Goal: Transaction & Acquisition: Purchase product/service

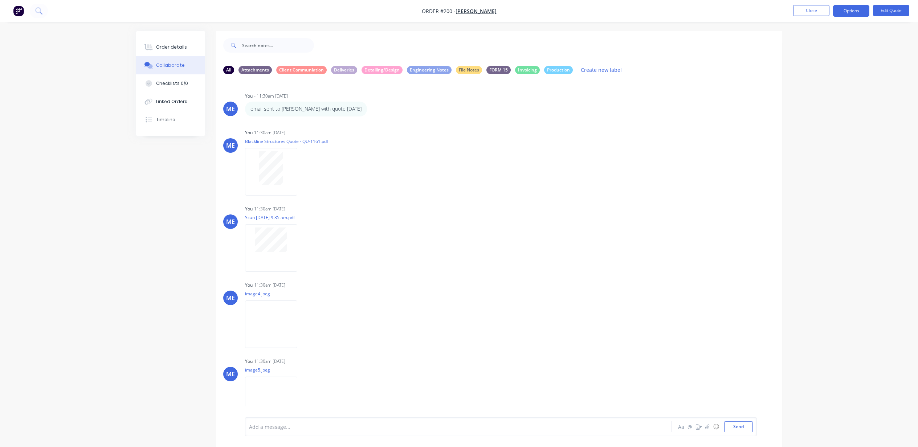
scroll to position [12, 0]
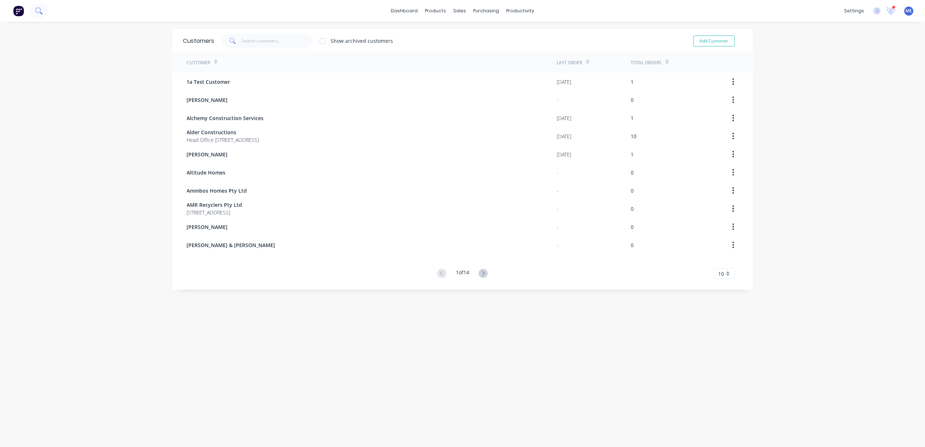
click at [41, 12] on icon at bounding box center [38, 10] width 7 height 7
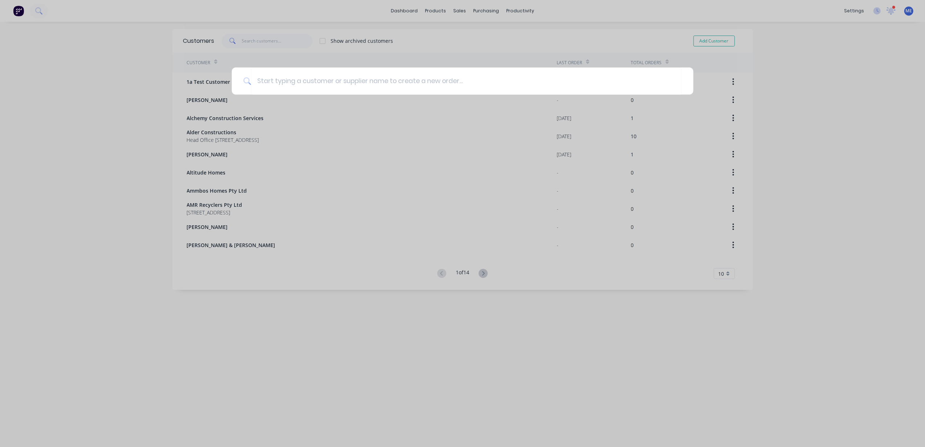
click at [471, 6] on div at bounding box center [462, 223] width 925 height 447
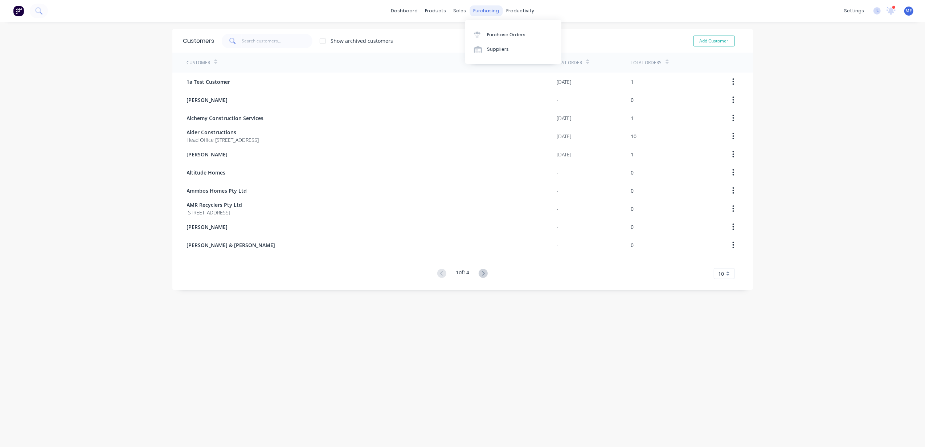
click at [483, 10] on div "purchasing" at bounding box center [486, 10] width 33 height 11
click at [492, 30] on link "Purchase Orders" at bounding box center [513, 34] width 96 height 15
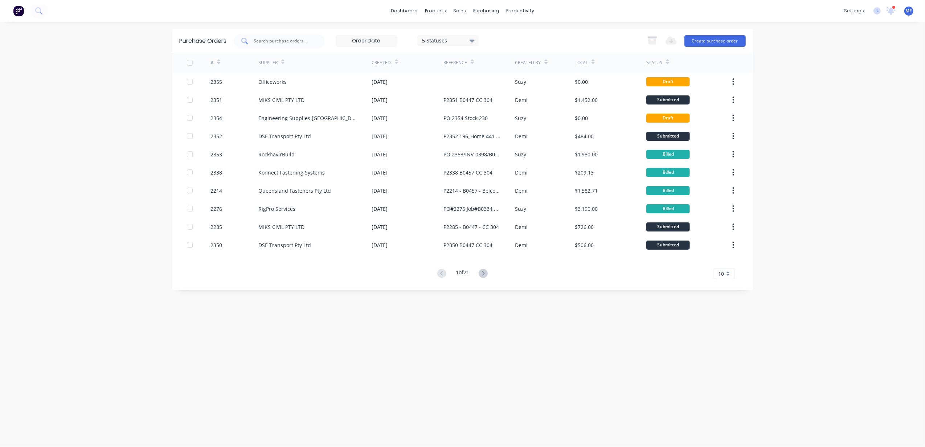
click at [279, 40] on input "text" at bounding box center [283, 40] width 60 height 7
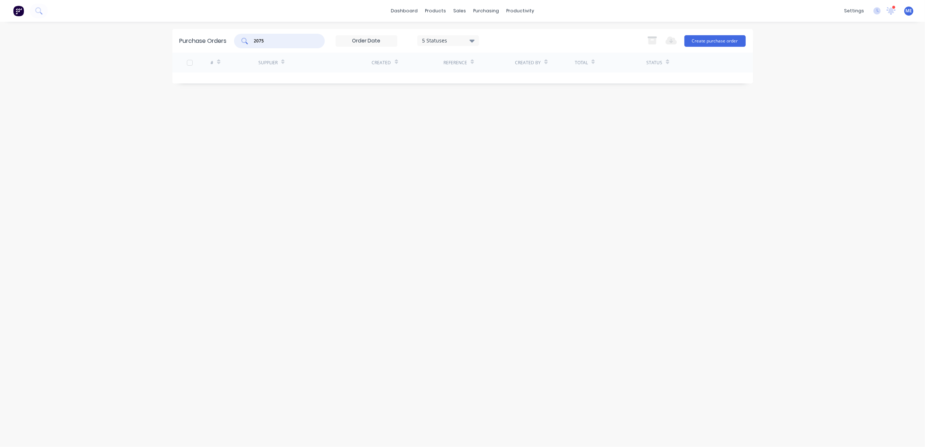
type input "2075"
click at [447, 40] on div "5 Statuses" at bounding box center [448, 41] width 52 height 8
click at [430, 60] on div "All" at bounding box center [456, 60] width 58 height 8
click at [130, 198] on div "dashboard products sales purchasing productivity dashboard products Product Cat…" at bounding box center [462, 223] width 925 height 447
click at [296, 38] on input "2075" at bounding box center [283, 40] width 60 height 7
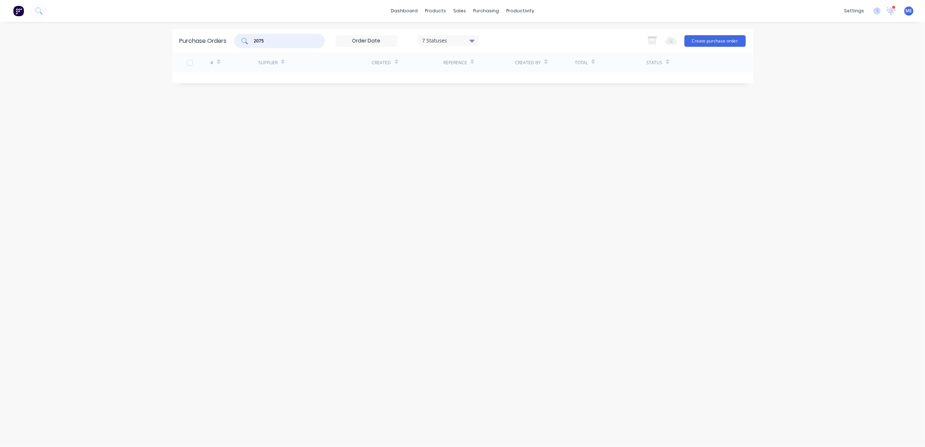
drag, startPoint x: 278, startPoint y: 44, endPoint x: 184, endPoint y: 47, distance: 94.0
click at [184, 46] on div "Purchase Orders 2075 7 Statuses 7 Statuses Export to Excel (XLSX) Create purcha…" at bounding box center [462, 41] width 581 height 24
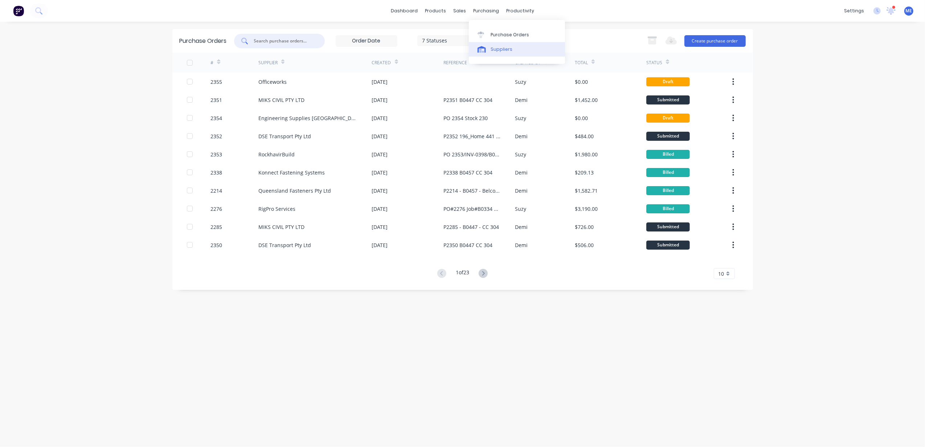
click at [497, 48] on div "Suppliers" at bounding box center [502, 49] width 22 height 7
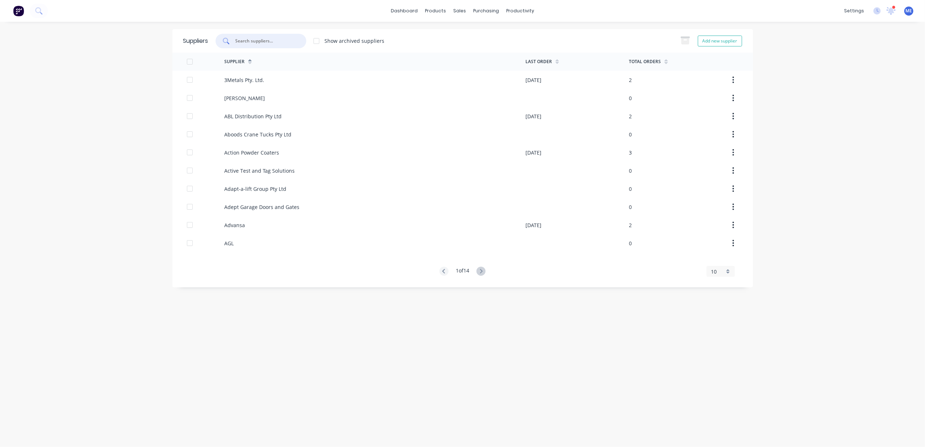
click at [276, 42] on input "text" at bounding box center [265, 40] width 60 height 7
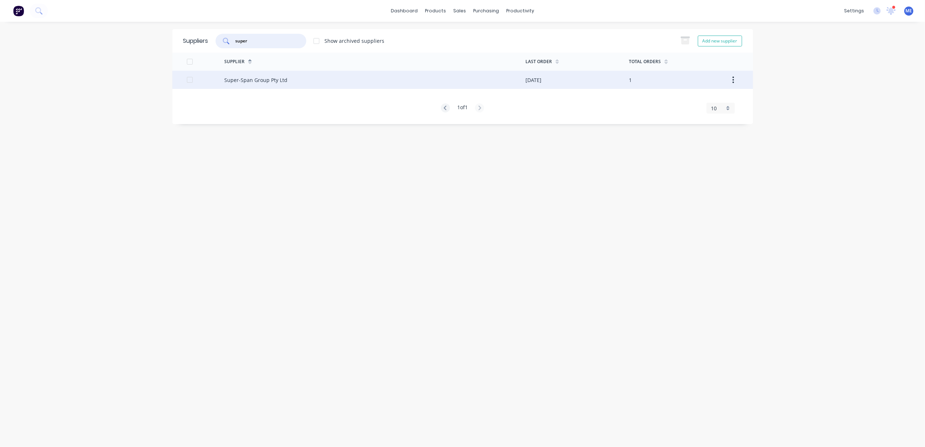
type input "super"
click at [274, 79] on div "Super-Span Group Pty Ltd" at bounding box center [255, 80] width 63 height 8
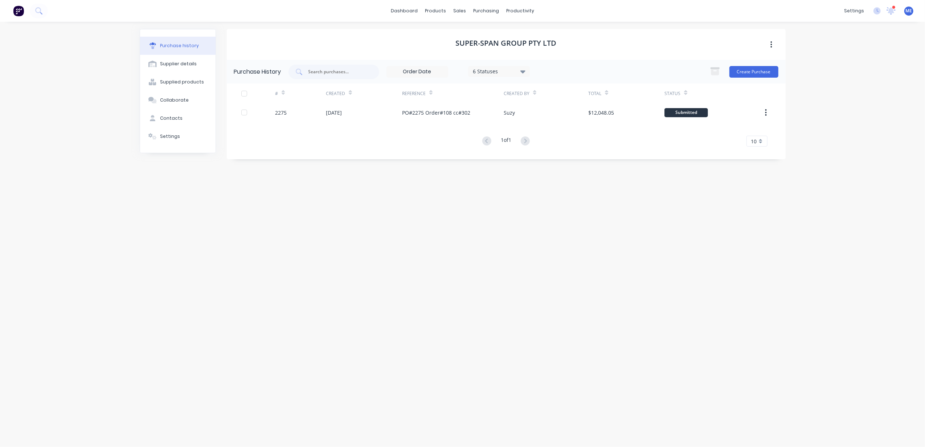
drag, startPoint x: 109, startPoint y: 208, endPoint x: 157, endPoint y: 234, distance: 54.1
click at [110, 208] on div "dashboard products sales purchasing productivity dashboard products Product Cat…" at bounding box center [462, 223] width 925 height 447
click at [418, 295] on div "Super-Span Group Pty Ltd Purchase History 6 Statuses 6 Statuses Create Purchase…" at bounding box center [506, 230] width 559 height 403
drag, startPoint x: 417, startPoint y: 278, endPoint x: 460, endPoint y: 303, distance: 50.6
click at [415, 279] on div "Super-Span Group Pty Ltd Purchase History 6 Statuses 6 Statuses Create Purchase…" at bounding box center [506, 230] width 559 height 403
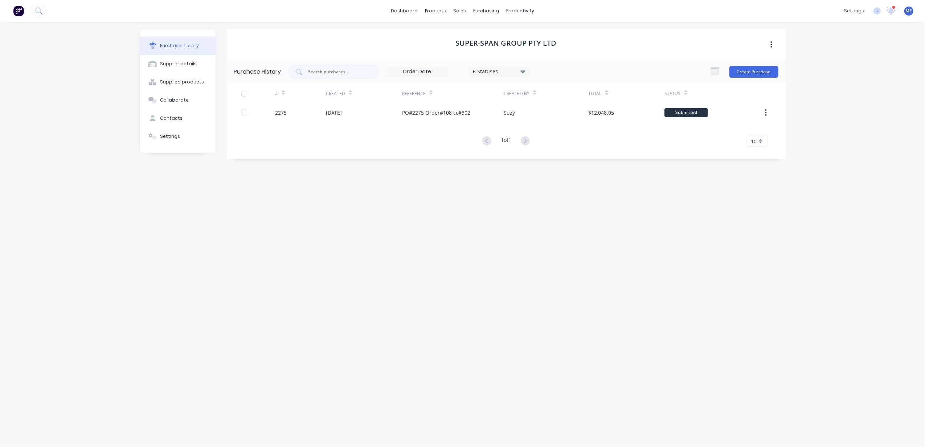
click at [459, 366] on div "Super-Span Group Pty Ltd Purchase History 6 Statuses 6 Statuses Create Purchase…" at bounding box center [506, 230] width 559 height 403
click at [38, 9] on icon at bounding box center [38, 10] width 7 height 7
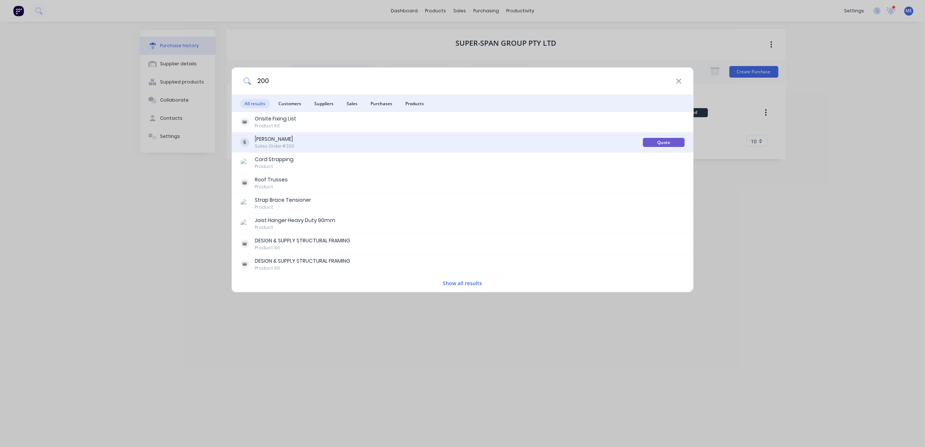
type input "200"
click at [332, 141] on div "Jenny Bell Sales Order #200" at bounding box center [441, 142] width 402 height 14
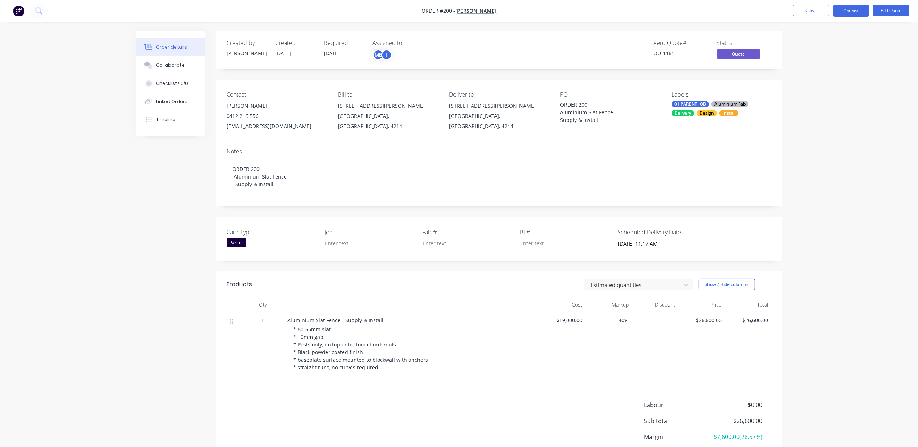
click at [802, 3] on nav "Order #200 - Jenny Bell Close Options Edit Quote" at bounding box center [459, 11] width 918 height 22
click at [805, 10] on button "Close" at bounding box center [811, 10] width 36 height 11
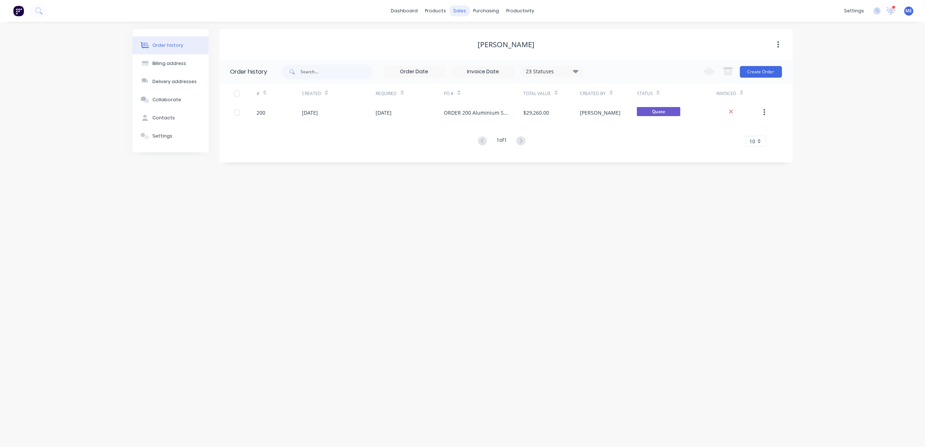
click at [465, 12] on div "sales" at bounding box center [460, 10] width 20 height 11
click at [478, 32] on div "Sales Orders" at bounding box center [487, 35] width 30 height 7
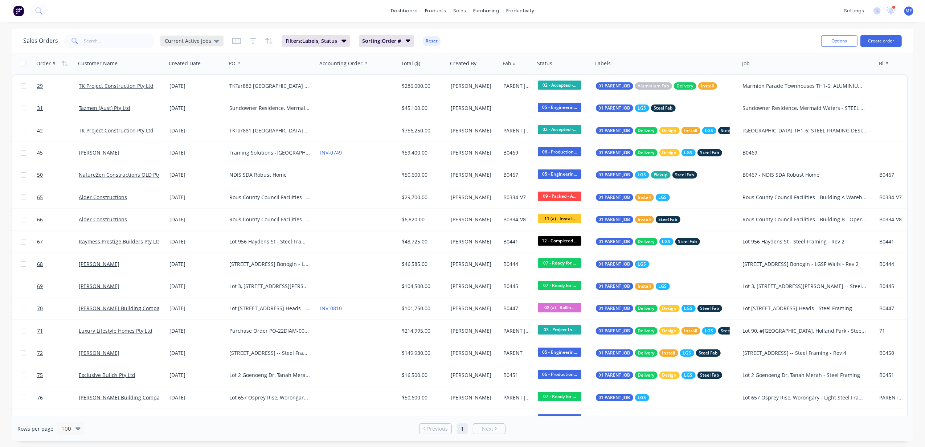
click at [196, 41] on span "Current Active Jobs" at bounding box center [188, 41] width 46 height 8
click at [185, 161] on button "Mike Sales" at bounding box center [204, 160] width 83 height 8
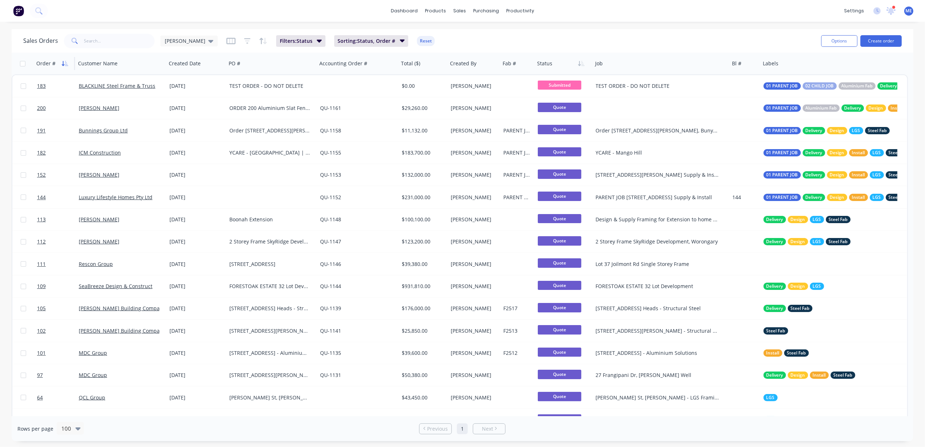
click at [62, 62] on icon "button" at bounding box center [65, 64] width 7 height 6
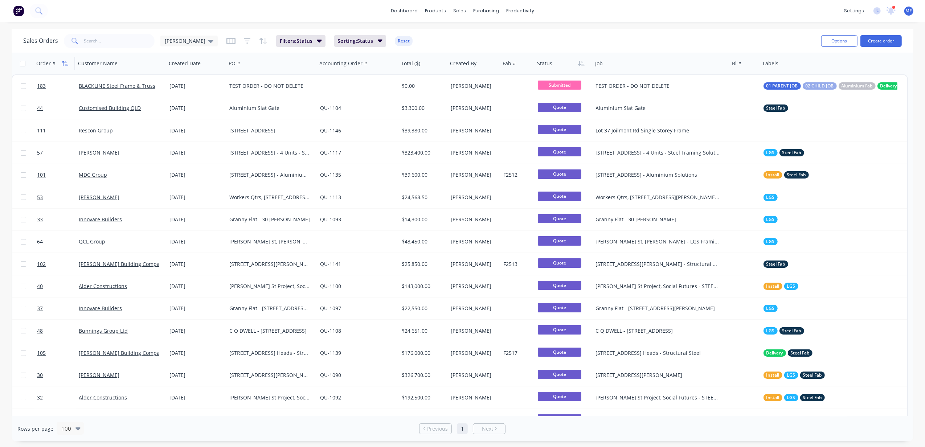
click at [63, 62] on icon "button" at bounding box center [63, 63] width 3 height 5
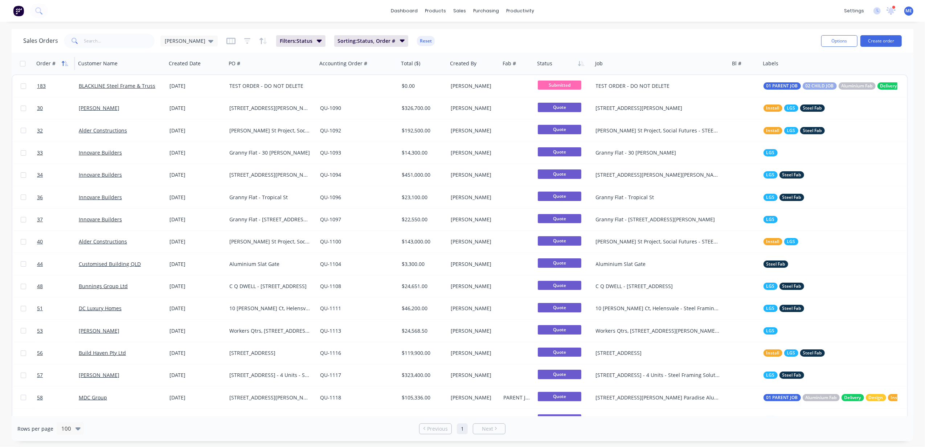
click at [67, 65] on icon "button" at bounding box center [65, 64] width 7 height 6
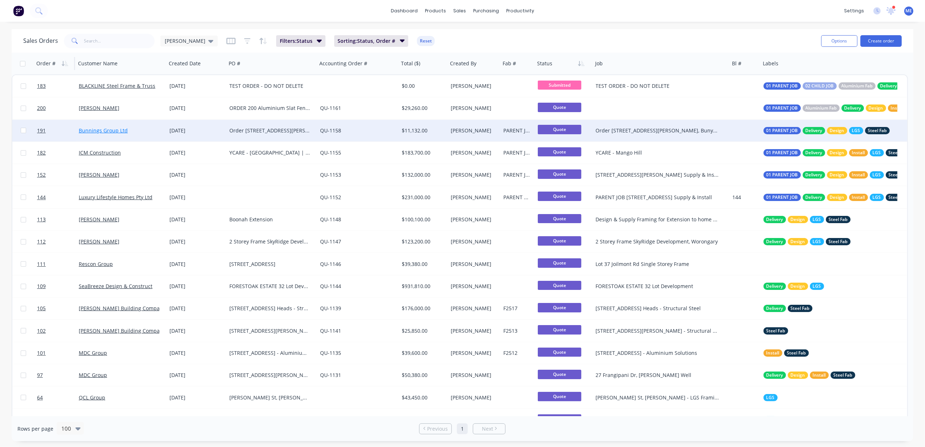
click at [110, 128] on link "Bunnings Group Ltd" at bounding box center [103, 130] width 49 height 7
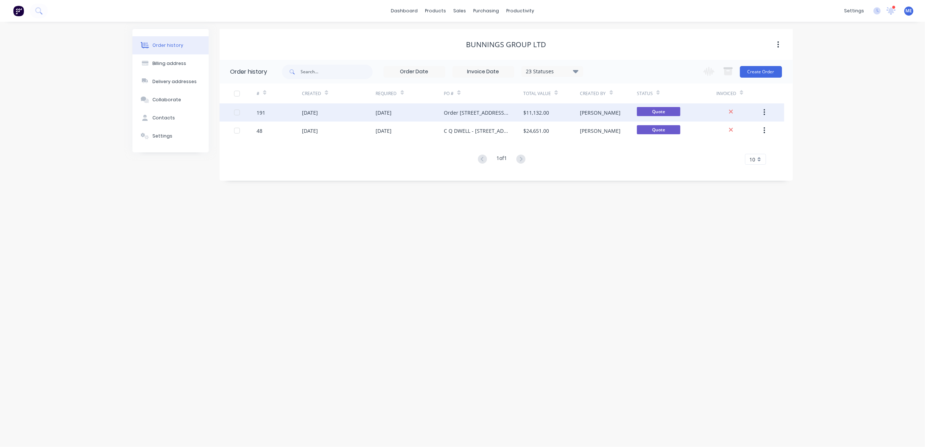
click at [468, 116] on div "Order 191 21 Allen Rd, Bunya Extension Framing for PAANA BUILD" at bounding box center [476, 113] width 65 height 8
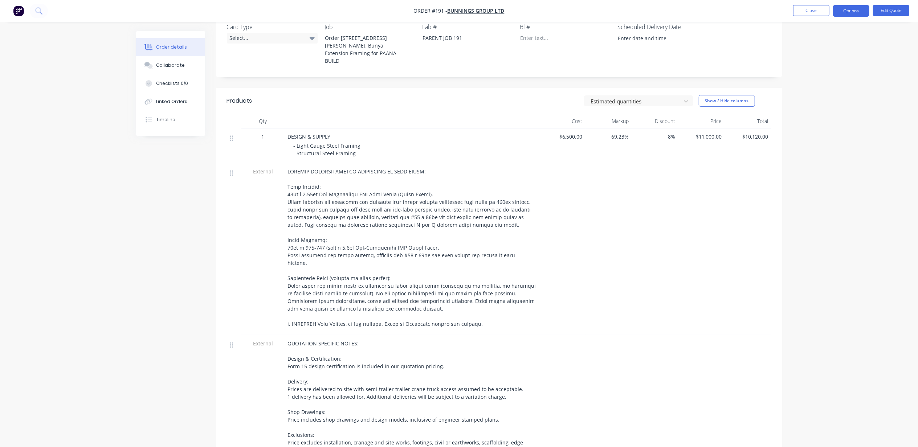
scroll to position [242, 0]
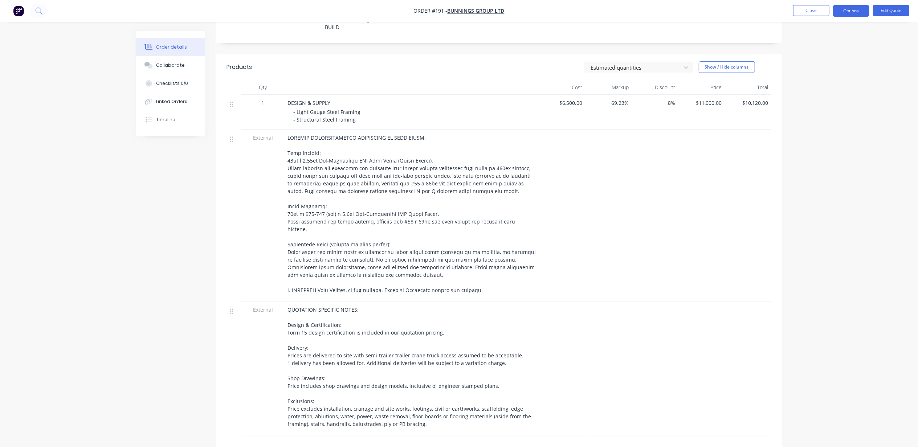
click at [448, 194] on div at bounding box center [412, 214] width 248 height 160
click at [889, 9] on button "Edit Quote" at bounding box center [891, 10] width 36 height 11
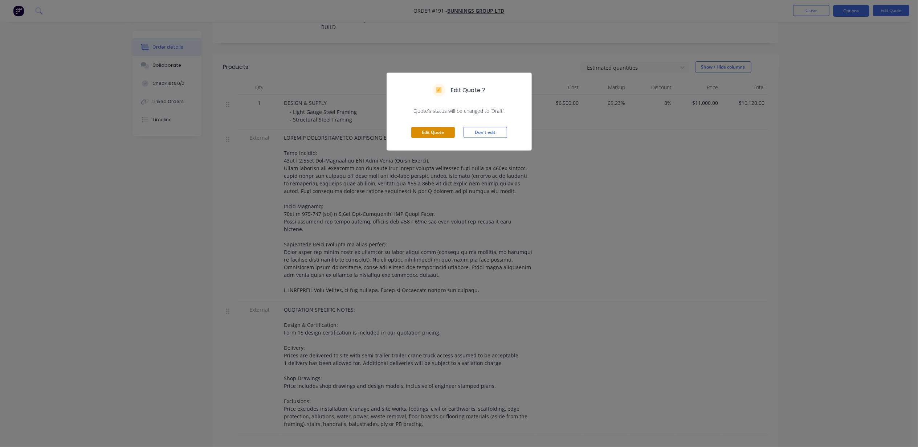
click at [429, 131] on button "Edit Quote" at bounding box center [433, 132] width 44 height 11
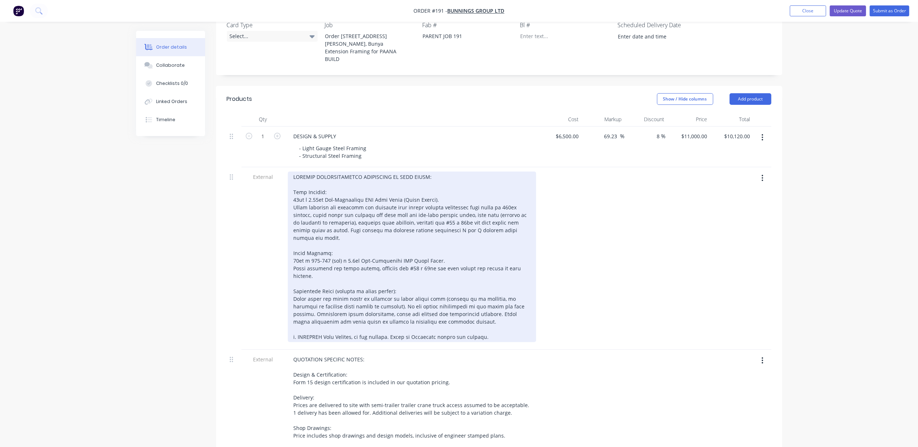
click at [343, 202] on div at bounding box center [412, 257] width 248 height 171
click at [316, 182] on div at bounding box center [412, 257] width 248 height 171
click at [353, 194] on div at bounding box center [412, 257] width 248 height 171
drag, startPoint x: 443, startPoint y: 186, endPoint x: 407, endPoint y: 186, distance: 35.9
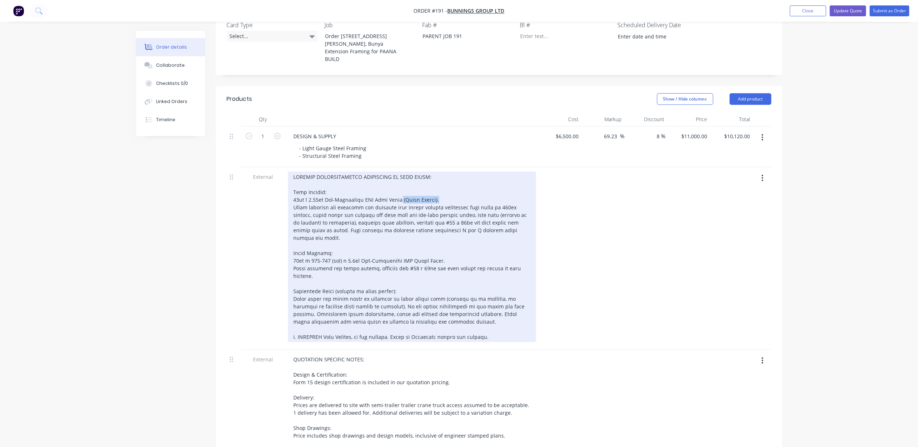
click at [407, 186] on div at bounding box center [412, 257] width 248 height 171
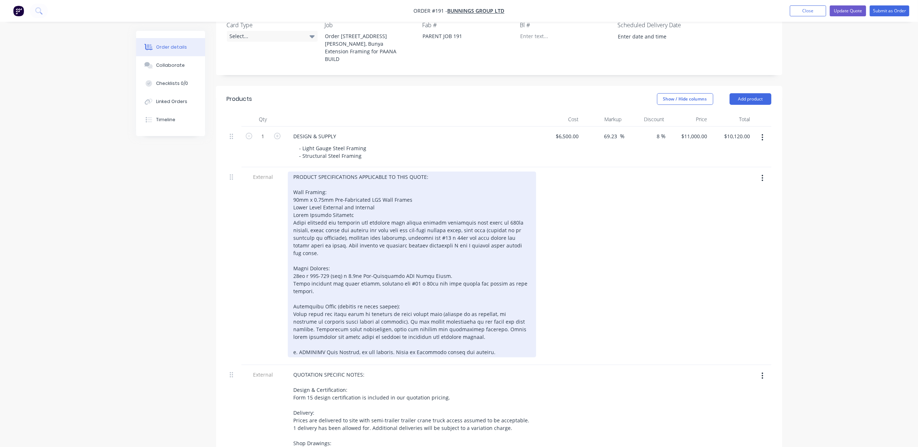
click at [448, 254] on div "PRODUCT SPECIFICATIONS APPLICABLE TO THIS QUOTE: Wall Framing: 90mm x 0.75mm Pr…" at bounding box center [412, 265] width 248 height 186
click at [382, 195] on div "PRODUCT SPECIFICATIONS APPLICABLE TO THIS QUOTE: Wall Framing: 90mm x 0.75mm Pr…" at bounding box center [412, 265] width 248 height 186
click at [382, 204] on div "PRODUCT SPECIFICATIONS APPLICABLE TO THIS QUOTE: Wall Framing: 90mm x 0.75mm Pr…" at bounding box center [412, 265] width 248 height 186
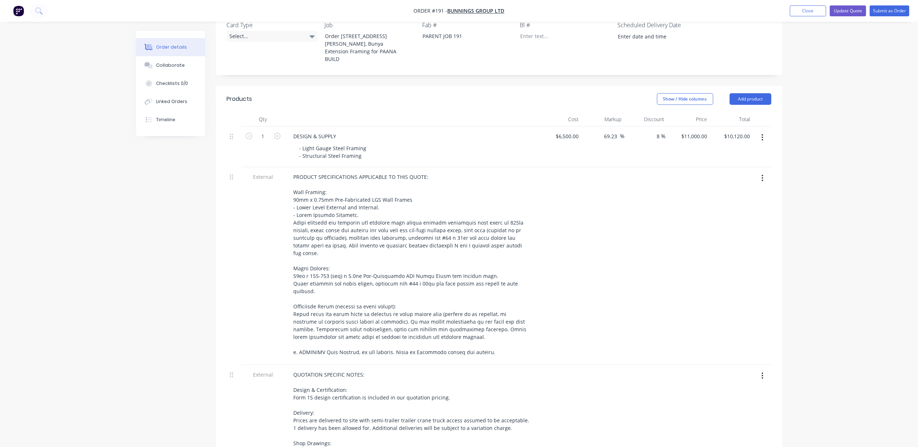
click at [816, 211] on div "Order details Collaborate Checklists 0/0 Linked Orders Timeline Order details C…" at bounding box center [459, 234] width 918 height 952
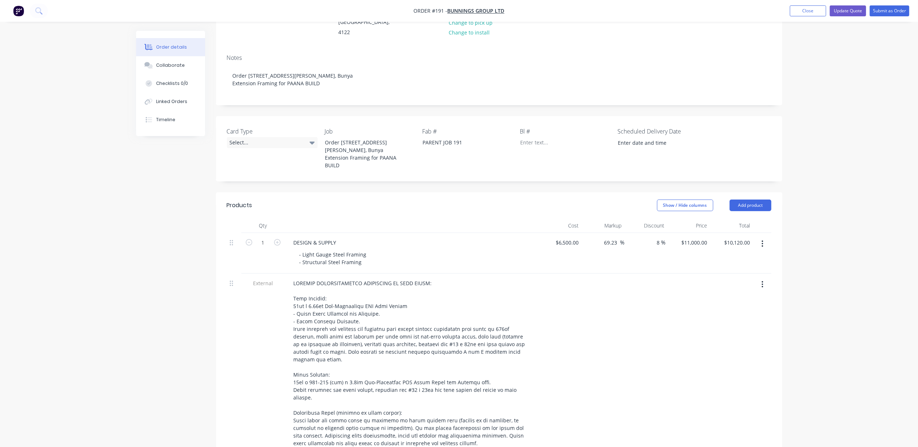
scroll to position [0, 0]
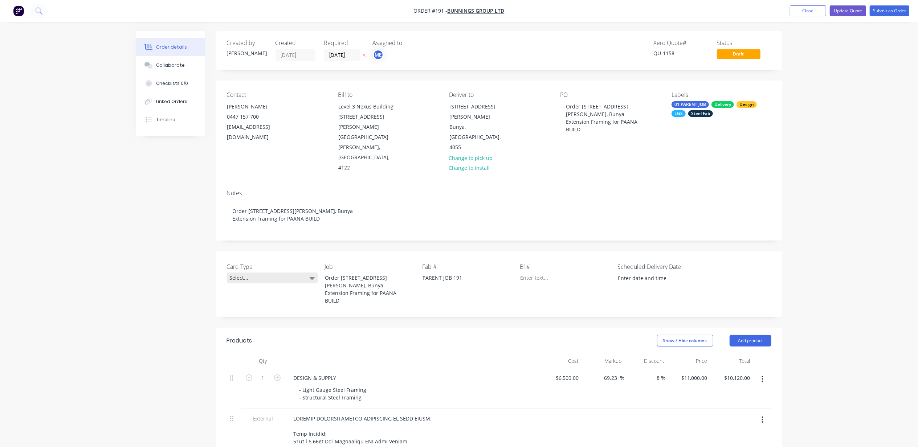
click at [258, 273] on div "Select..." at bounding box center [272, 278] width 91 height 11
click at [233, 294] on div "Parent" at bounding box center [241, 295] width 19 height 9
click at [647, 273] on input at bounding box center [657, 278] width 90 height 11
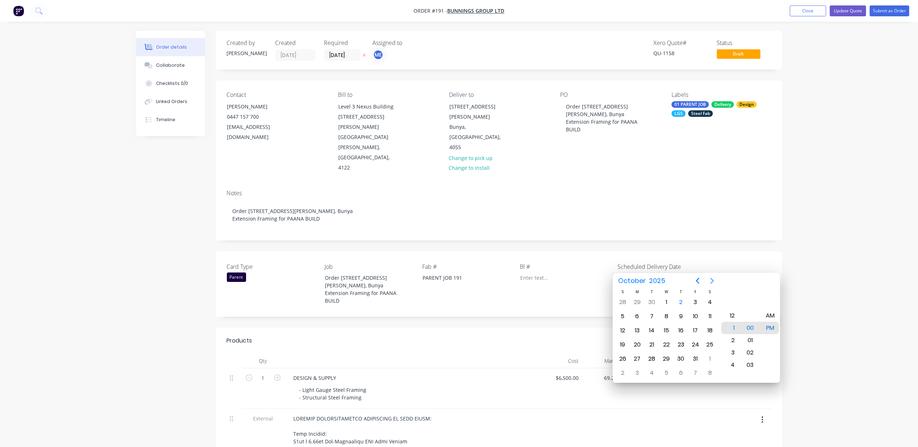
click at [712, 279] on icon "Next page" at bounding box center [711, 281] width 3 height 6
click at [636, 357] on div "24" at bounding box center [637, 358] width 11 height 11
click at [730, 361] on div "11" at bounding box center [730, 365] width 18 height 12
click at [770, 315] on div "AM" at bounding box center [770, 316] width 18 height 12
type input "24/11/2025 11:00 AM"
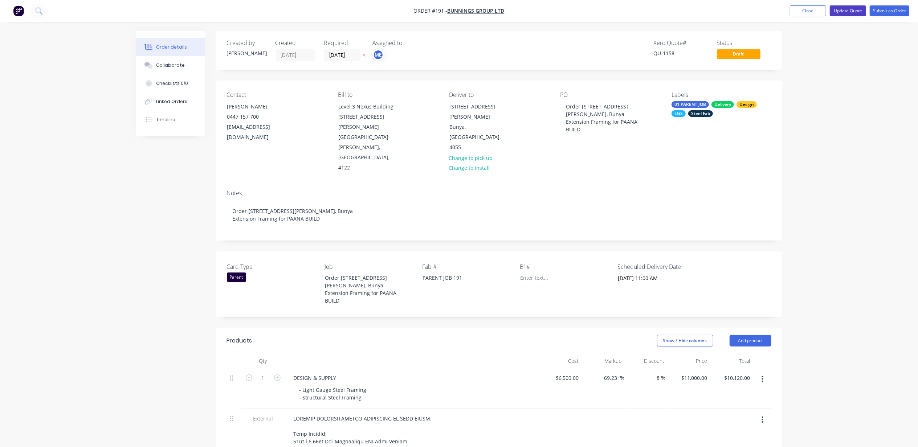
click at [849, 11] on button "Update Quote" at bounding box center [847, 10] width 36 height 11
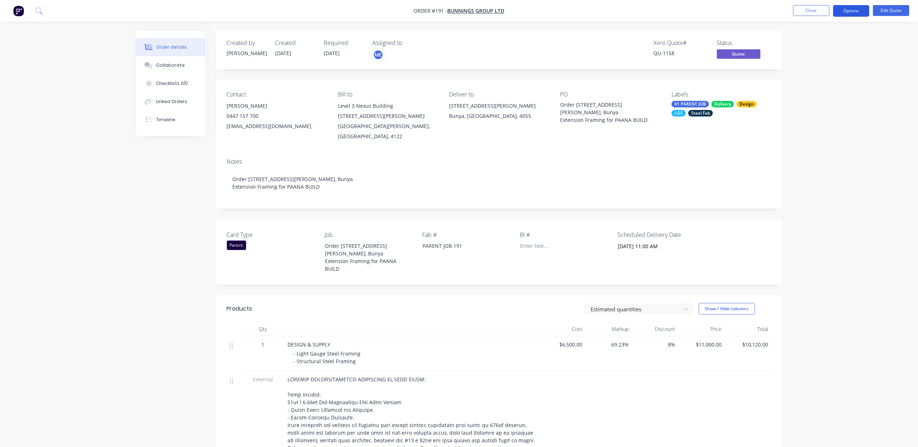
click at [847, 12] on button "Options" at bounding box center [851, 11] width 36 height 12
click at [816, 84] on div "Convert to Order" at bounding box center [829, 87] width 67 height 11
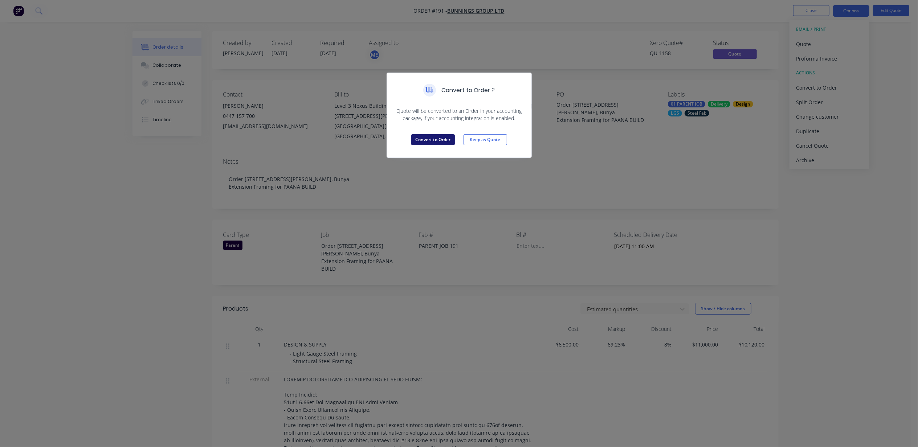
click at [443, 138] on button "Convert to Order" at bounding box center [433, 139] width 44 height 11
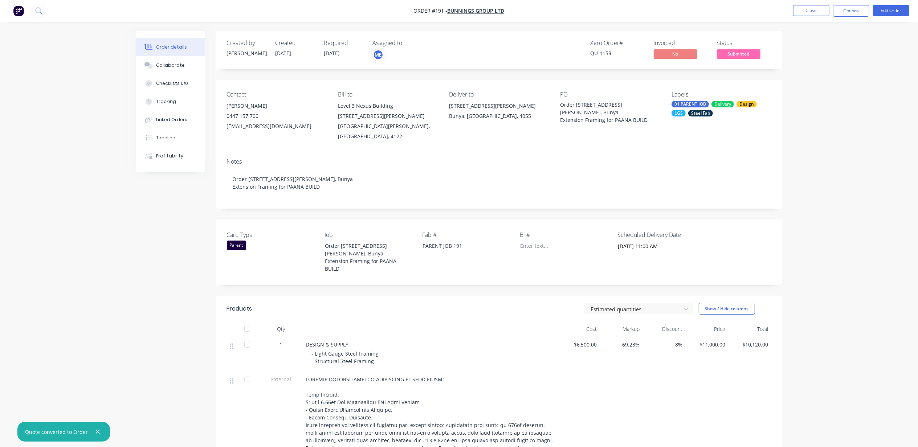
click at [835, 131] on div "Order details Collaborate Checklists 0/0 Tracking Linked Orders Timeline Profit…" at bounding box center [459, 407] width 918 height 814
click at [743, 53] on span "Submitted" at bounding box center [739, 53] width 44 height 9
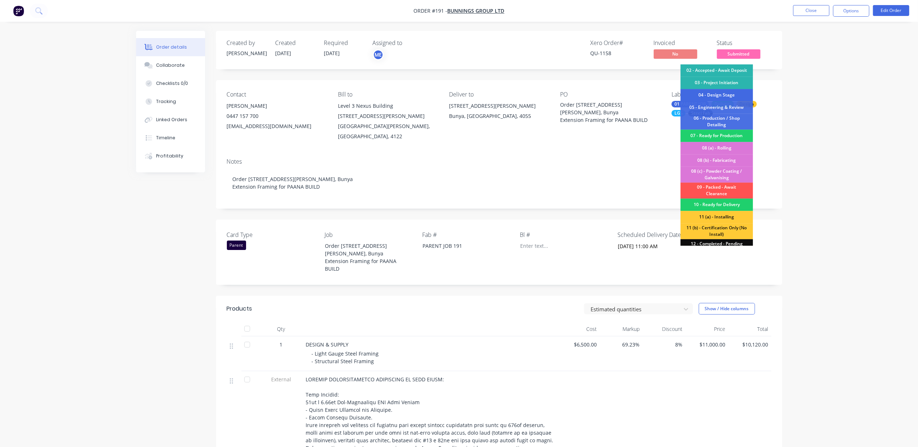
click at [721, 96] on div "04 - Design Stage" at bounding box center [716, 95] width 73 height 12
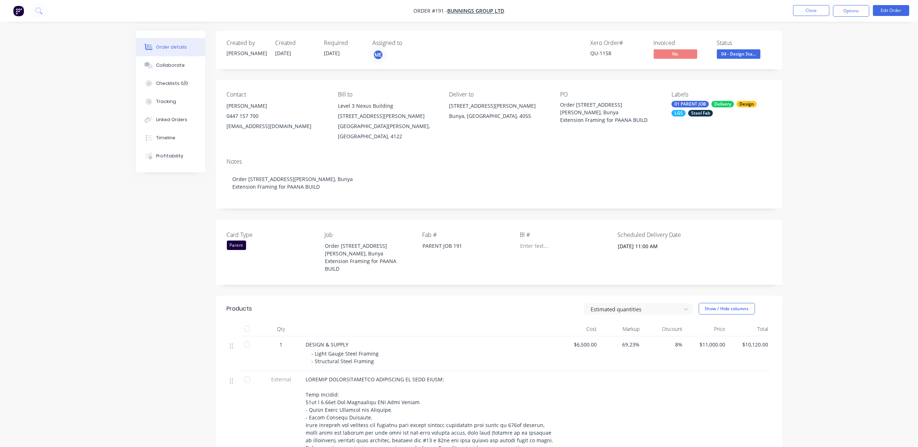
drag, startPoint x: 789, startPoint y: 67, endPoint x: 797, endPoint y: 87, distance: 21.3
click at [790, 68] on div "Order details Collaborate Checklists 0/0 Tracking Linked Orders Timeline Profit…" at bounding box center [459, 407] width 918 height 814
click at [806, 9] on button "Close" at bounding box center [811, 10] width 36 height 11
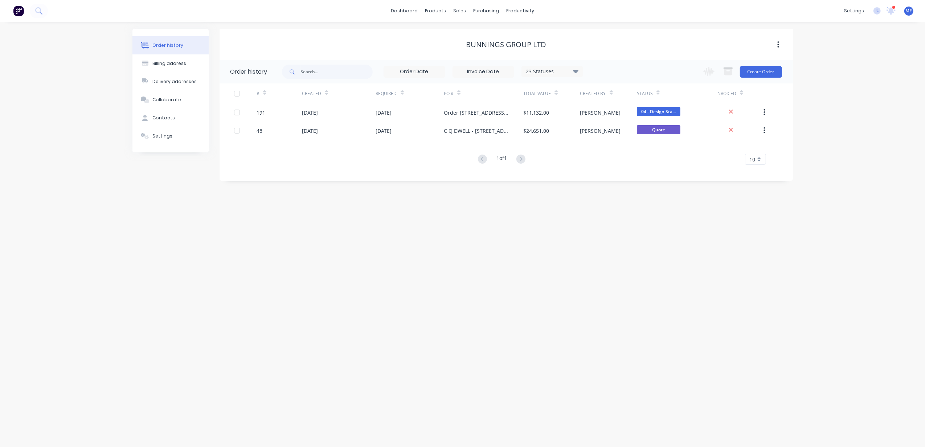
click at [336, 234] on div "Order history Billing address Delivery addresses Collaborate Contacts Settings …" at bounding box center [462, 234] width 925 height 425
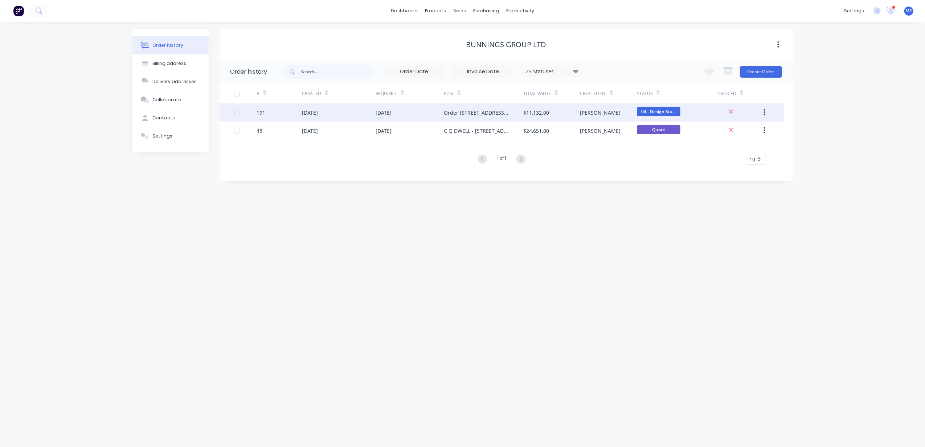
click at [318, 112] on div "02 Oct 2025" at bounding box center [310, 113] width 16 height 8
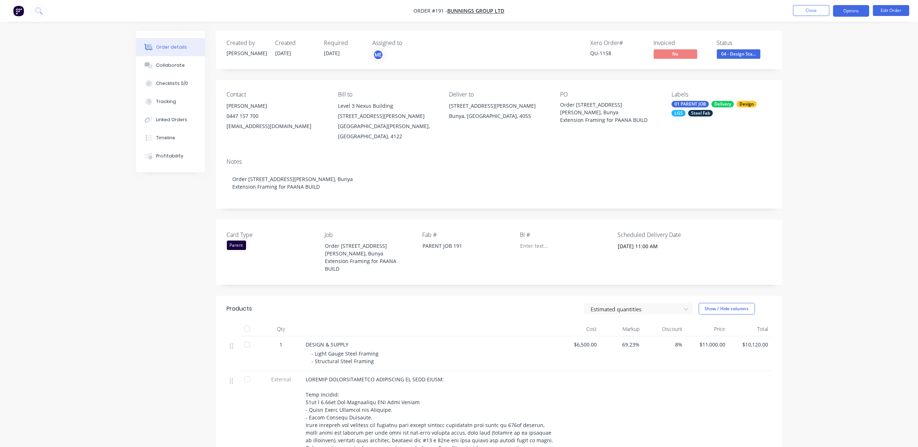
click at [862, 6] on button "Options" at bounding box center [851, 11] width 36 height 12
click at [827, 73] on div "Order Confirmation" at bounding box center [829, 73] width 67 height 11
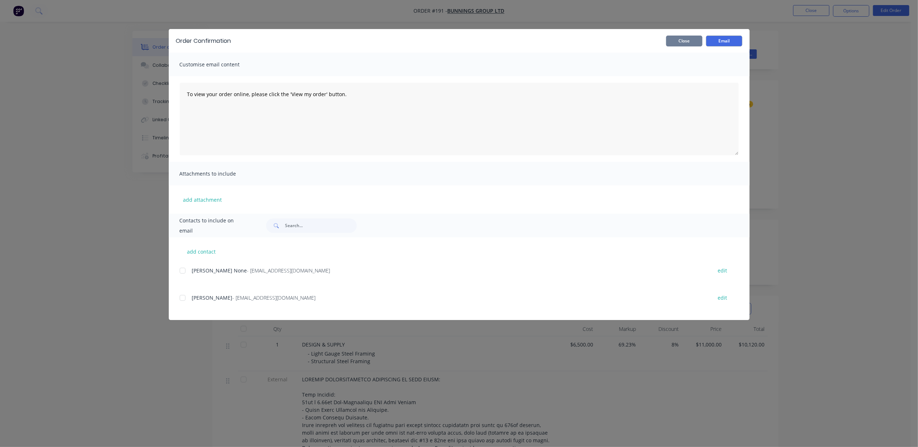
click at [694, 41] on button "Close" at bounding box center [684, 41] width 36 height 11
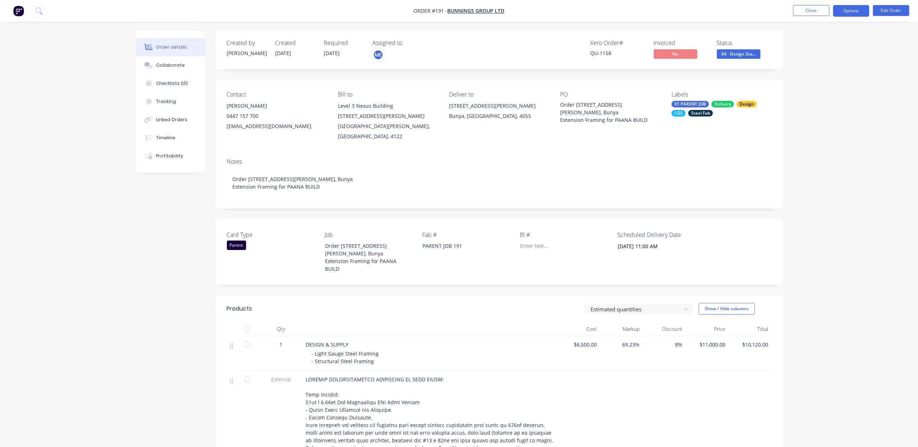
click at [851, 11] on button "Options" at bounding box center [851, 11] width 36 height 12
click at [809, 87] on div "Work Order" at bounding box center [829, 87] width 67 height 11
click at [820, 54] on div "With pricing" at bounding box center [829, 58] width 67 height 11
click at [119, 271] on div "Order details Collaborate Checklists 0/0 Tracking Linked Orders Timeline Profit…" at bounding box center [459, 407] width 918 height 814
click at [175, 67] on div "Collaborate" at bounding box center [170, 65] width 29 height 7
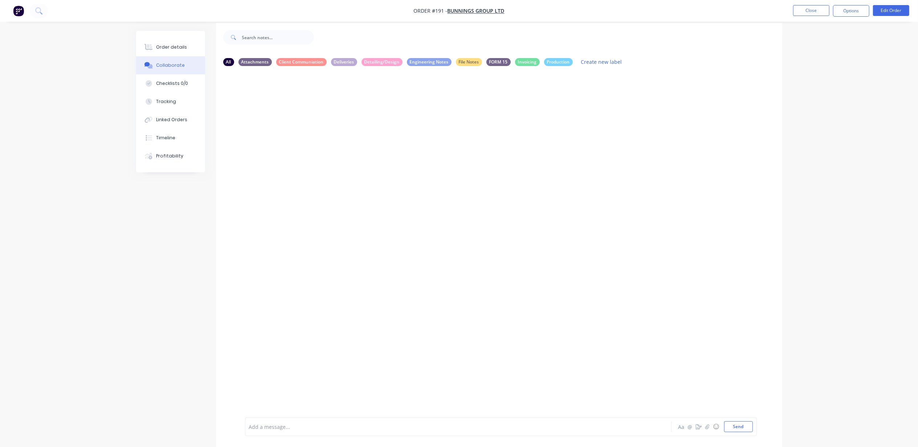
scroll to position [12, 0]
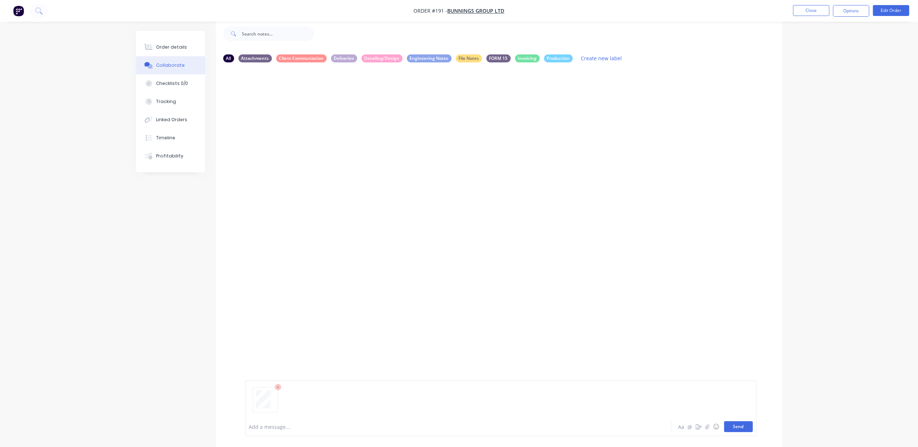
click at [738, 424] on button "Send" at bounding box center [738, 426] width 29 height 11
click at [742, 429] on button "Send" at bounding box center [738, 426] width 29 height 11
click at [815, 9] on button "Close" at bounding box center [811, 10] width 36 height 11
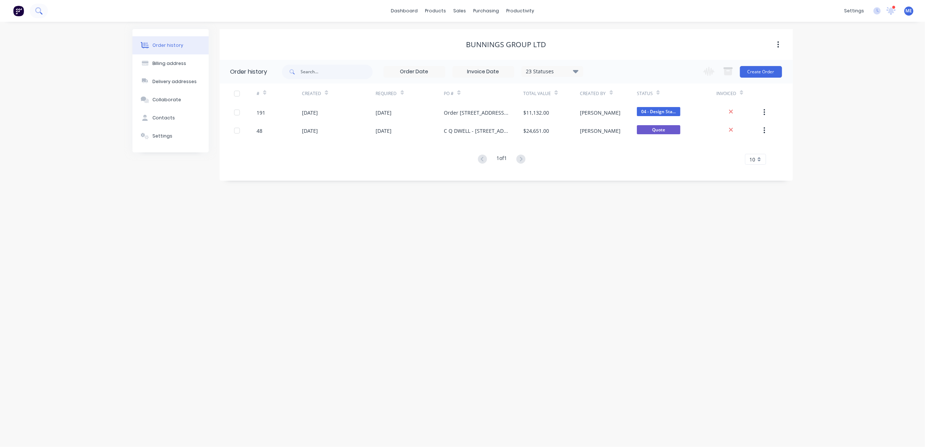
click at [40, 13] on icon at bounding box center [38, 10] width 7 height 7
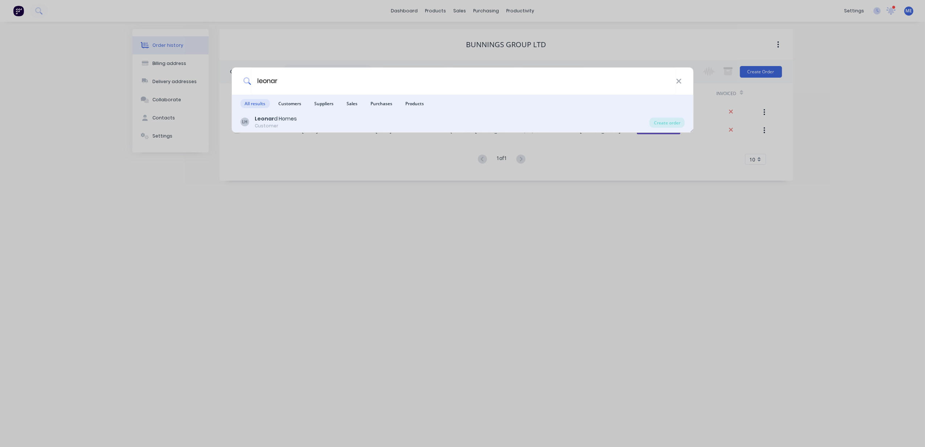
type input "leonar"
click at [278, 128] on div "Customer" at bounding box center [276, 126] width 42 height 7
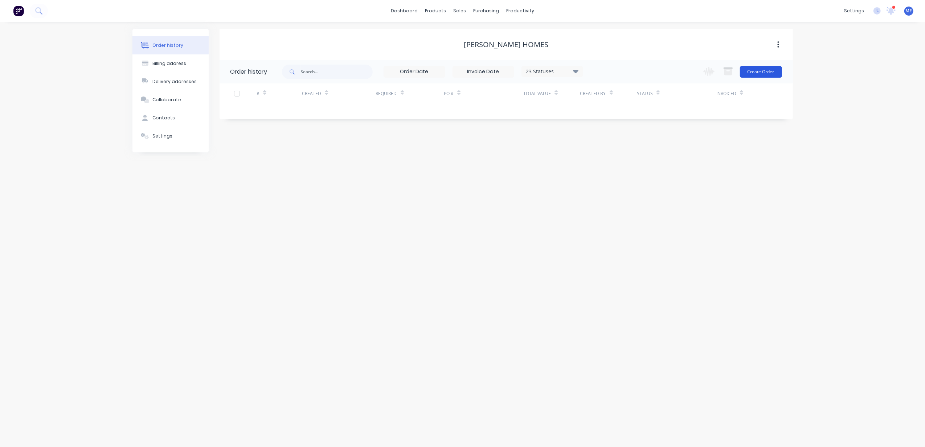
click at [769, 69] on button "Create Order" at bounding box center [761, 72] width 42 height 12
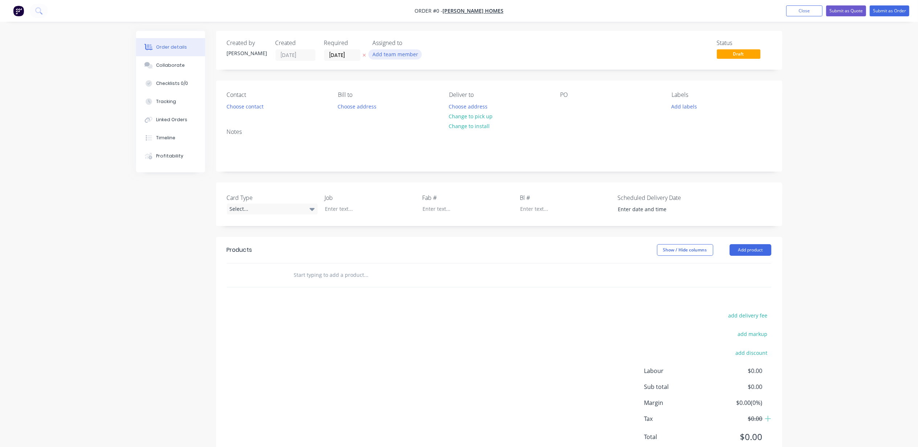
drag, startPoint x: 390, startPoint y: 52, endPoint x: 396, endPoint y: 54, distance: 7.0
click at [390, 52] on button "Add team member" at bounding box center [394, 54] width 53 height 10
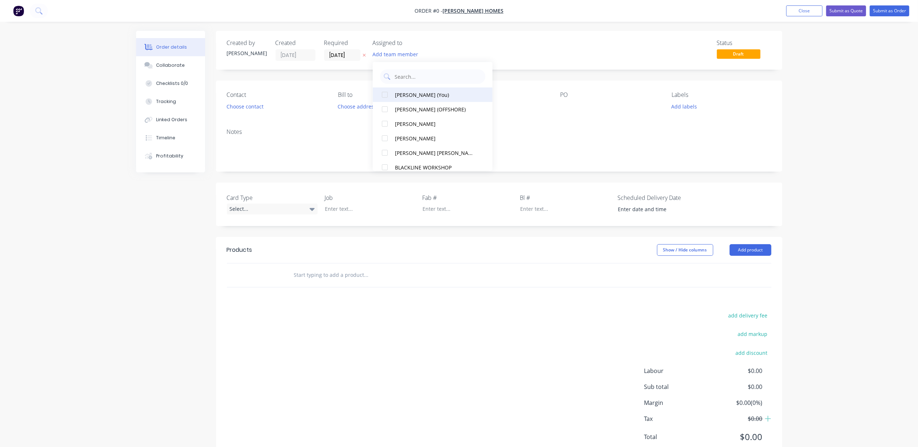
click at [421, 94] on div "Michael Elms (You)" at bounding box center [435, 95] width 81 height 8
click at [256, 106] on div "Order details Collaborate Checklists 0/0 Tracking Linked Orders Timeline Profit…" at bounding box center [459, 252] width 660 height 442
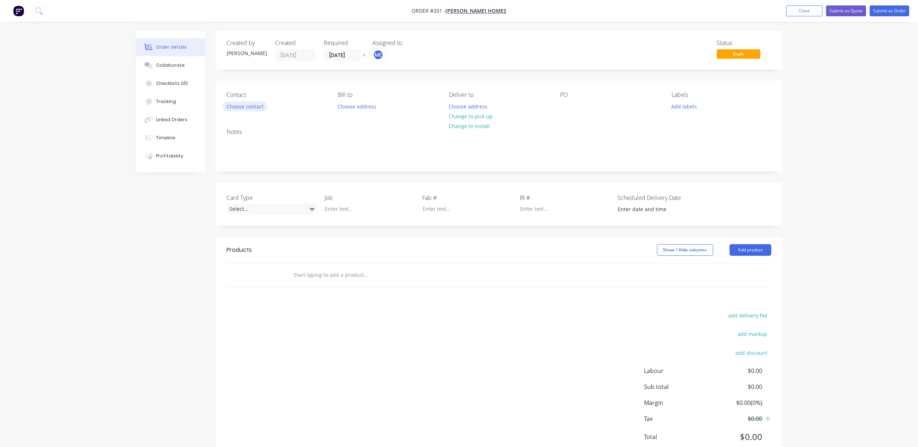
click at [257, 106] on button "Choose contact" at bounding box center [244, 106] width 45 height 10
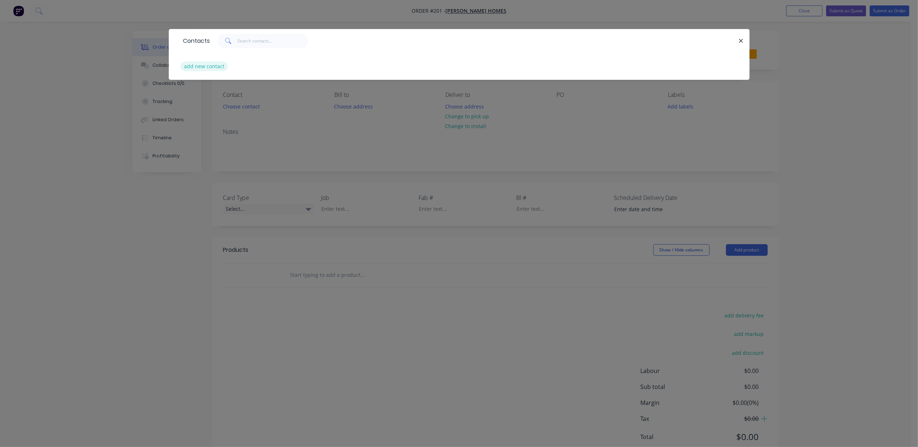
click at [211, 67] on button "add new contact" at bounding box center [204, 66] width 48 height 10
select select "AU"
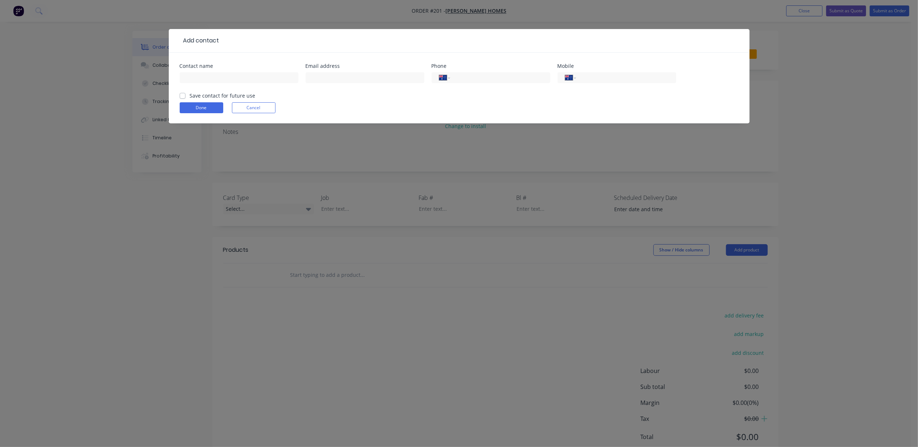
click at [260, 86] on div at bounding box center [239, 80] width 119 height 21
click at [259, 83] on div at bounding box center [239, 80] width 119 height 21
click at [259, 82] on input "text" at bounding box center [239, 77] width 119 height 11
type input "Lee Phan"
click at [190, 96] on label "Save contact for future use" at bounding box center [223, 96] width 66 height 8
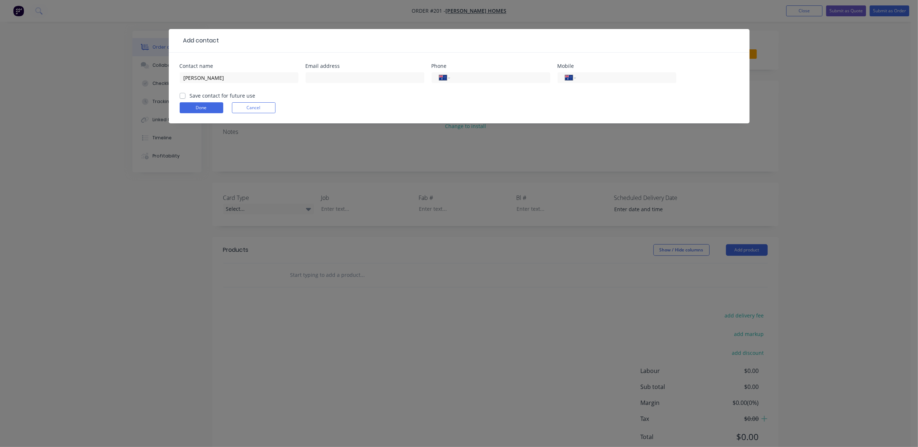
click at [183, 96] on input "Save contact for future use" at bounding box center [183, 95] width 6 height 7
checkbox input "true"
click at [338, 79] on input "text" at bounding box center [365, 77] width 119 height 11
drag, startPoint x: 342, startPoint y: 73, endPoint x: 342, endPoint y: 77, distance: 4.4
click at [342, 73] on input "text" at bounding box center [365, 77] width 119 height 11
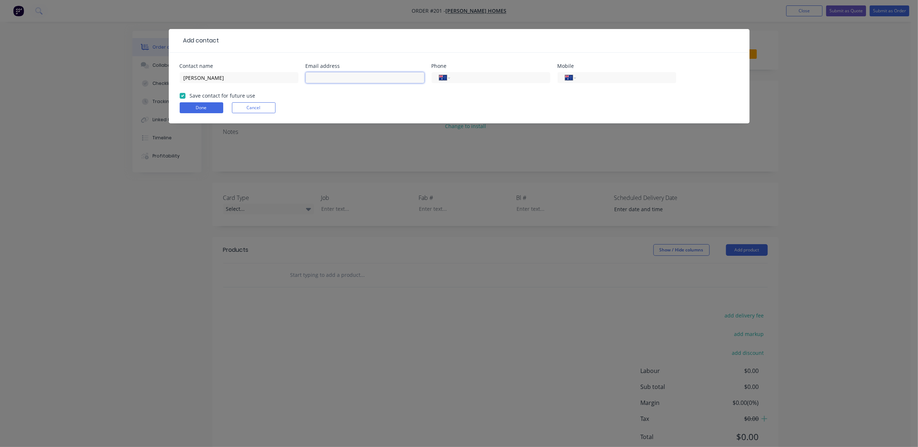
paste input "lee.phan@leonardhomes.com.au"
type input "lee.phan@leonardhomes.com.au"
click at [496, 82] on div "International Afghanistan Åland Islands Albania Algeria American Samoa Andorra …" at bounding box center [490, 77] width 119 height 11
click at [495, 79] on input "tel" at bounding box center [498, 78] width 87 height 8
drag, startPoint x: 466, startPoint y: 76, endPoint x: 470, endPoint y: 79, distance: 4.6
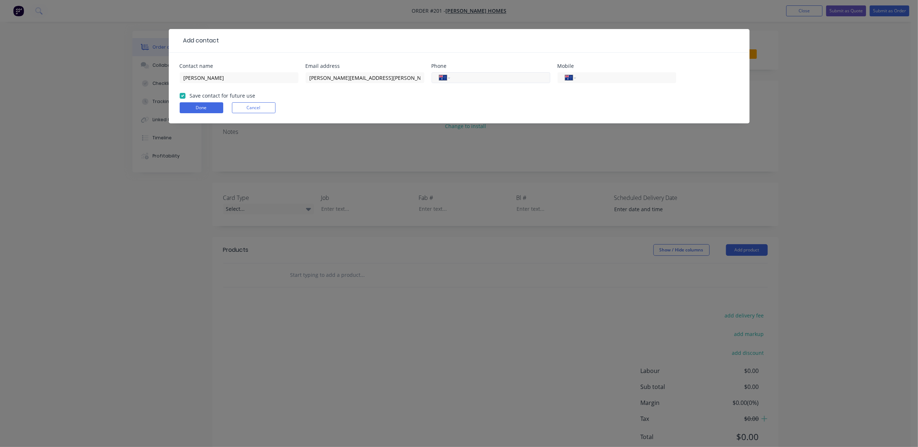
click at [466, 76] on input "tel" at bounding box center [498, 78] width 87 height 8
type input "0400 569 363"
click at [201, 110] on button "Done" at bounding box center [202, 107] width 44 height 11
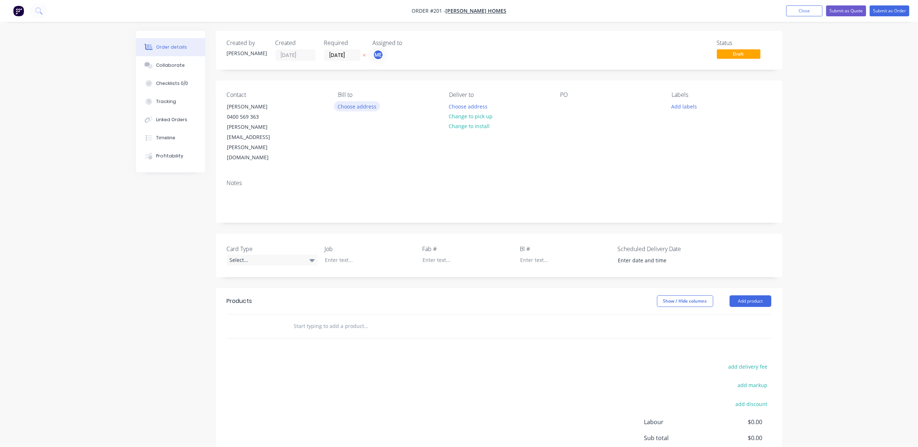
click at [360, 106] on button "Choose address" at bounding box center [357, 106] width 46 height 10
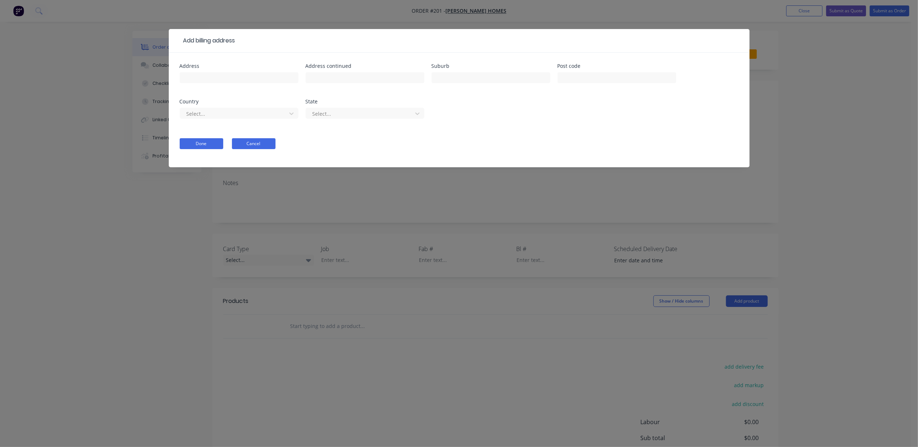
click at [256, 144] on button "Cancel" at bounding box center [254, 143] width 44 height 11
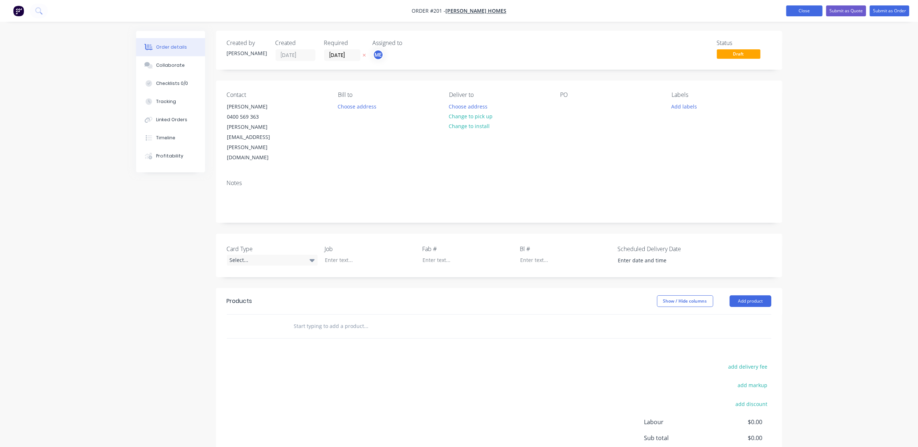
click at [796, 8] on button "Close" at bounding box center [804, 10] width 36 height 11
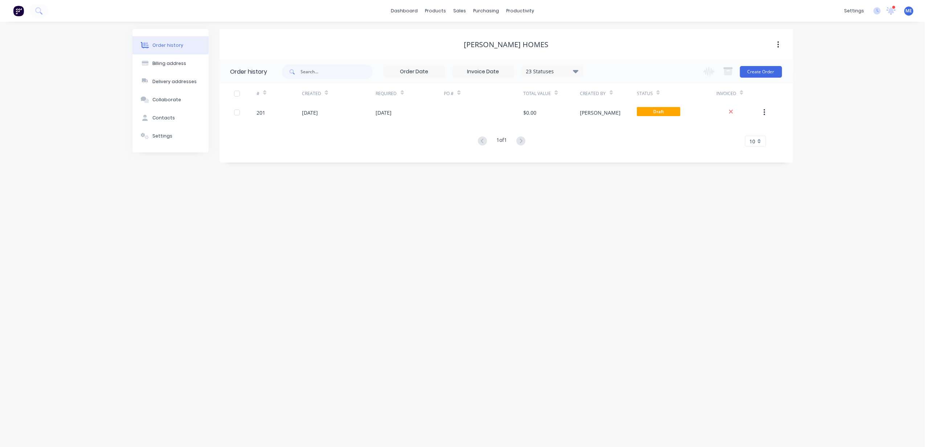
click at [515, 42] on div "Leonard Homes" at bounding box center [506, 44] width 85 height 9
click at [781, 43] on button "button" at bounding box center [778, 44] width 17 height 13
click at [848, 53] on div "Order history Billing address Delivery addresses Collaborate Contacts Settings …" at bounding box center [462, 234] width 925 height 425
click at [165, 120] on div "Contacts" at bounding box center [163, 118] width 22 height 7
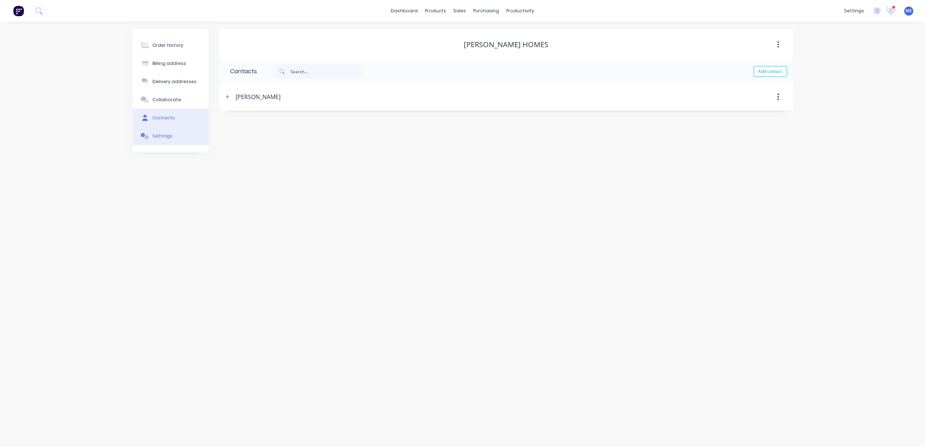
click at [166, 135] on div "Settings" at bounding box center [162, 136] width 20 height 7
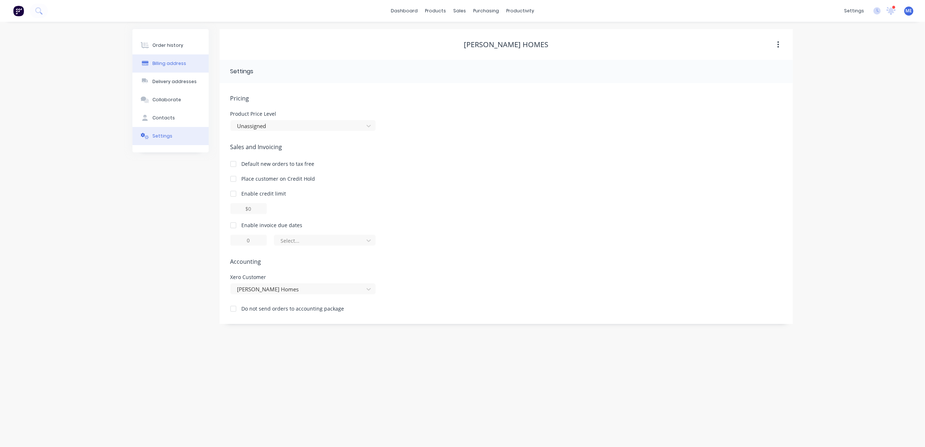
click at [177, 64] on div "Billing address" at bounding box center [169, 63] width 34 height 7
select select "AU"
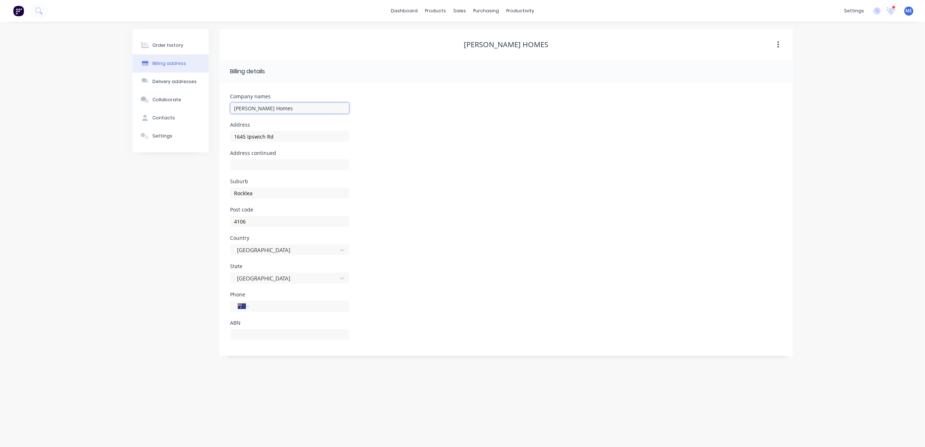
click at [254, 105] on input "Leonard Homes" at bounding box center [289, 108] width 119 height 11
paste input "82 614 389 632"
paste input "HAMMER ON CONSTRUCTIONS PTY. LTD."
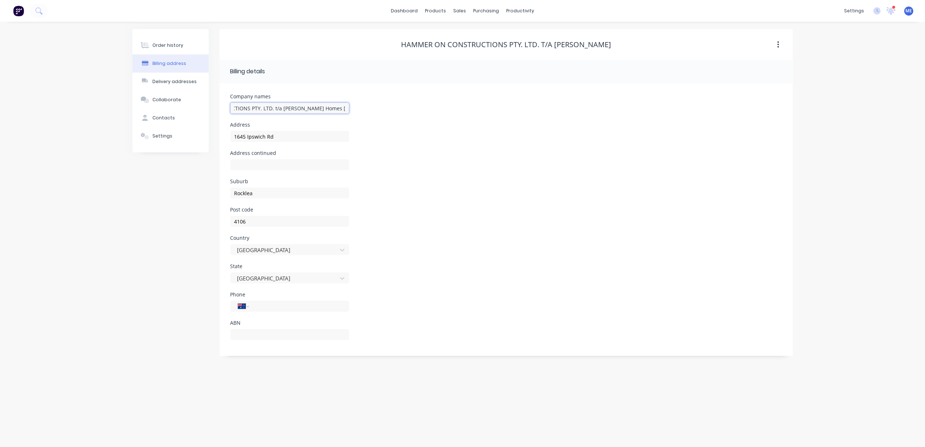
scroll to position [0, 61]
type input "HAMMER ON CONSTRUCTIONS PTY. LTD. t/a Leonard Homes Gold Coast"
click at [267, 333] on input "text" at bounding box center [289, 334] width 119 height 11
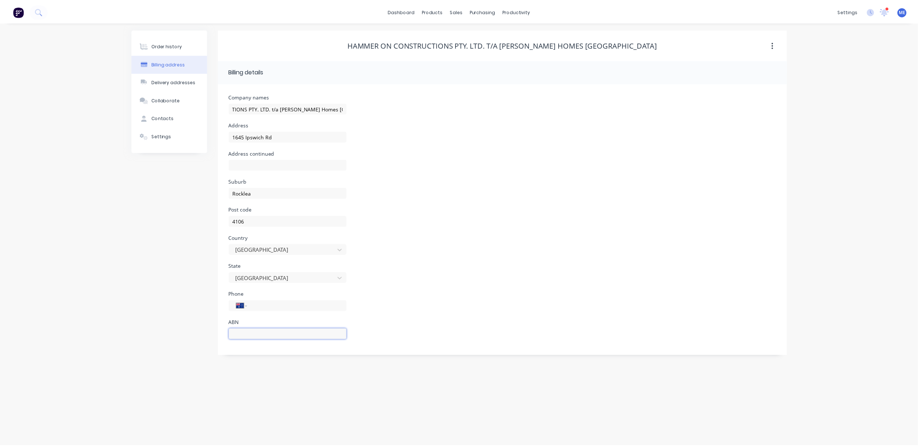
scroll to position [0, 0]
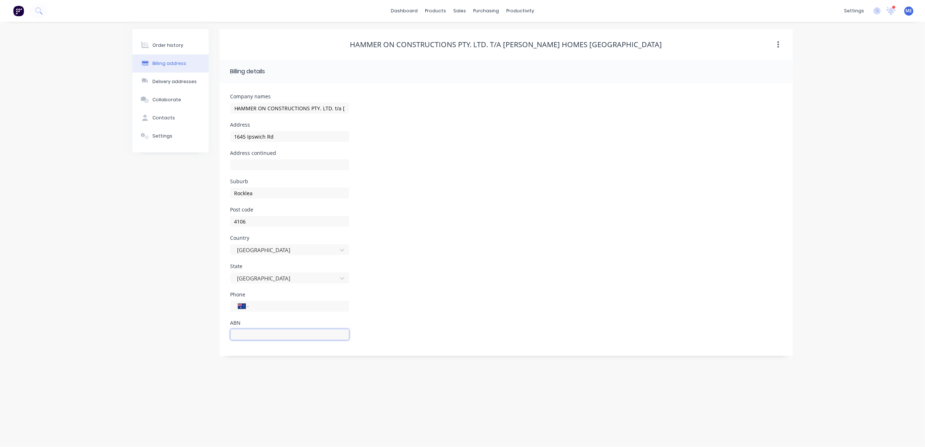
paste input "82 614 389 632"
type input "82 614 389 632"
click at [254, 132] on input "1645 Ipswich Rd" at bounding box center [289, 136] width 119 height 11
click at [253, 134] on input "1645 Ipswich Rd" at bounding box center [289, 136] width 119 height 11
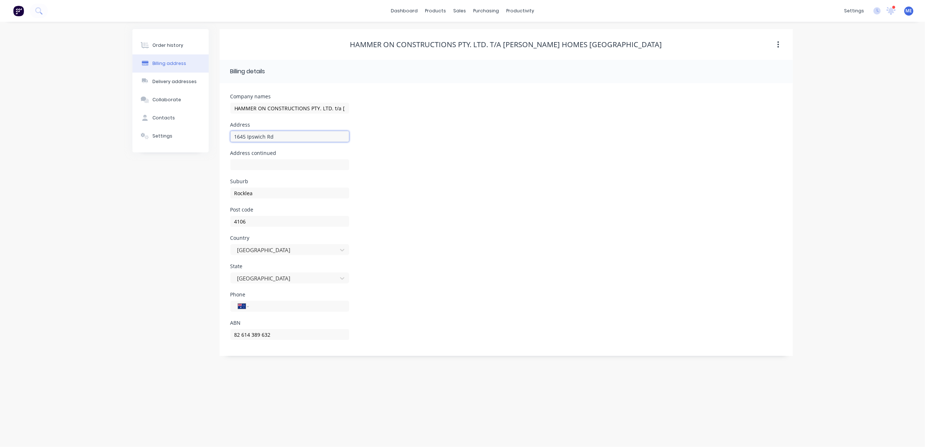
paste input "25 Whipbird Pl Greenbank QLD 4124"
drag, startPoint x: 273, startPoint y: 135, endPoint x: 398, endPoint y: 140, distance: 124.9
click at [398, 140] on div "Address 25 Whipbird Pl Greenbank QLD 4124" at bounding box center [506, 136] width 552 height 28
type input "25 Whipbird Place"
drag, startPoint x: 266, startPoint y: 194, endPoint x: 204, endPoint y: 193, distance: 62.4
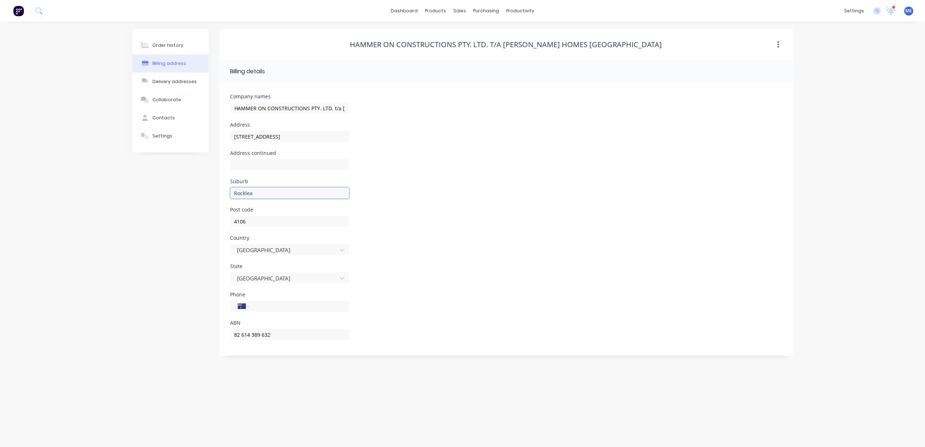
click at [209, 193] on div "Order history Billing address Delivery addresses Collaborate Contacts Settings …" at bounding box center [462, 192] width 660 height 327
paste input "Greenbank QLD 4124"
drag, startPoint x: 263, startPoint y: 192, endPoint x: 386, endPoint y: 194, distance: 123.8
click at [386, 194] on div "Suburb Greenbank QLD 4124" at bounding box center [506, 193] width 552 height 28
type input "Greenbank"
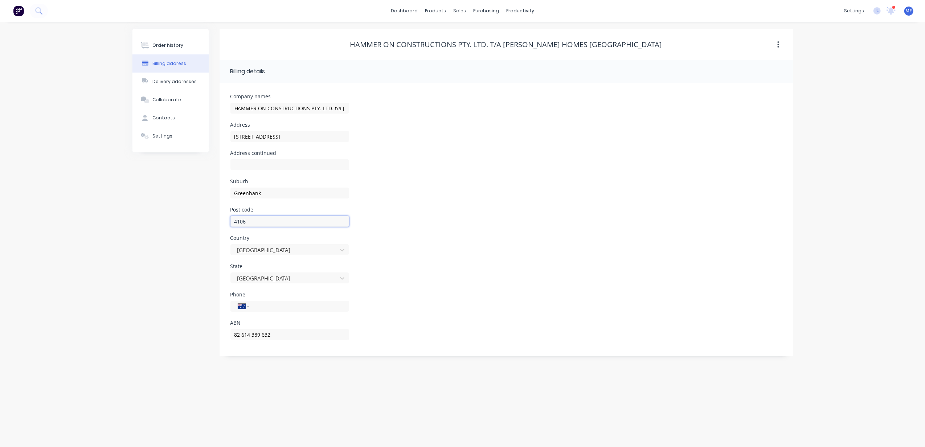
drag, startPoint x: 255, startPoint y: 224, endPoint x: 118, endPoint y: 218, distance: 137.6
click at [204, 222] on div "Order history Billing address Delivery addresses Collaborate Contacts Settings …" at bounding box center [462, 192] width 660 height 327
type input "4124"
click at [123, 256] on div "Order history Billing address Delivery addresses Collaborate Contacts Settings …" at bounding box center [462, 234] width 925 height 425
click at [268, 306] on input "tel" at bounding box center [297, 306] width 87 height 8
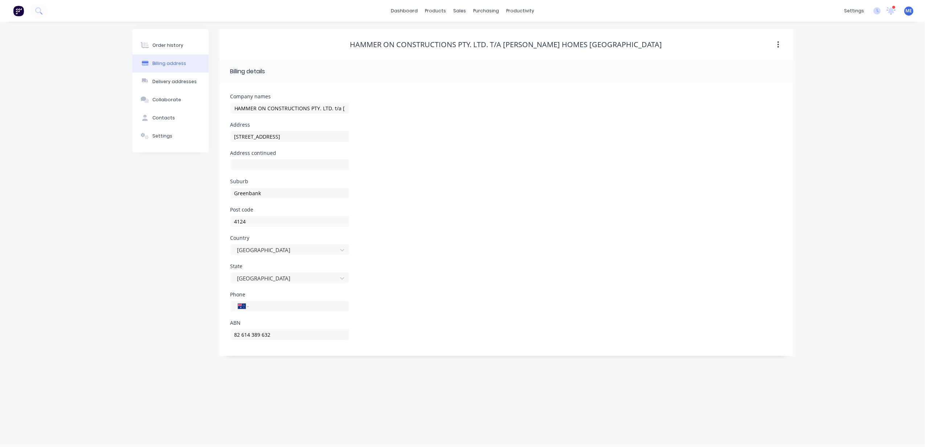
click at [139, 381] on div "Order history Billing address Delivery addresses Collaborate Contacts Settings …" at bounding box center [462, 234] width 925 height 425
click at [127, 376] on div "Order history Billing address Delivery addresses Collaborate Contacts Settings …" at bounding box center [462, 234] width 925 height 425
click at [867, 112] on div "Order history Billing address Delivery addresses Collaborate Contacts Settings …" at bounding box center [462, 234] width 925 height 425
click at [263, 110] on input "HAMMER ON CONSTRUCTIONS PTY. LTD. t/a Leonard Homes Gold Coast" at bounding box center [289, 108] width 119 height 11
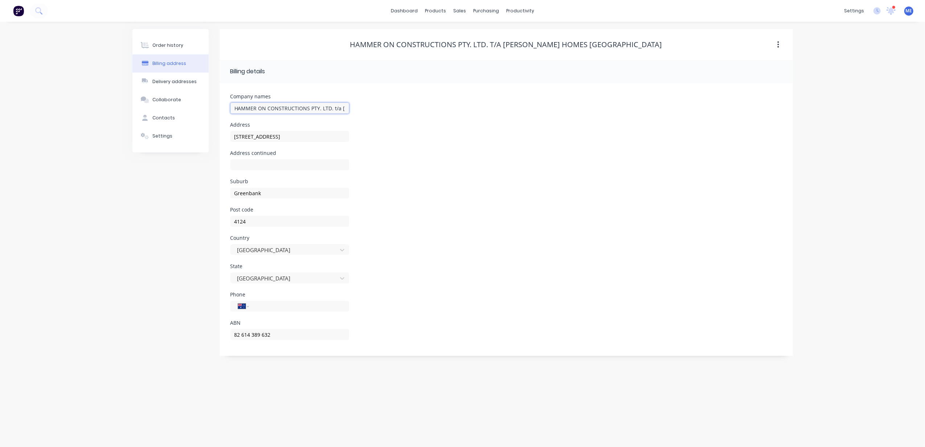
click at [263, 110] on input "HAMMER ON CONSTRUCTIONS PTY. LTD. t/a Leonard Homes Gold Coast" at bounding box center [289, 108] width 119 height 11
click at [254, 334] on input "82 614 389 632" at bounding box center [289, 334] width 119 height 11
click at [252, 332] on input "82 614 389 632" at bounding box center [289, 334] width 119 height 11
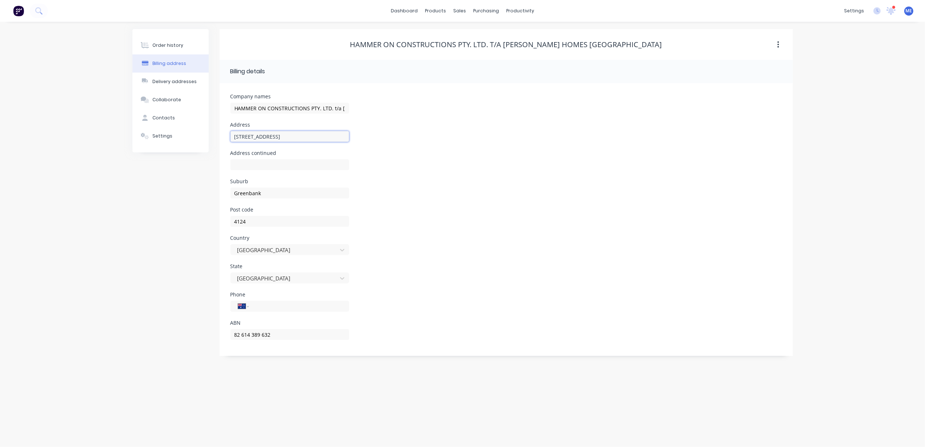
click at [255, 134] on input "25 Whipbird Place" at bounding box center [289, 136] width 119 height 11
click at [169, 115] on div "Contacts" at bounding box center [163, 118] width 22 height 7
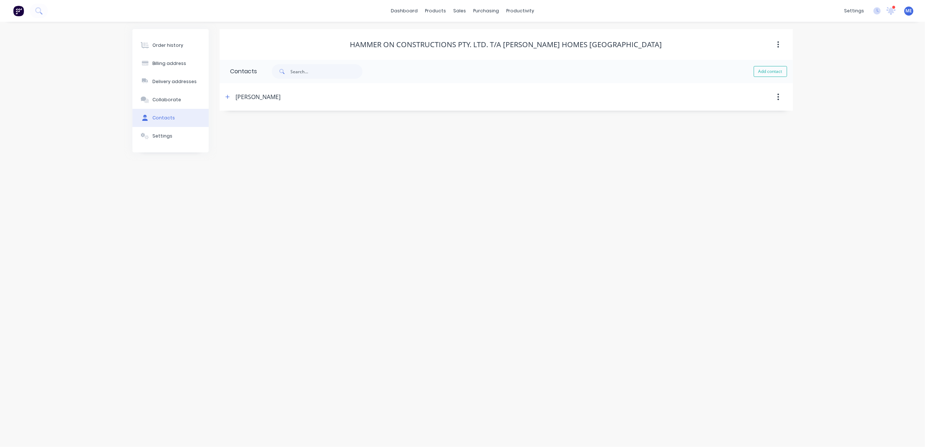
click at [774, 94] on button "button" at bounding box center [778, 96] width 17 height 13
click at [289, 112] on div "HAMMER ON CONSTRUCTIONS PTY. LTD. t/a Leonard Homes Gold Coast Contacts Add con…" at bounding box center [506, 90] width 573 height 123
click at [226, 96] on icon "button" at bounding box center [227, 96] width 4 height 5
click at [263, 181] on input "0400 569 363" at bounding box center [297, 181] width 87 height 8
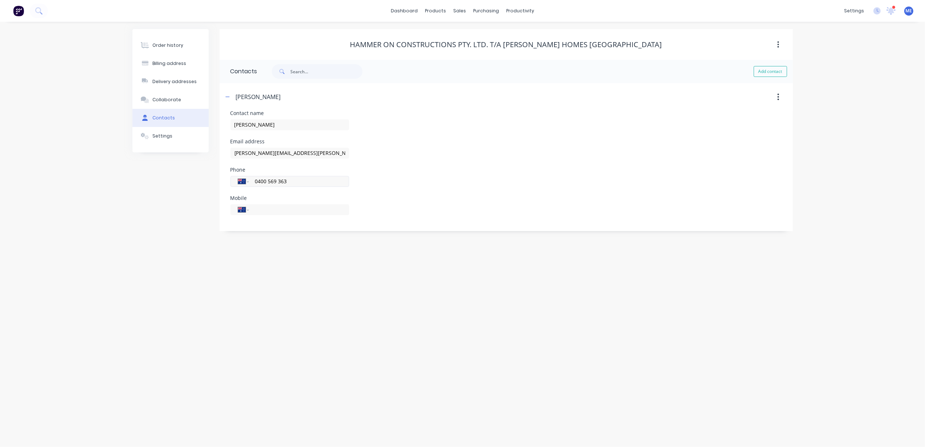
click at [263, 181] on input "0400 569 363" at bounding box center [297, 181] width 87 height 8
click at [170, 131] on button "Settings" at bounding box center [170, 136] width 76 height 18
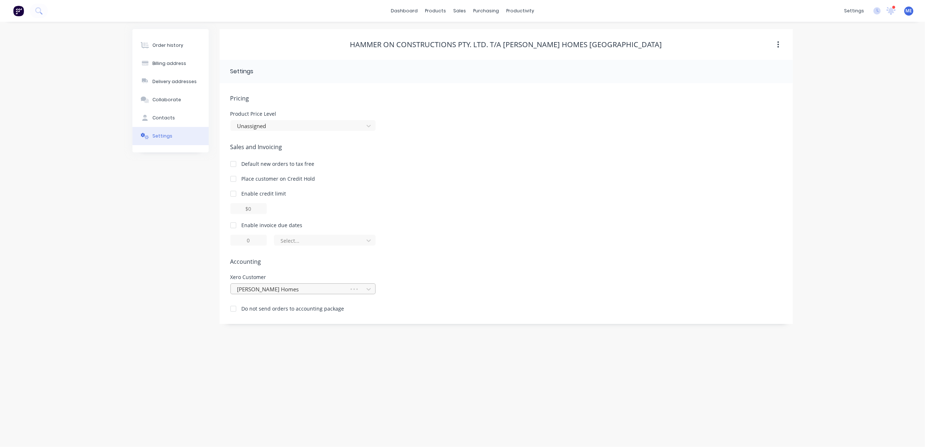
click at [289, 292] on div at bounding box center [291, 289] width 109 height 9
type input "hammer"
click at [128, 308] on div "Order history Billing address Delivery addresses Collaborate Contacts Settings …" at bounding box center [462, 234] width 925 height 425
click at [134, 271] on div "Order history Billing address Delivery addresses Collaborate Contacts Settings" at bounding box center [170, 176] width 76 height 295
click at [175, 46] on div "Order history" at bounding box center [167, 45] width 31 height 7
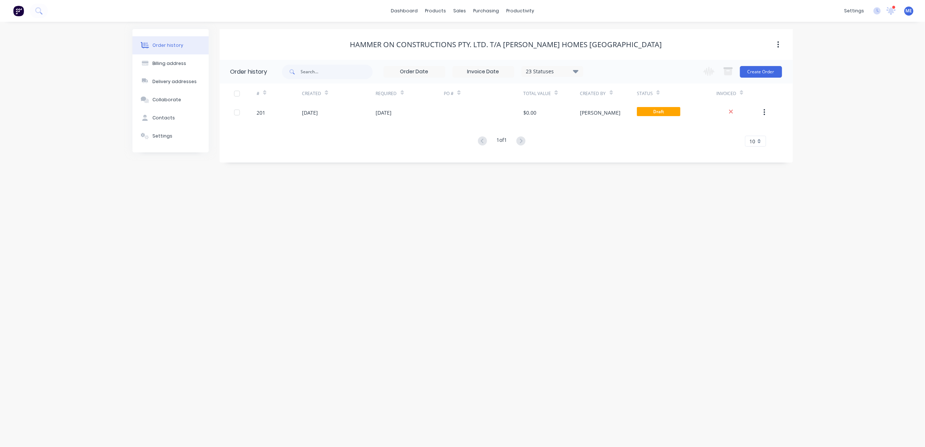
click at [115, 265] on div "Order history Billing address Delivery addresses Collaborate Contacts Settings …" at bounding box center [462, 234] width 925 height 425
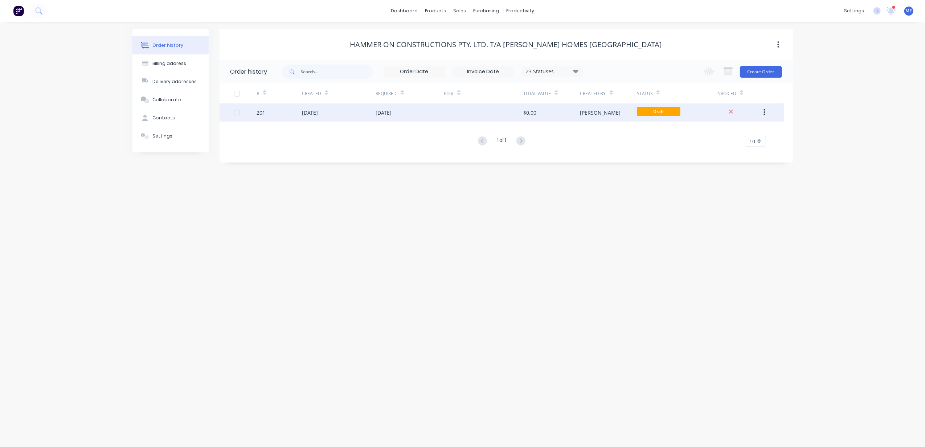
click at [587, 111] on div "Michael" at bounding box center [600, 113] width 41 height 8
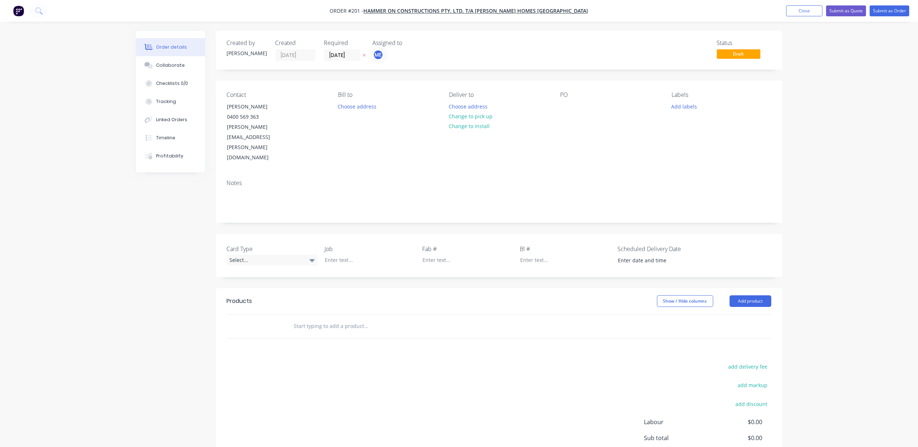
click at [120, 282] on div "Order details Collaborate Checklists 0/0 Tracking Linked Orders Timeline Profit…" at bounding box center [459, 262] width 918 height 524
click at [283, 127] on div "lee.phan@leonardhomes.com.au" at bounding box center [257, 142] width 60 height 41
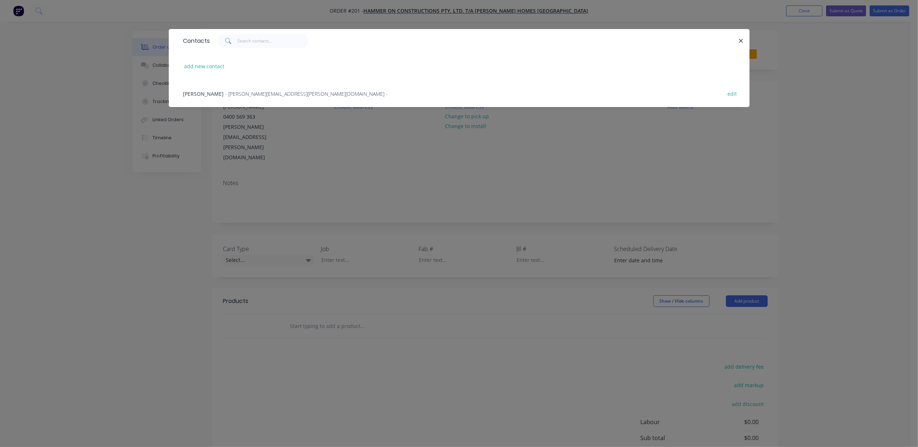
click at [279, 93] on span "- lee.phan@leonardhomes.com.au -" at bounding box center [306, 93] width 163 height 7
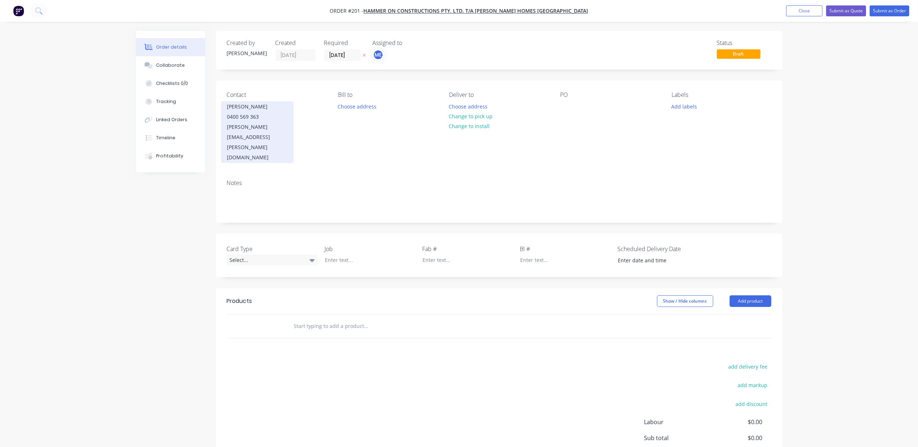
click at [287, 128] on div "lee.phan@leonardhomes.com.au" at bounding box center [257, 142] width 60 height 41
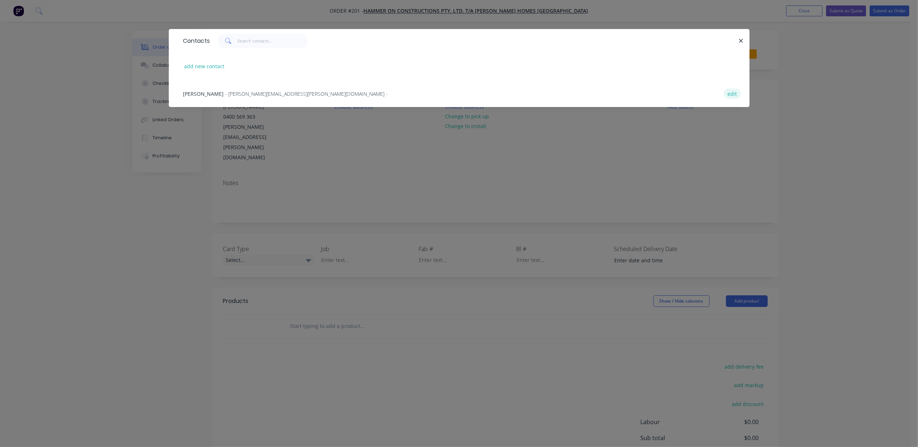
click at [724, 92] on button "edit" at bounding box center [732, 94] width 17 height 10
select select "AU"
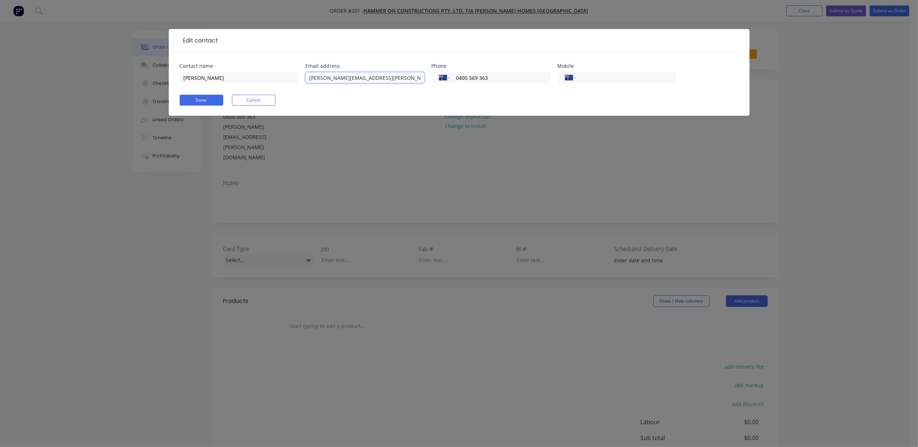
click at [402, 76] on input "lee.phan@leonardhomes.com.au" at bounding box center [365, 77] width 119 height 11
click at [193, 100] on button "Done" at bounding box center [202, 100] width 44 height 11
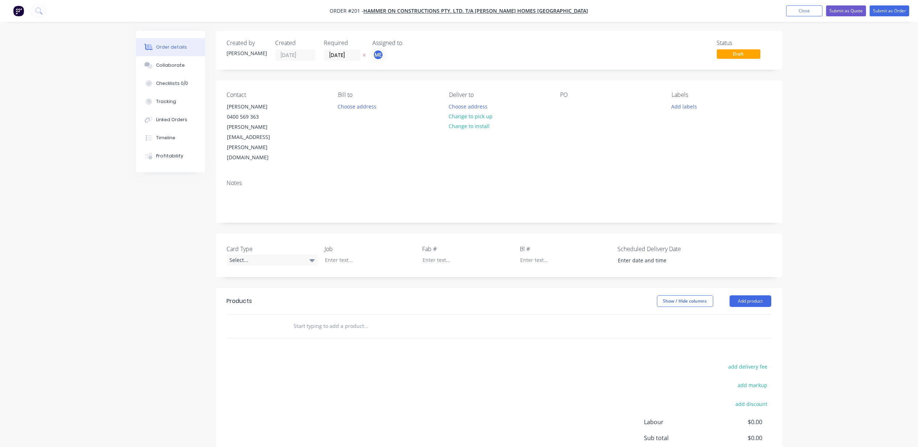
click at [92, 255] on div "Order details Collaborate Checklists 0/0 Tracking Linked Orders Timeline Profit…" at bounding box center [459, 262] width 918 height 524
click at [356, 103] on button "Choose address" at bounding box center [357, 106] width 46 height 10
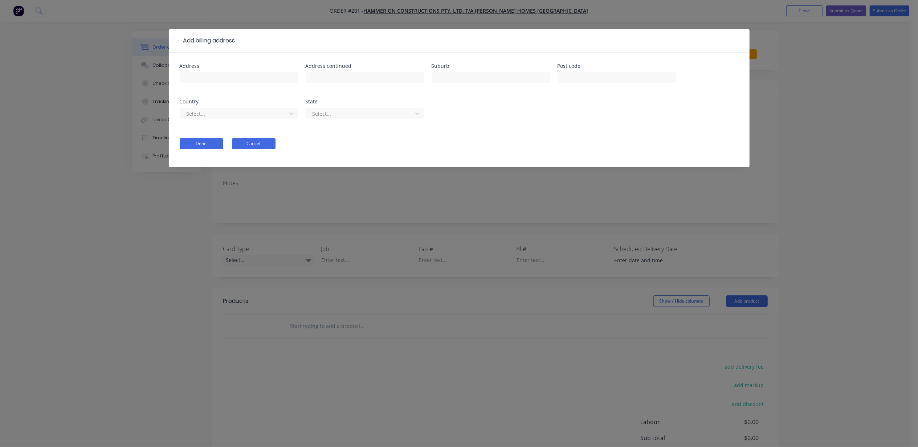
click at [258, 143] on button "Cancel" at bounding box center [254, 143] width 44 height 11
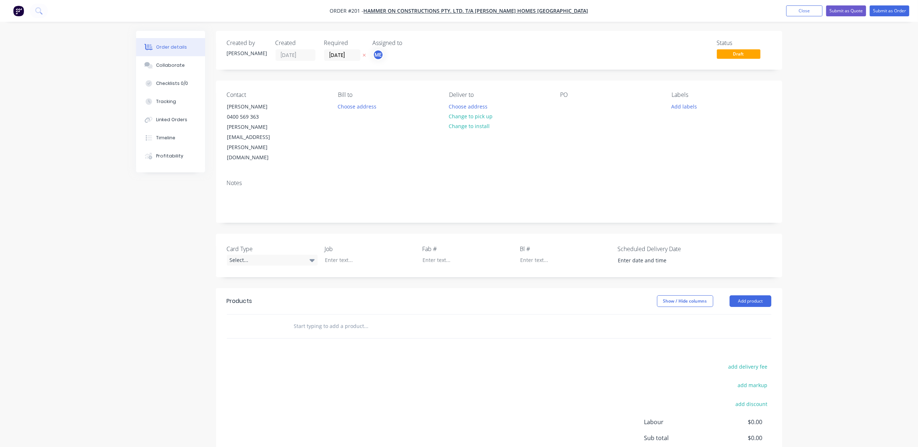
click at [158, 249] on div "Created by Michael Created 02/10/25 Required 02/10/25 Assigned to ME Status Dra…" at bounding box center [459, 277] width 646 height 493
click at [471, 105] on button "Choose address" at bounding box center [468, 106] width 46 height 10
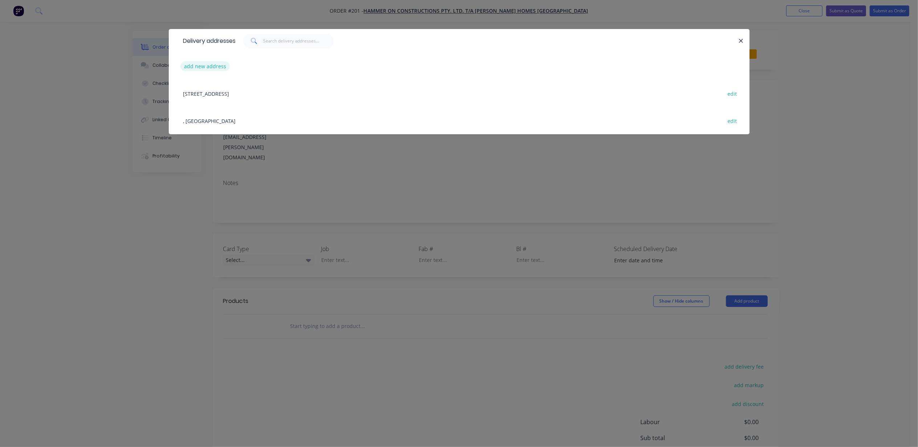
click at [214, 63] on button "add new address" at bounding box center [205, 66] width 50 height 10
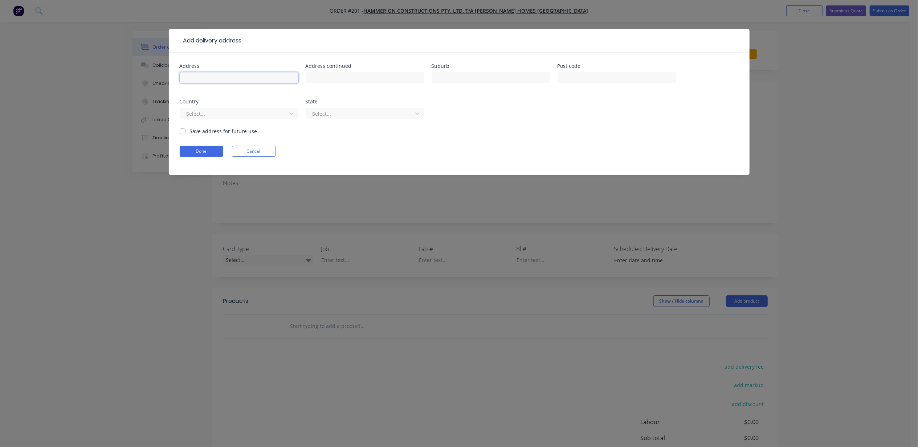
click at [259, 76] on input "text" at bounding box center [239, 77] width 119 height 11
type input "Lot 20 Whipbird Place"
type input "Oxley"
click at [211, 112] on div at bounding box center [234, 113] width 97 height 9
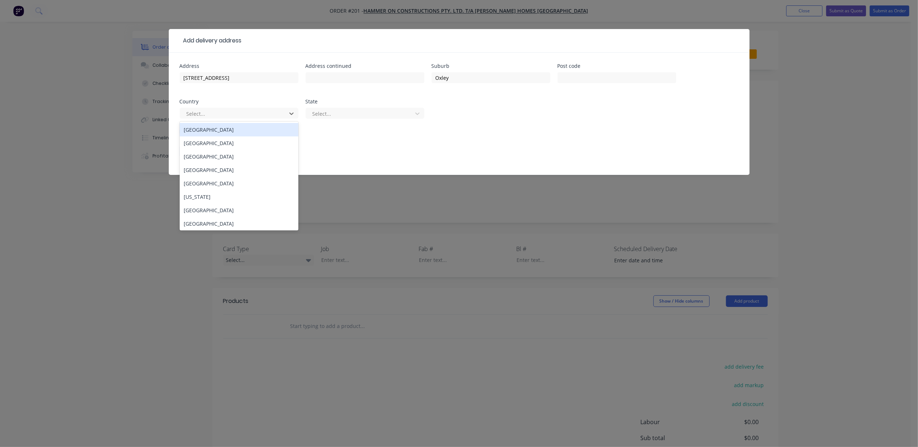
drag, startPoint x: 204, startPoint y: 127, endPoint x: 324, endPoint y: 125, distance: 120.1
click at [204, 126] on div "Australia" at bounding box center [239, 129] width 119 height 13
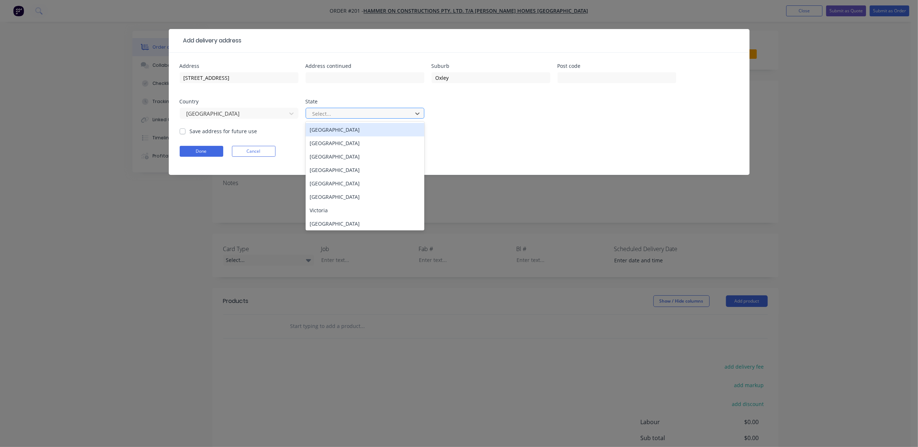
click at [342, 111] on div at bounding box center [360, 113] width 97 height 9
click at [336, 170] on div "Queensland" at bounding box center [365, 169] width 119 height 13
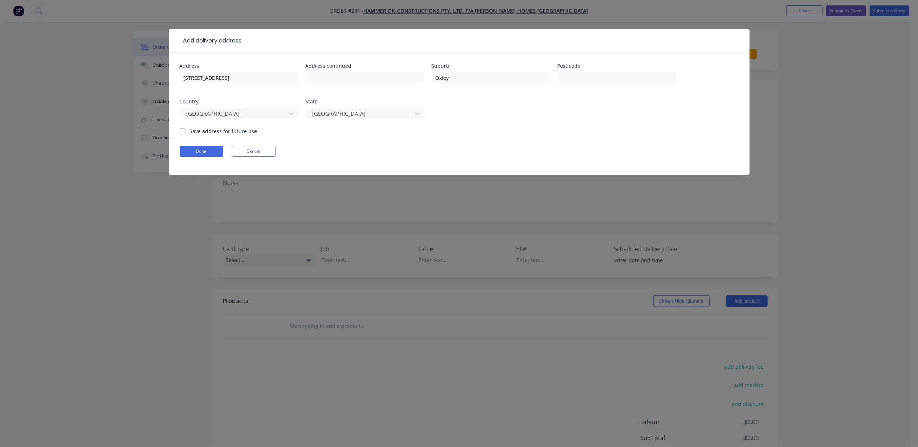
click at [227, 131] on label "Save address for future use" at bounding box center [223, 131] width 67 height 8
click at [185, 131] on input "Save address for future use" at bounding box center [183, 130] width 6 height 7
checkbox input "true"
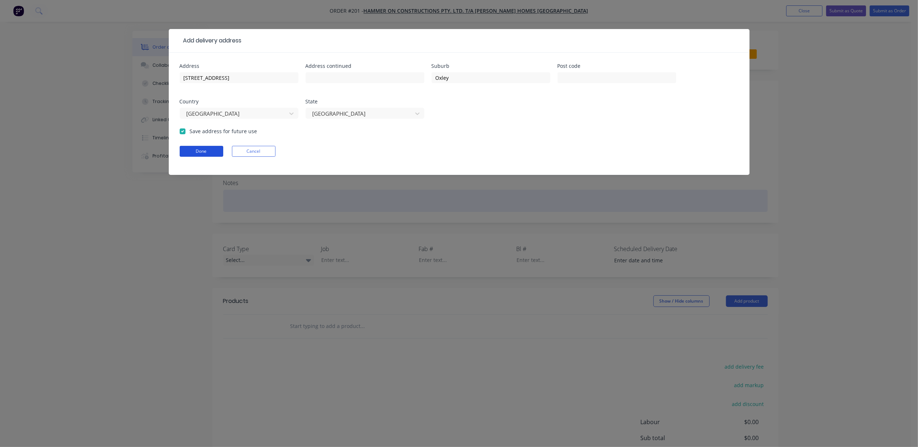
click at [211, 149] on button "Done" at bounding box center [202, 151] width 44 height 11
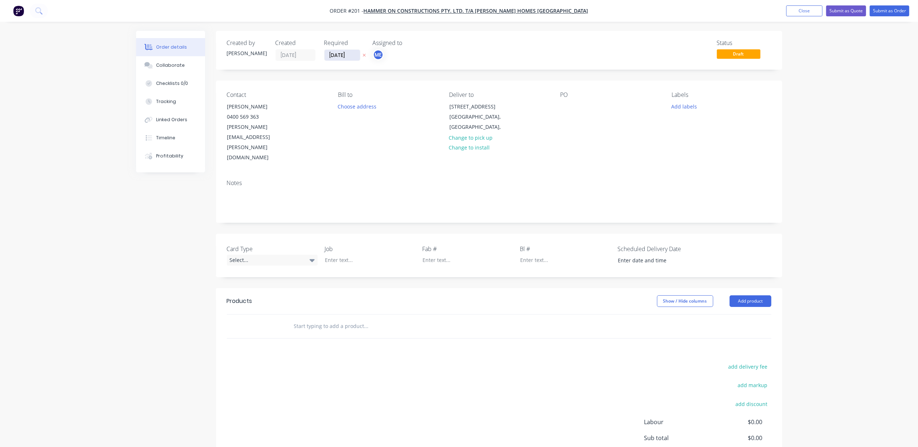
click at [340, 53] on input "02/10/25" at bounding box center [342, 55] width 36 height 11
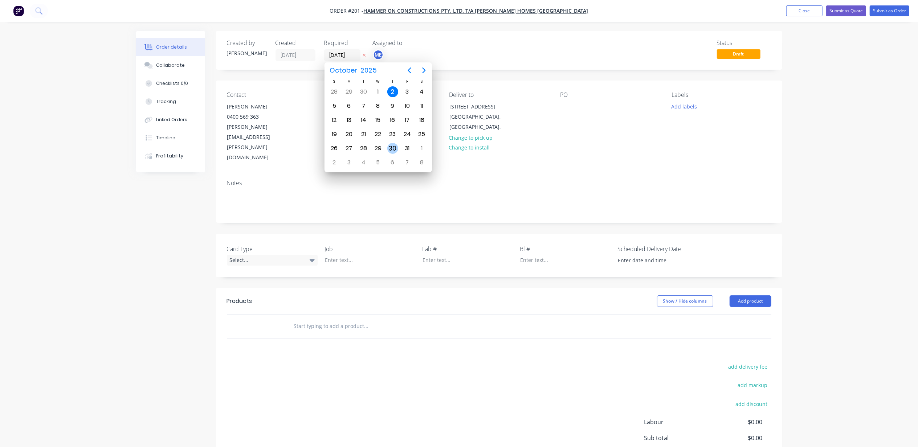
click at [396, 147] on div "30" at bounding box center [392, 148] width 11 height 11
type input "30/10/25"
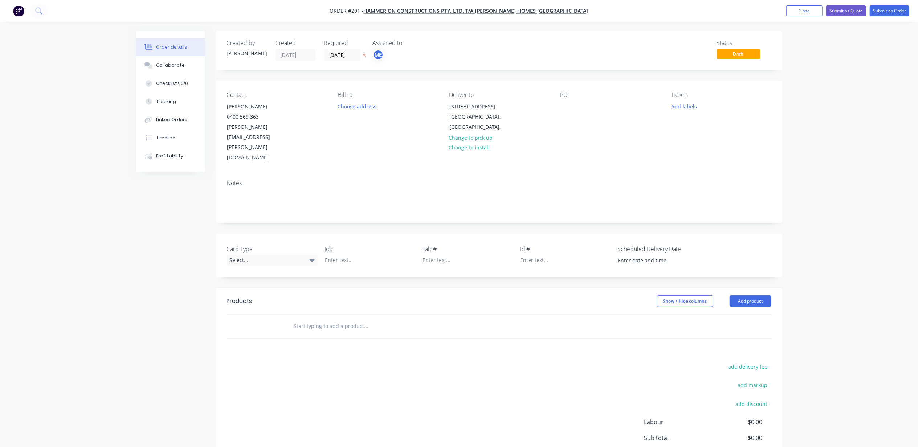
click at [70, 216] on div "Order details Collaborate Checklists 0/0 Tracking Linked Orders Timeline Profit…" at bounding box center [459, 262] width 918 height 524
click at [692, 99] on div "Labels Add labels" at bounding box center [720, 126] width 99 height 71
click at [690, 105] on button "Add labels" at bounding box center [683, 106] width 33 height 10
click at [682, 171] on div at bounding box center [684, 171] width 15 height 15
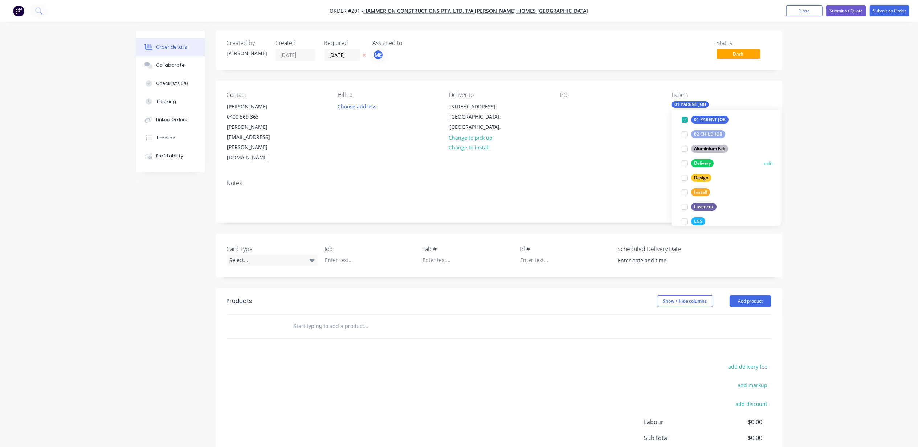
click at [684, 165] on div at bounding box center [684, 163] width 15 height 15
click at [685, 179] on div at bounding box center [684, 178] width 15 height 15
click at [684, 221] on div at bounding box center [684, 221] width 15 height 15
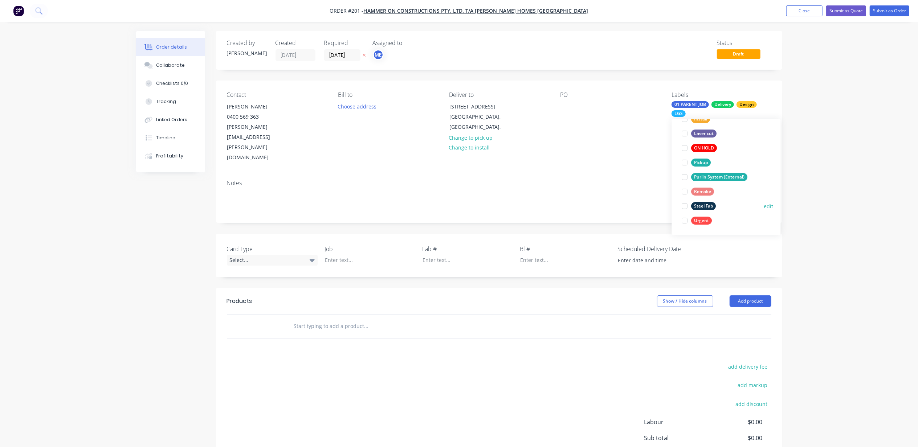
click at [685, 205] on div at bounding box center [684, 206] width 15 height 15
click at [684, 211] on div at bounding box center [684, 211] width 15 height 15
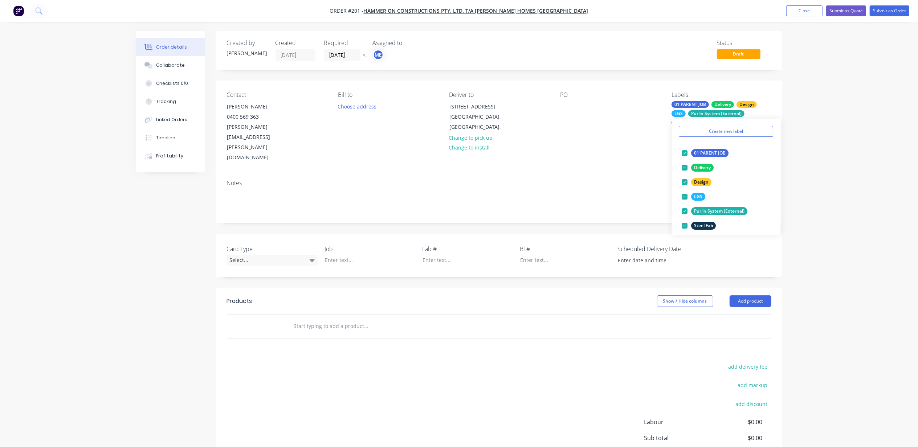
click at [827, 127] on div "Order details Collaborate Checklists 0/0 Tracking Linked Orders Timeline Profit…" at bounding box center [459, 262] width 918 height 524
click at [841, 110] on div "Order details Collaborate Checklists 0/0 Tracking Linked Orders Timeline Profit…" at bounding box center [459, 262] width 918 height 524
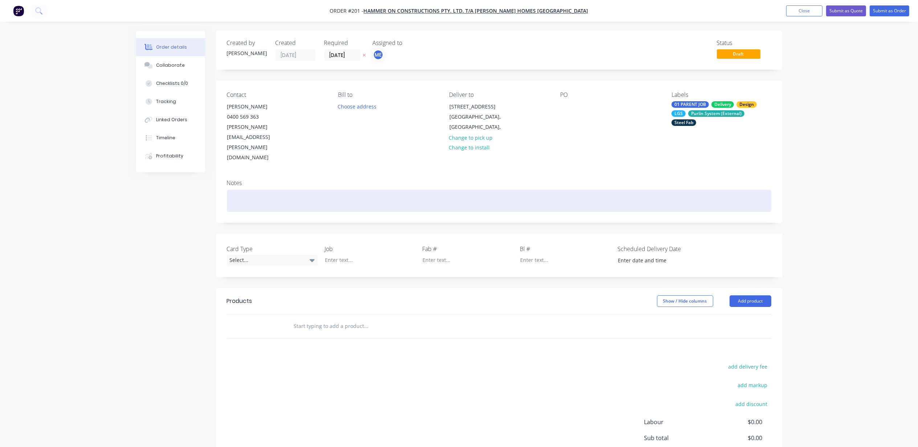
click at [272, 190] on div at bounding box center [499, 201] width 544 height 22
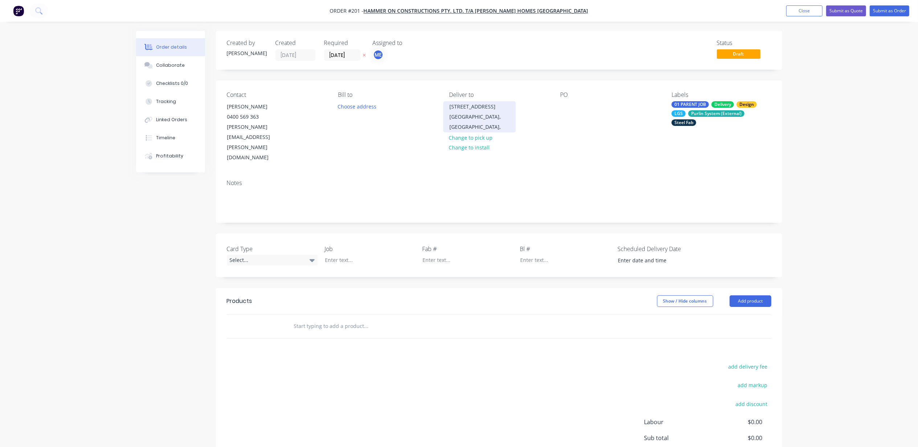
drag, startPoint x: 498, startPoint y: 106, endPoint x: 444, endPoint y: 102, distance: 53.5
click at [444, 102] on div "Lot 20 Whipbird Place Oxley, Queensland," at bounding box center [479, 116] width 73 height 31
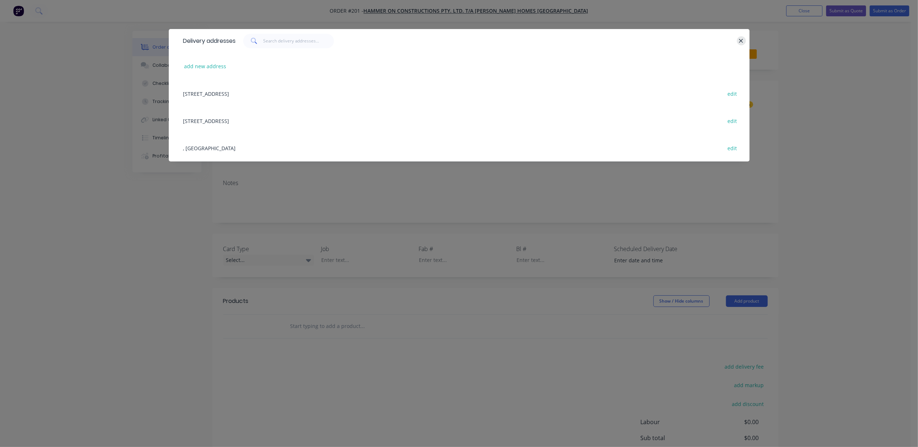
click at [740, 39] on icon "button" at bounding box center [740, 41] width 5 height 7
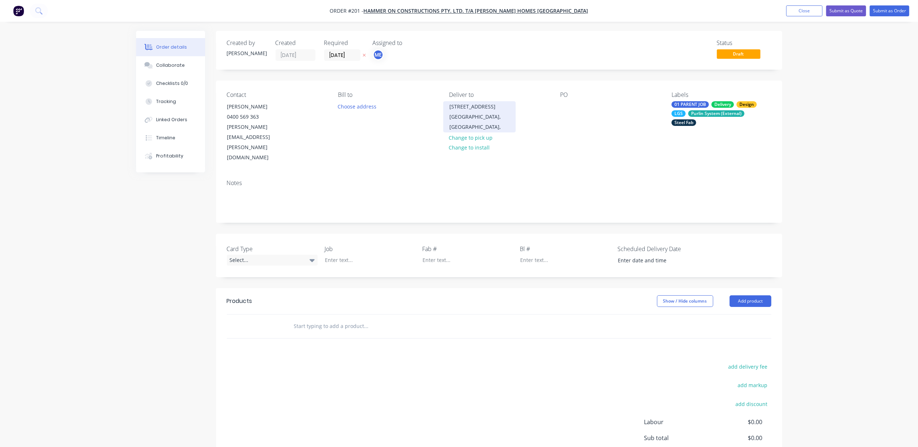
copy div "Lot 20 Whipbird Place"
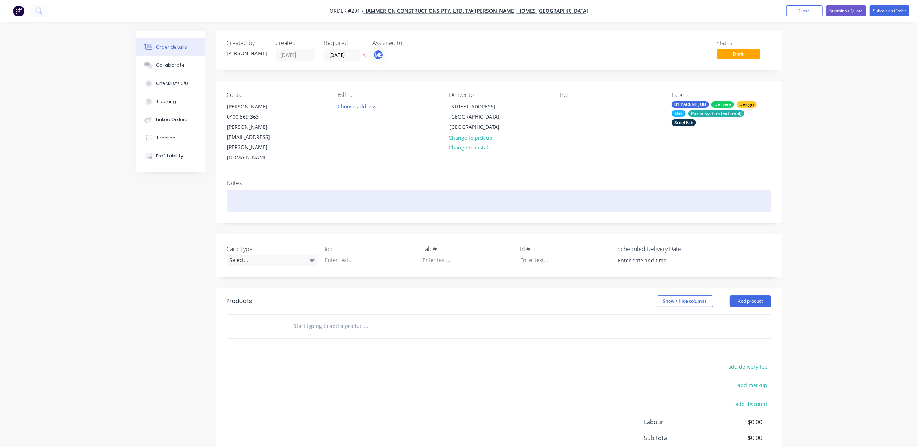
click at [275, 190] on div at bounding box center [499, 201] width 544 height 22
paste div
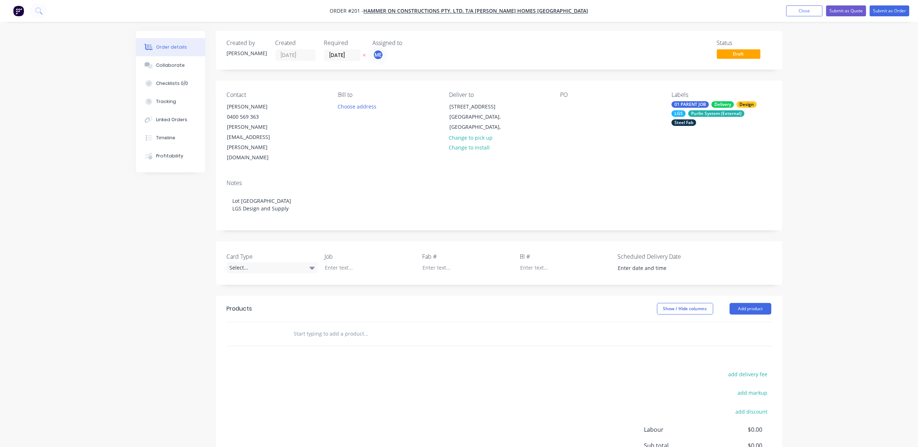
click at [253, 251] on div "Card Type Select... Job Fab # Bl # Scheduled Delivery Date" at bounding box center [499, 263] width 566 height 44
click at [250, 262] on div "Select..." at bounding box center [272, 267] width 91 height 11
click at [244, 266] on div "Parent" at bounding box center [241, 267] width 19 height 9
click at [266, 262] on div "Parent" at bounding box center [272, 266] width 91 height 9
click at [239, 281] on div "Child" at bounding box center [240, 280] width 16 height 9
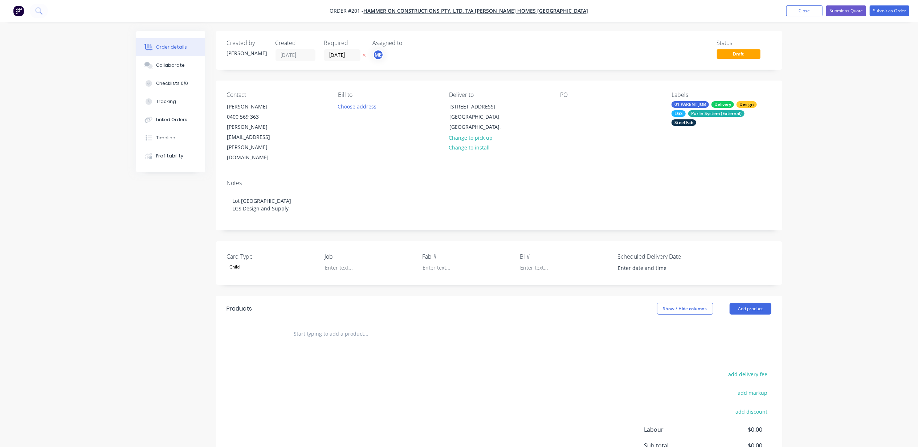
click at [256, 262] on div "Child" at bounding box center [272, 266] width 91 height 9
click at [250, 266] on div "Parent" at bounding box center [241, 265] width 19 height 9
click at [169, 266] on div "Created by Michael Created 02/10/25 Required 30/10/25 Assigned to ME Status Dra…" at bounding box center [459, 281] width 646 height 500
click at [645, 263] on input at bounding box center [657, 268] width 90 height 11
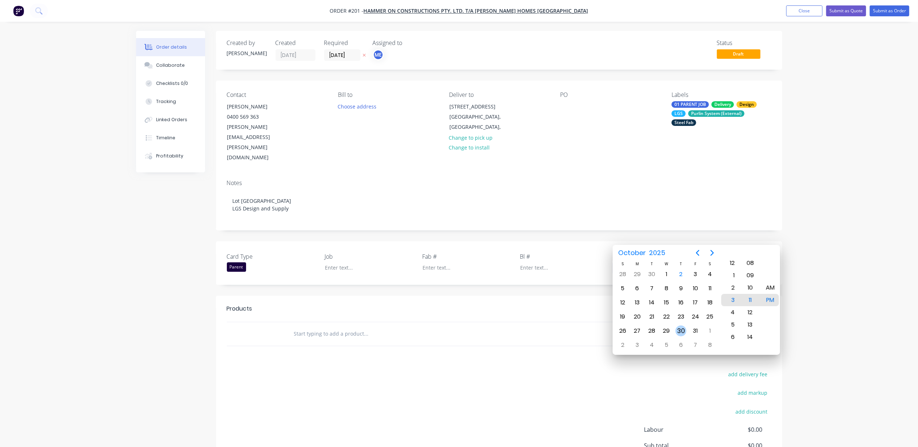
click at [681, 327] on div "30" at bounding box center [680, 330] width 11 height 11
type input "30/10/2025 3:11 PM"
click at [837, 234] on div "Order details Collaborate Checklists 0/0 Tracking Linked Orders Timeline Profit…" at bounding box center [459, 265] width 918 height 531
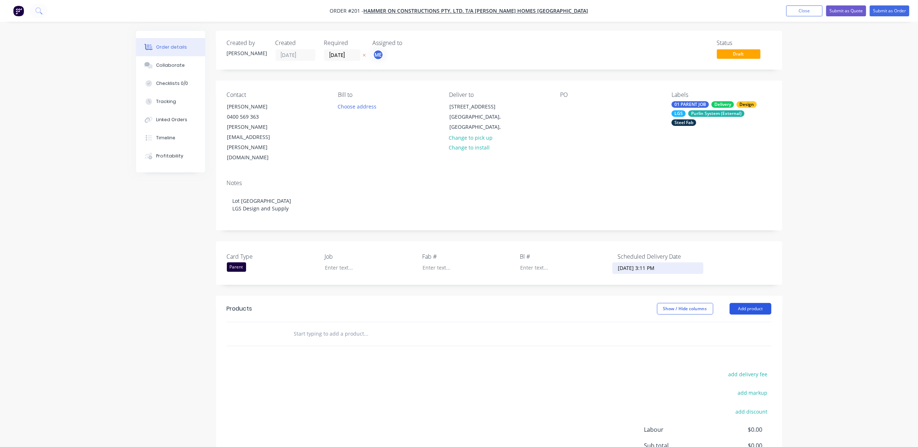
click at [750, 303] on button "Add product" at bounding box center [750, 309] width 42 height 12
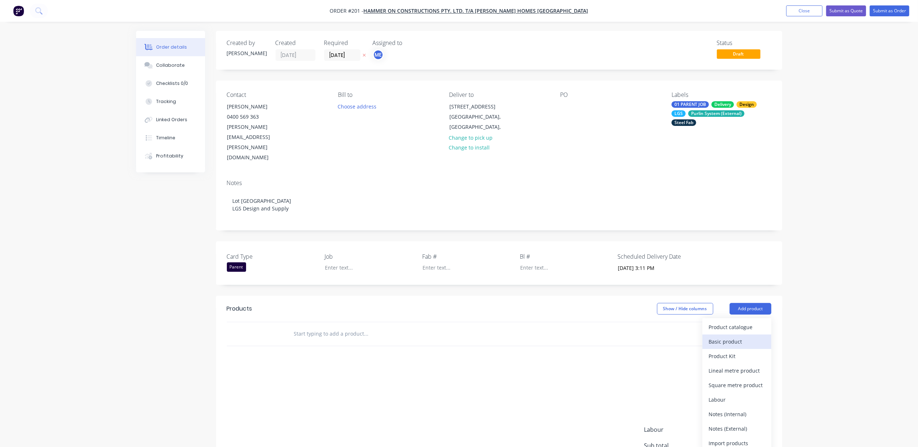
click at [741, 336] on div "Basic product" at bounding box center [737, 341] width 56 height 11
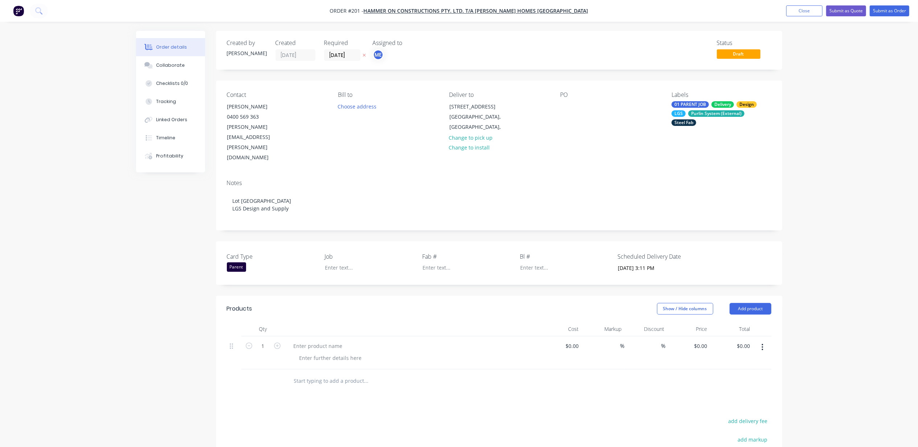
click at [823, 259] on div "Order details Collaborate Checklists 0/0 Tracking Linked Orders Timeline Profit…" at bounding box center [459, 289] width 918 height 578
click at [337, 341] on div at bounding box center [318, 346] width 61 height 11
click at [333, 353] on div at bounding box center [331, 358] width 74 height 11
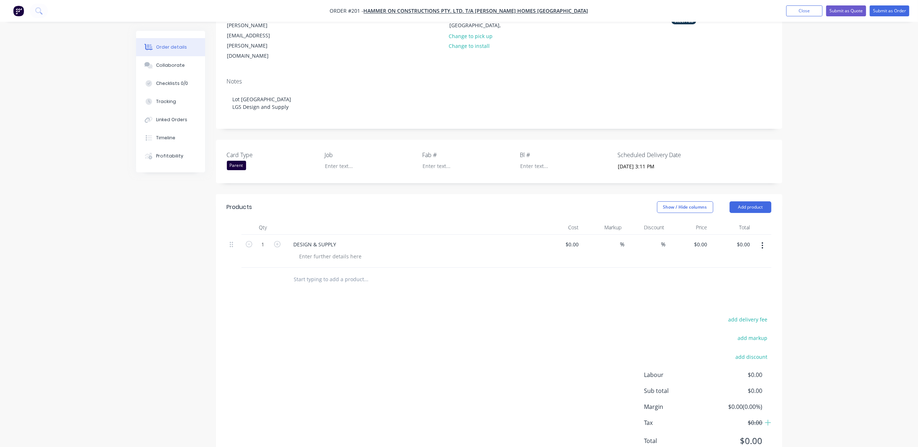
click at [345, 239] on div "DESIGN & SUPPLY" at bounding box center [412, 244] width 248 height 11
click at [341, 251] on div at bounding box center [331, 256] width 74 height 11
click at [327, 280] on input "text" at bounding box center [366, 287] width 145 height 15
click at [816, 234] on div "Order details Collaborate Checklists 0/0 Tracking Linked Orders Timeline Profit…" at bounding box center [459, 191] width 918 height 586
click at [575, 239] on input at bounding box center [573, 244] width 17 height 11
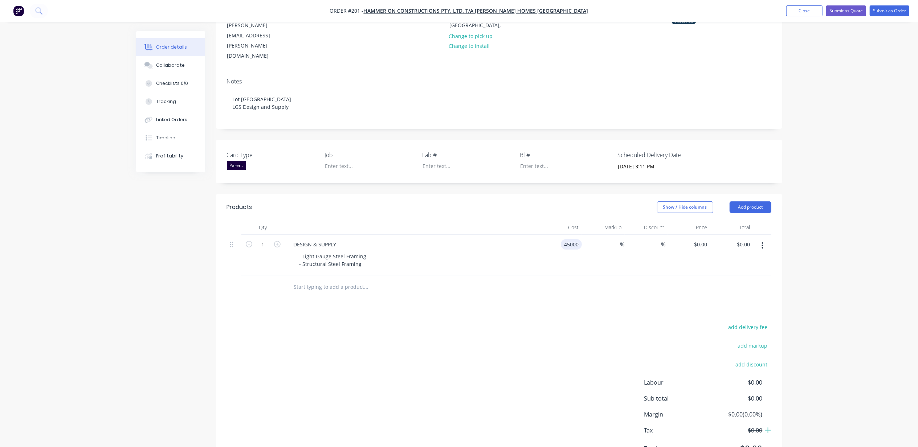
type input "$45,000.00"
click at [821, 210] on div "Order details Collaborate Checklists 0/0 Tracking Linked Orders Timeline Profit…" at bounding box center [459, 191] width 918 height 586
click at [701, 239] on input "45000" at bounding box center [695, 244] width 29 height 11
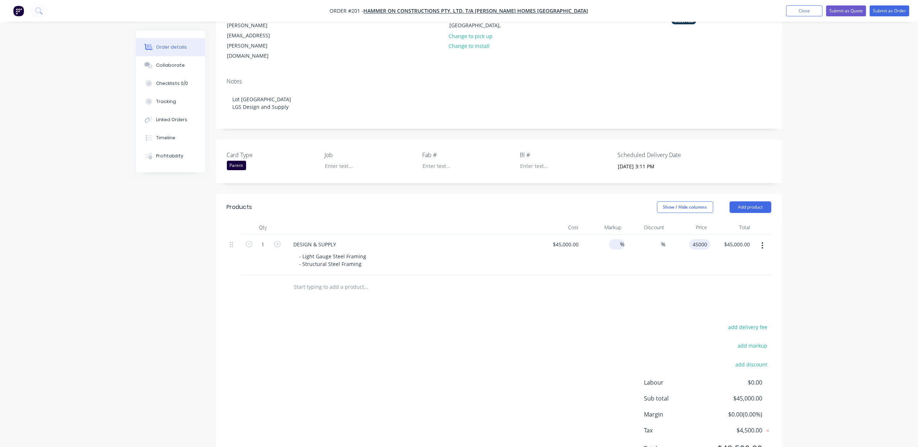
type input "$45,000.00"
click at [615, 239] on input at bounding box center [616, 244] width 8 height 11
type input "40"
type input "200"
type input "63000"
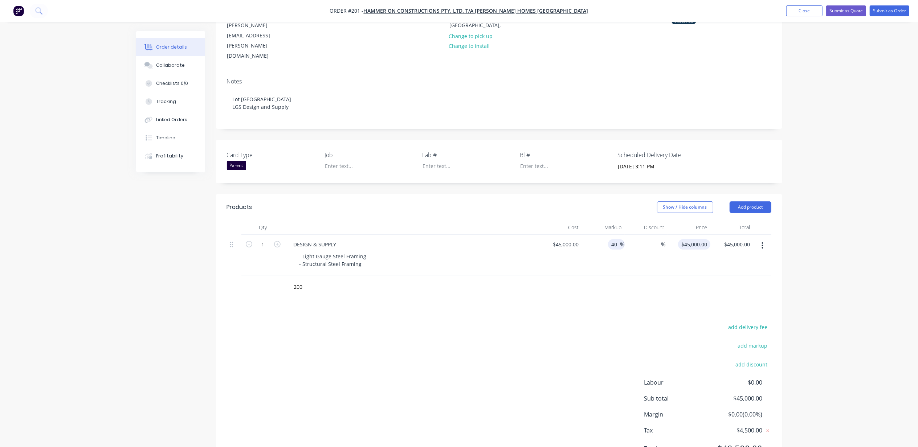
type input "$63,000.00"
click at [687, 235] on div "63000 63000" at bounding box center [688, 255] width 43 height 41
click at [694, 239] on input "63000" at bounding box center [701, 244] width 18 height 11
type input "$63,000.00"
click at [618, 239] on input "40" at bounding box center [615, 244] width 9 height 11
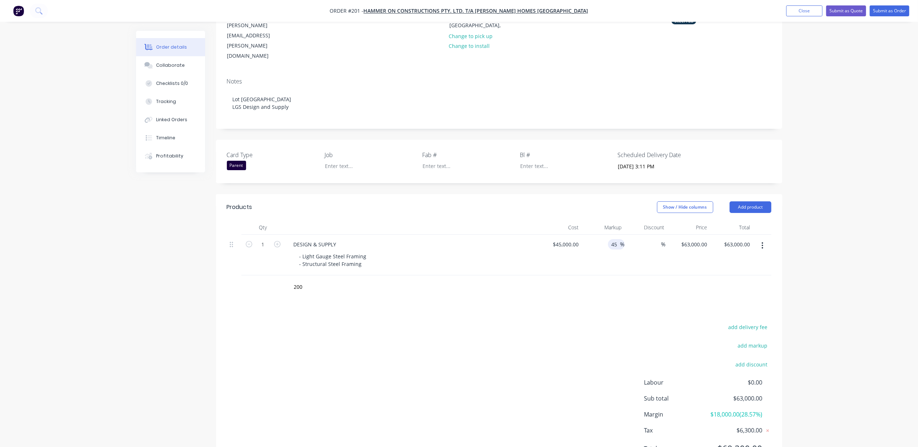
type input "45"
type input "$65,250.00"
drag, startPoint x: 810, startPoint y: 216, endPoint x: 817, endPoint y: 214, distance: 7.0
click at [810, 215] on div "Order details Collaborate Checklists 0/0 Tracking Linked Orders Timeline Profit…" at bounding box center [459, 191] width 918 height 586
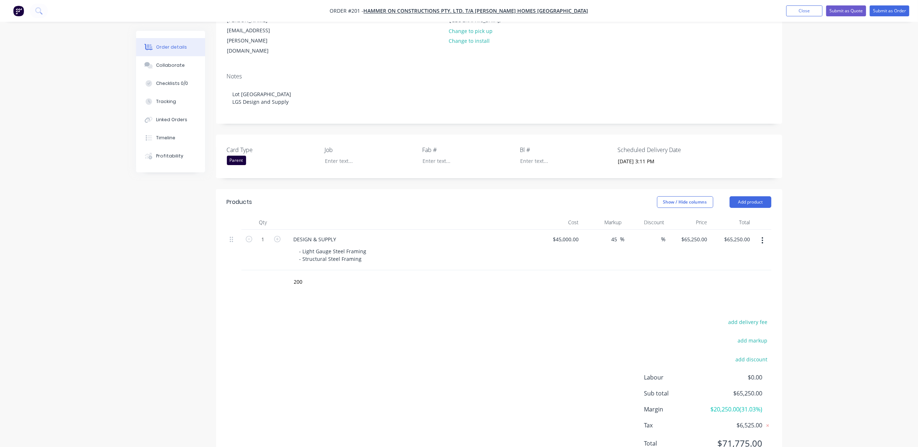
scroll to position [118, 0]
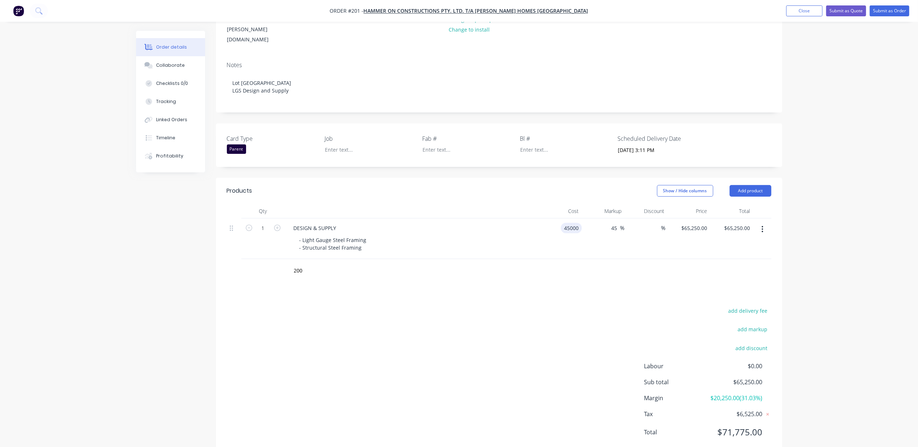
click at [569, 223] on input "45000" at bounding box center [573, 228] width 18 height 11
type input "$5,000.00"
type input "$7,250.00"
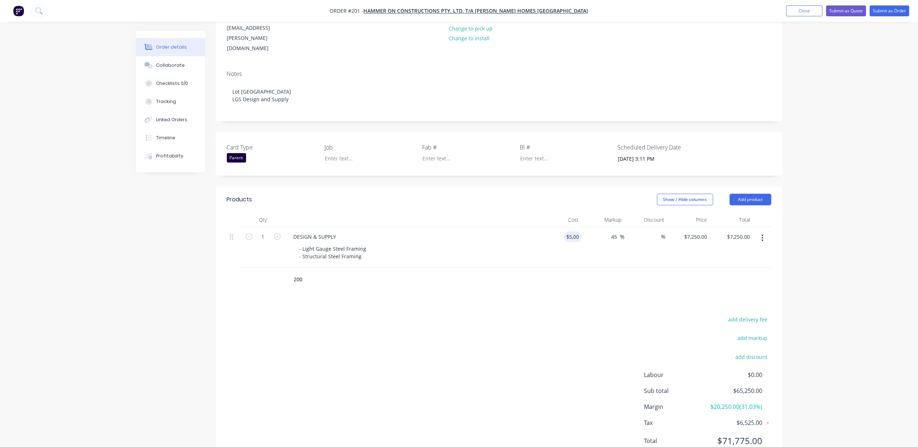
click at [843, 160] on div "Order details Collaborate Checklists 0/0 Tracking Linked Orders Timeline Profit…" at bounding box center [459, 184] width 918 height 586
click at [573, 231] on input "5000" at bounding box center [568, 236] width 26 height 11
type input "$45,000.00"
type input "$65,250.00"
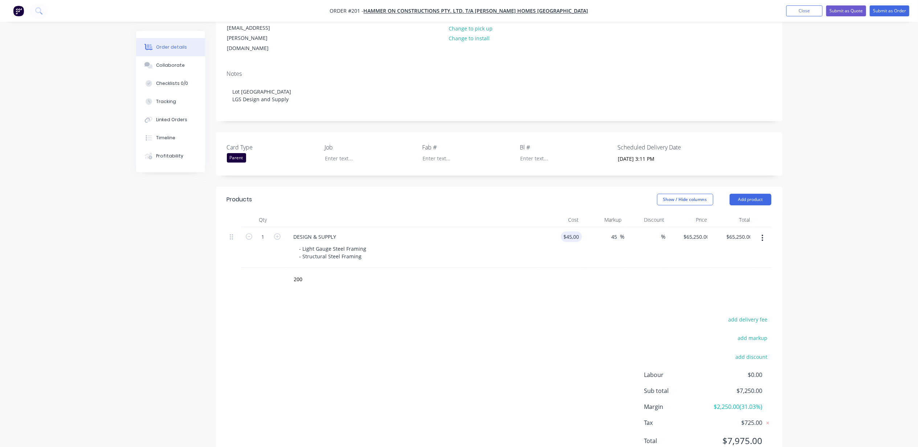
click at [862, 205] on div "Order details Collaborate Checklists 0/0 Tracking Linked Orders Timeline Profit…" at bounding box center [459, 184] width 918 height 586
click at [867, 206] on div "Order details Collaborate Checklists 0/0 Tracking Linked Orders Timeline Profit…" at bounding box center [459, 184] width 918 height 586
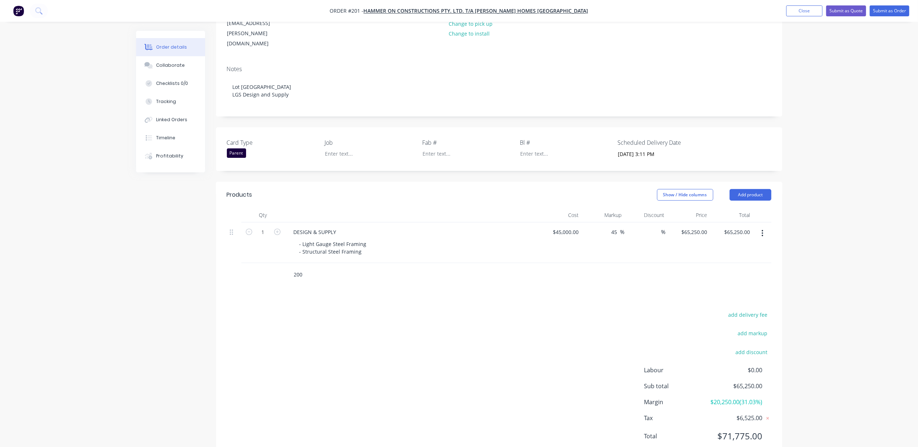
scroll to position [118, 0]
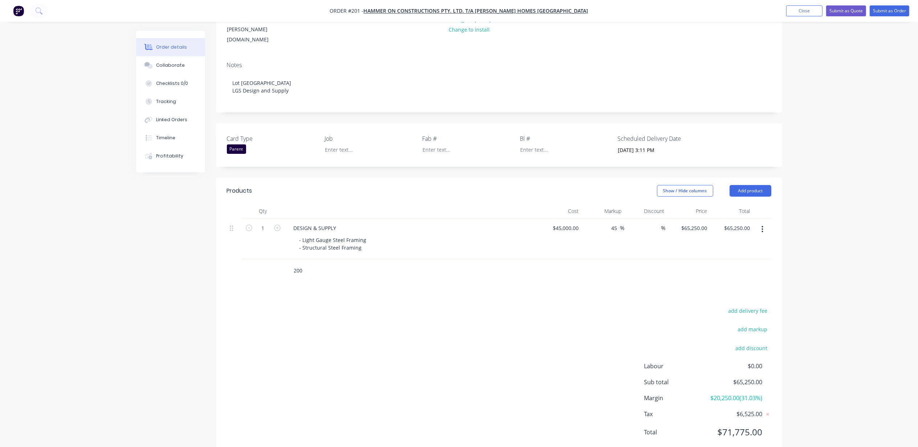
click at [327, 263] on input "200" at bounding box center [366, 270] width 145 height 15
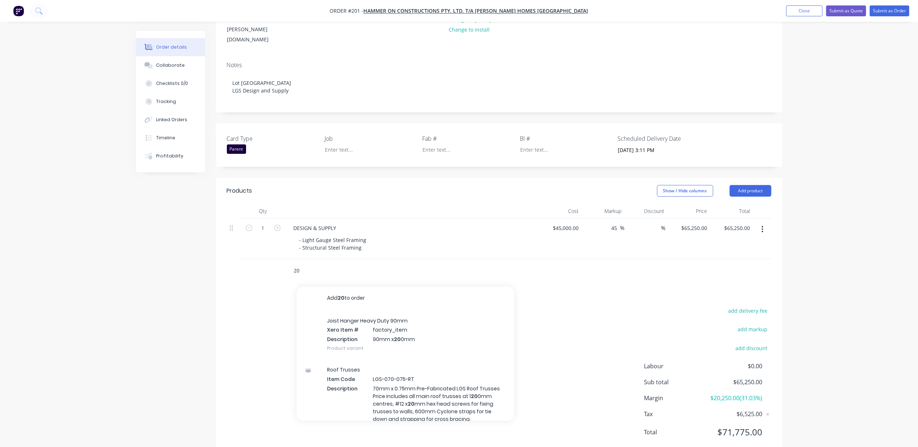
type input "2"
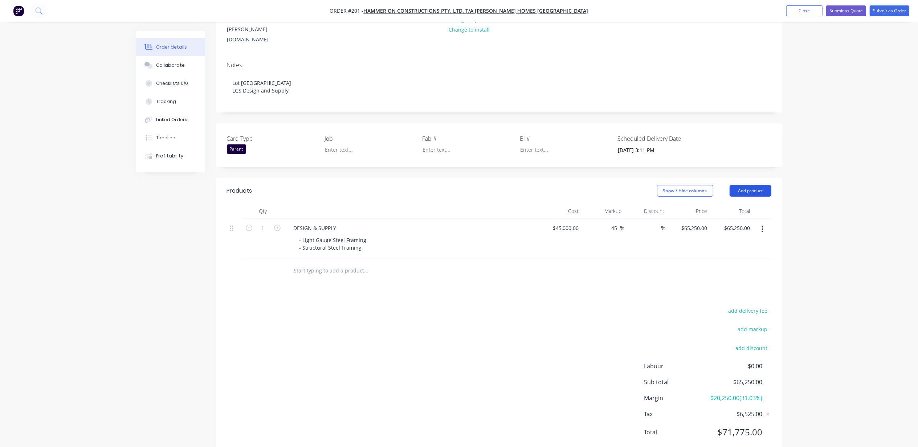
click at [755, 185] on button "Add product" at bounding box center [750, 191] width 42 height 12
drag, startPoint x: 736, startPoint y: 279, endPoint x: 623, endPoint y: 279, distance: 112.5
click at [736, 306] on div "Notes (External)" at bounding box center [737, 311] width 56 height 11
click at [314, 263] on div at bounding box center [314, 268] width 52 height 11
paste div
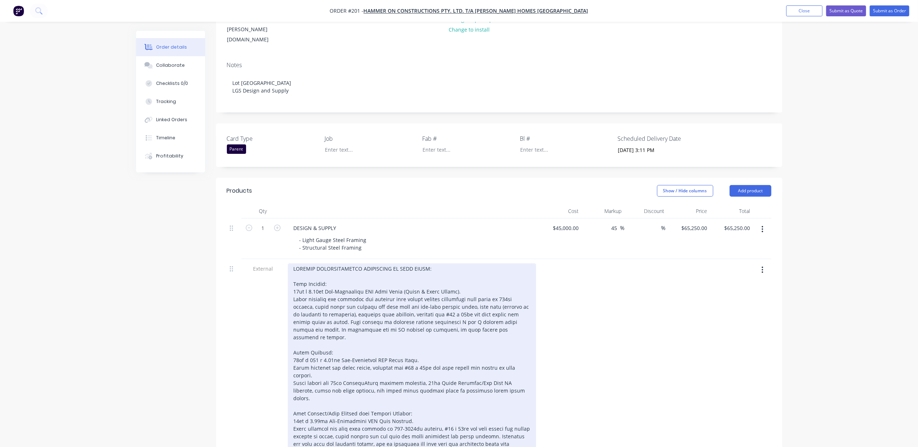
click at [329, 268] on div at bounding box center [412, 398] width 248 height 270
click at [296, 322] on div at bounding box center [412, 398] width 248 height 270
click at [317, 320] on div at bounding box center [412, 398] width 248 height 270
click at [407, 321] on div at bounding box center [412, 398] width 248 height 270
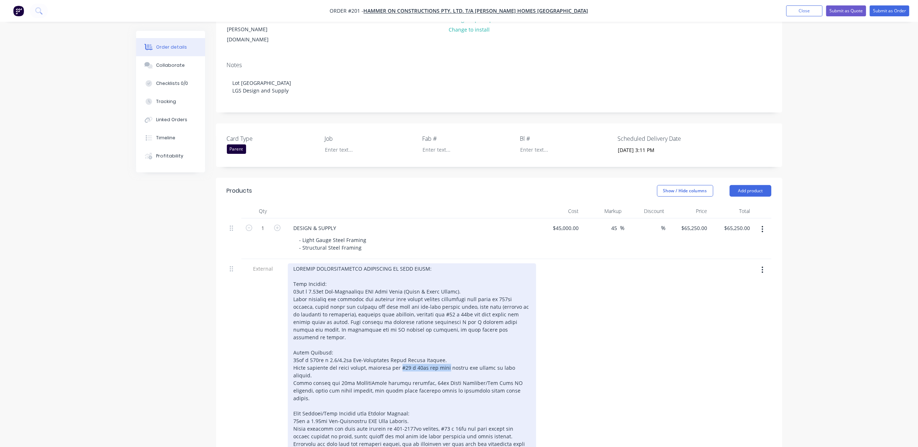
drag, startPoint x: 394, startPoint y: 330, endPoint x: 445, endPoint y: 327, distance: 51.2
click at [445, 327] on div at bounding box center [412, 398] width 248 height 270
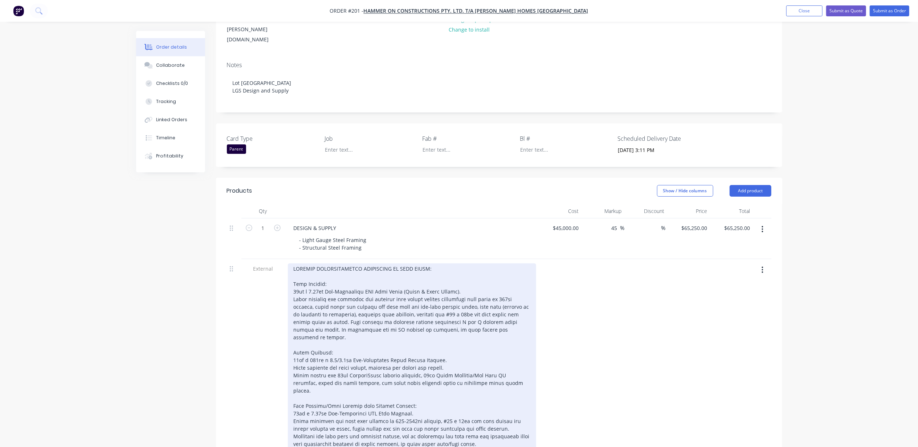
click at [443, 328] on div at bounding box center [412, 394] width 248 height 262
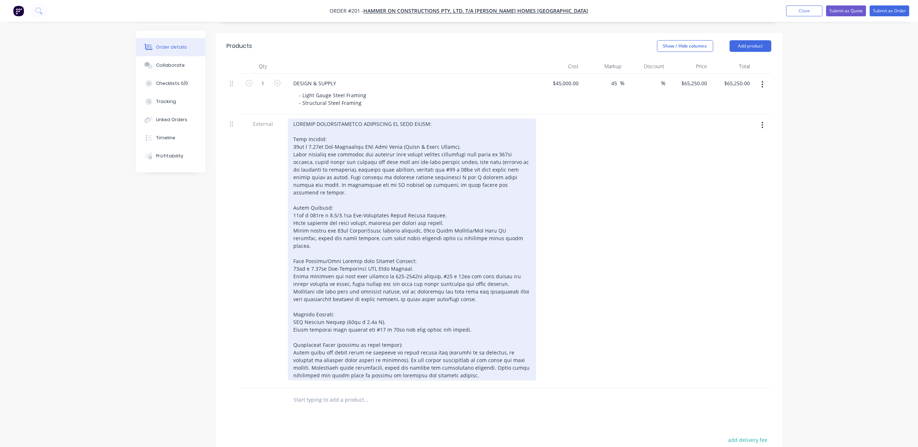
scroll to position [263, 0]
click at [467, 170] on div at bounding box center [412, 249] width 248 height 262
click at [345, 176] on div at bounding box center [412, 249] width 248 height 262
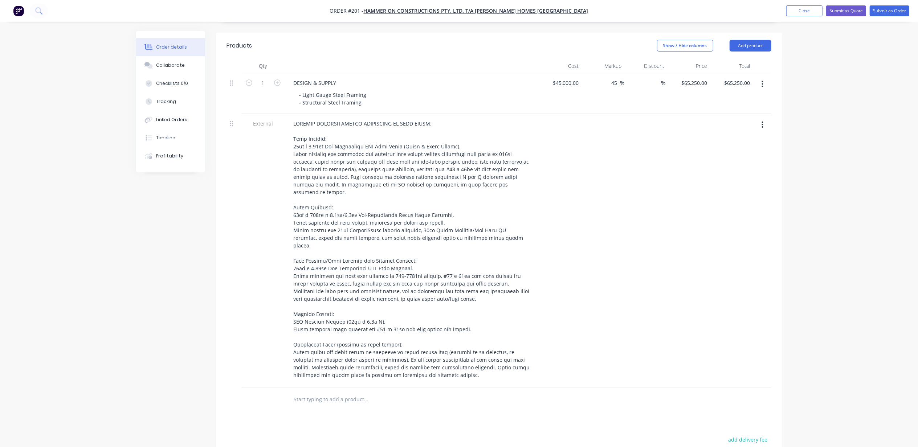
click at [809, 158] on div "Order details Collaborate Checklists 0/0 Tracking Linked Orders Timeline Profit…" at bounding box center [459, 167] width 918 height 860
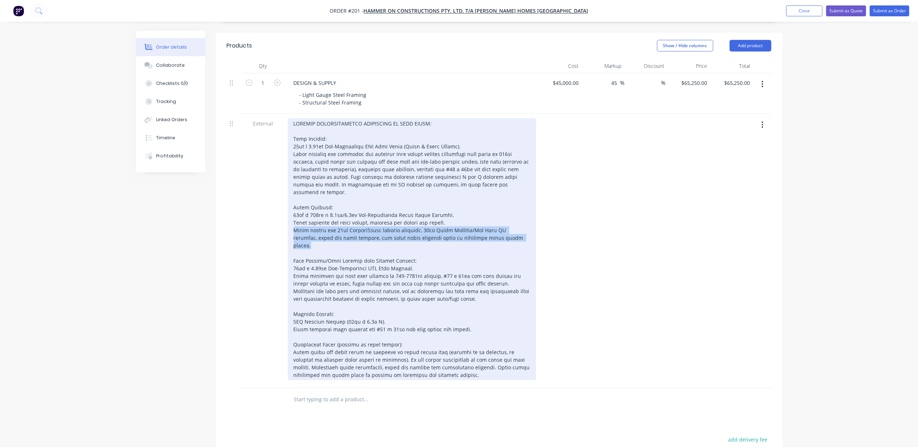
drag, startPoint x: 501, startPoint y: 199, endPoint x: 290, endPoint y: 194, distance: 212.0
click at [290, 194] on div at bounding box center [412, 249] width 248 height 262
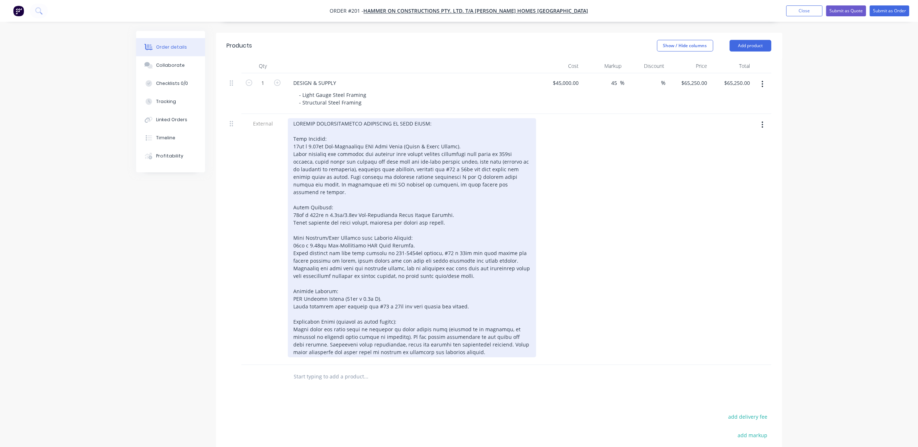
click at [362, 184] on div at bounding box center [412, 237] width 248 height 239
drag, startPoint x: 312, startPoint y: 177, endPoint x: 287, endPoint y: 177, distance: 25.8
click at [290, 179] on div at bounding box center [412, 237] width 248 height 239
drag, startPoint x: 465, startPoint y: 184, endPoint x: 292, endPoint y: 177, distance: 173.2
click at [292, 177] on div at bounding box center [412, 237] width 248 height 239
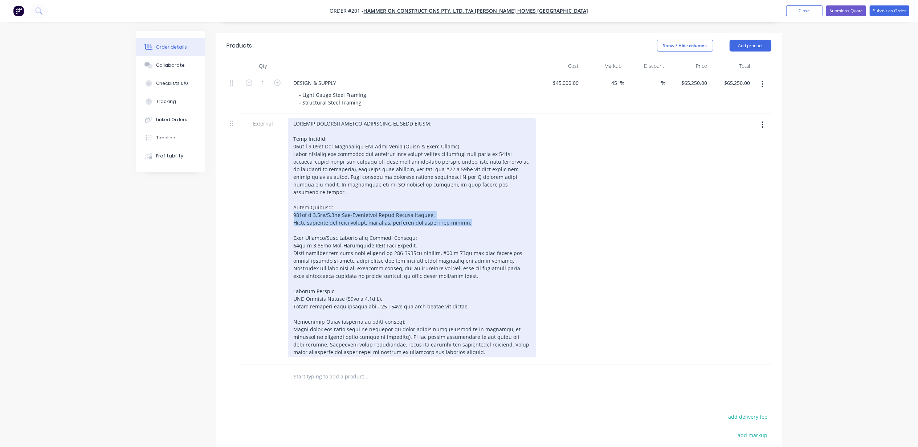
click at [292, 179] on div at bounding box center [412, 237] width 248 height 239
click at [294, 178] on div at bounding box center [412, 237] width 248 height 239
drag, startPoint x: 462, startPoint y: 184, endPoint x: 290, endPoint y: 179, distance: 171.7
click at [290, 179] on div at bounding box center [412, 237] width 248 height 239
copy div "250mm-300mm x 1.5mm/2.4mm Pre-Fabricated Floor System Framing. Price includes a…"
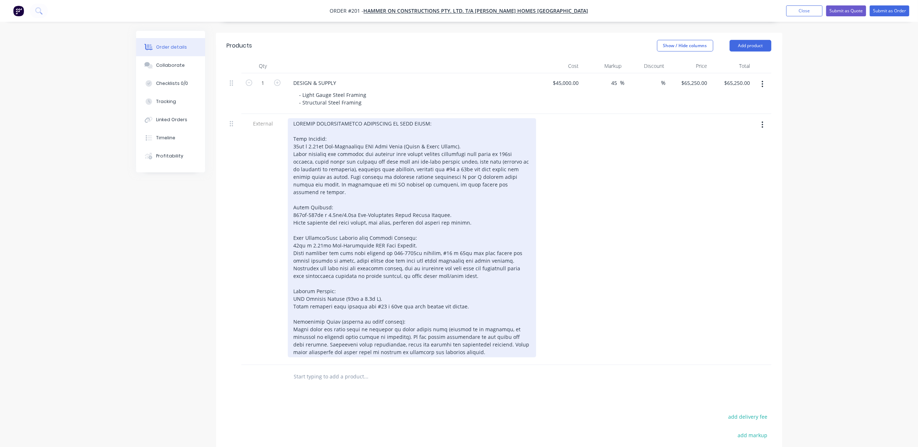
click at [427, 176] on div at bounding box center [412, 237] width 248 height 239
click at [324, 206] on div at bounding box center [412, 237] width 248 height 239
click at [443, 209] on div at bounding box center [412, 237] width 248 height 239
click at [459, 205] on div at bounding box center [412, 237] width 248 height 239
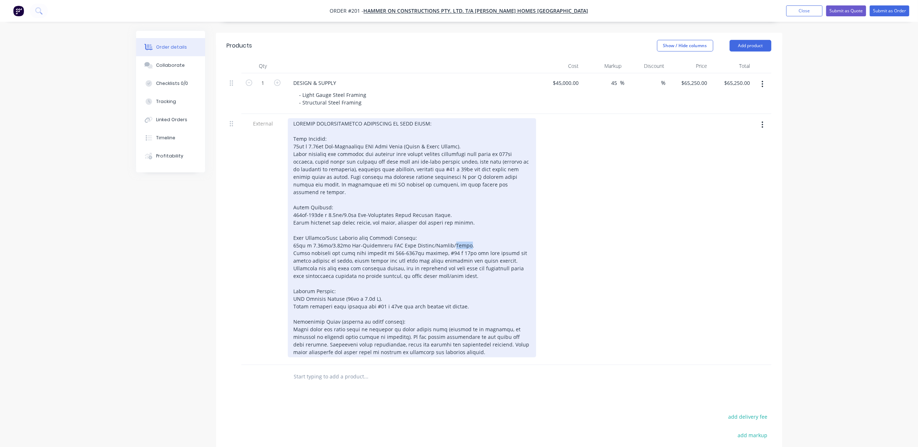
click at [459, 205] on div at bounding box center [412, 237] width 248 height 239
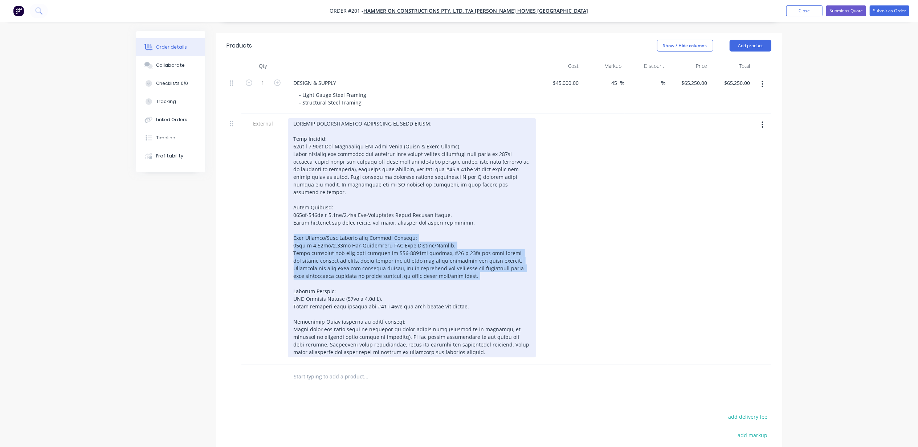
drag, startPoint x: 434, startPoint y: 240, endPoint x: 284, endPoint y: 201, distance: 154.9
click at [285, 201] on div at bounding box center [412, 239] width 254 height 251
copy div "Roof Trusses/Roof Framing incl Parapet Framing: 90mm x 0.75mm/0.95mm Pre-Fabric…"
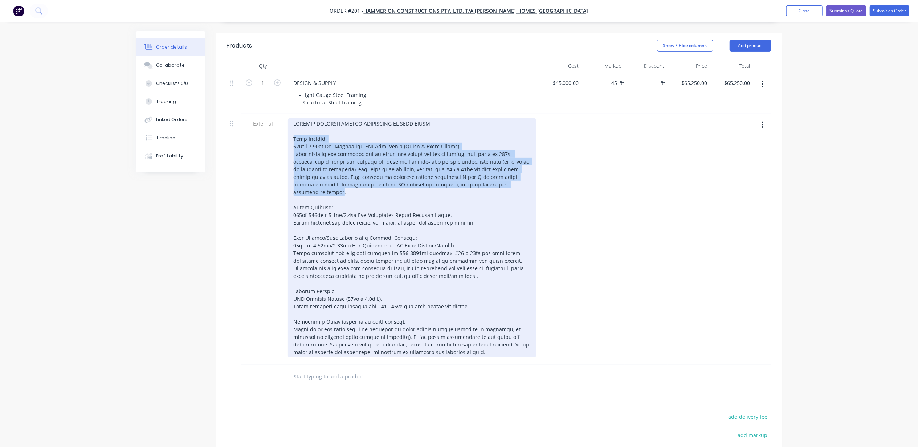
drag, startPoint x: 481, startPoint y: 154, endPoint x: 277, endPoint y: 110, distance: 208.2
click at [277, 114] on div "External" at bounding box center [499, 239] width 544 height 251
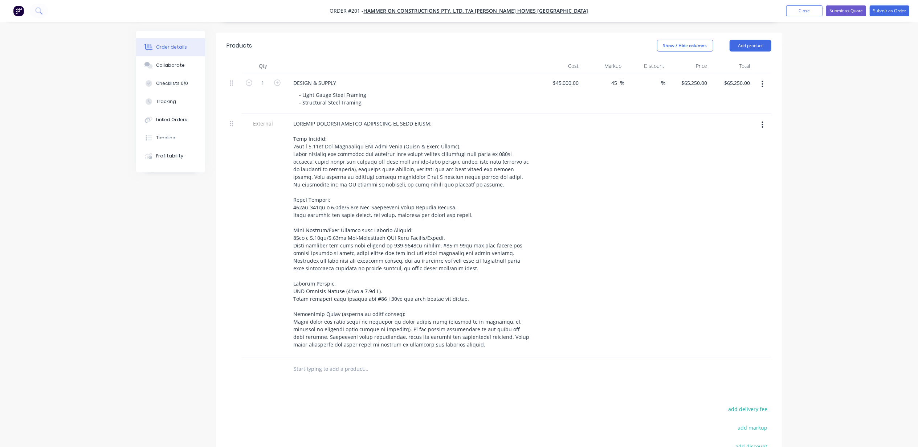
click at [112, 308] on div "Order details Collaborate Checklists 0/0 Tracking Linked Orders Timeline Profit…" at bounding box center [459, 151] width 918 height 829
click at [322, 362] on input "text" at bounding box center [366, 369] width 145 height 15
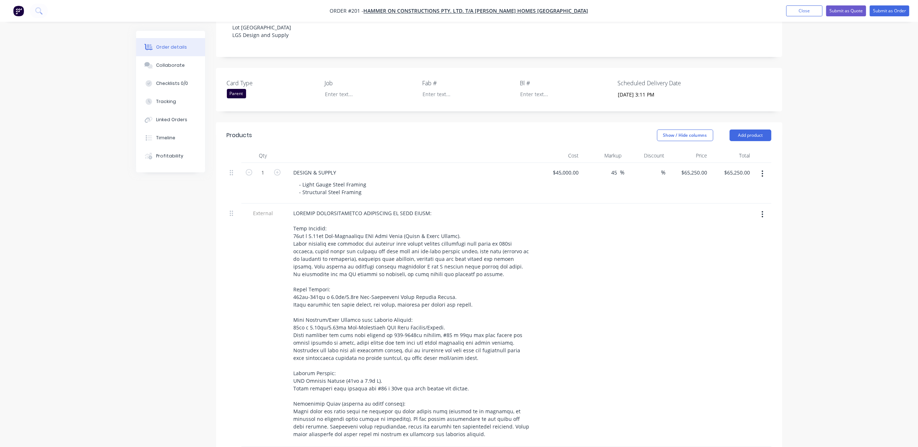
scroll to position [21, 0]
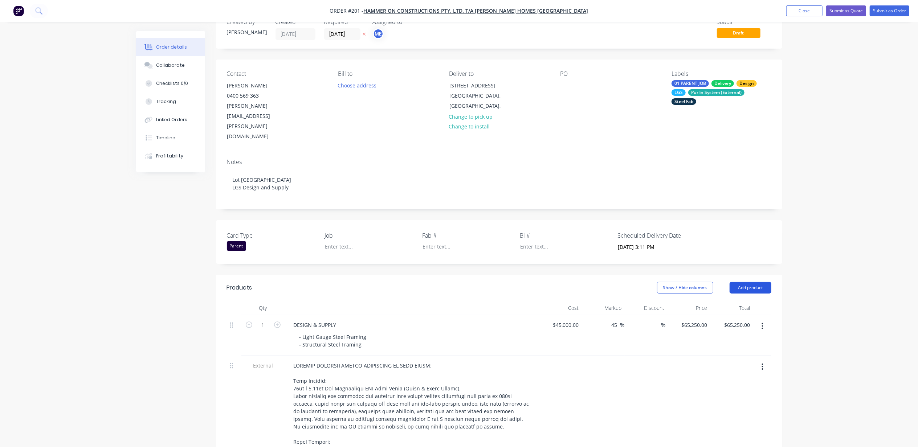
click at [758, 282] on button "Add product" at bounding box center [750, 288] width 42 height 12
click at [755, 402] on div "Notes (External)" at bounding box center [737, 407] width 56 height 11
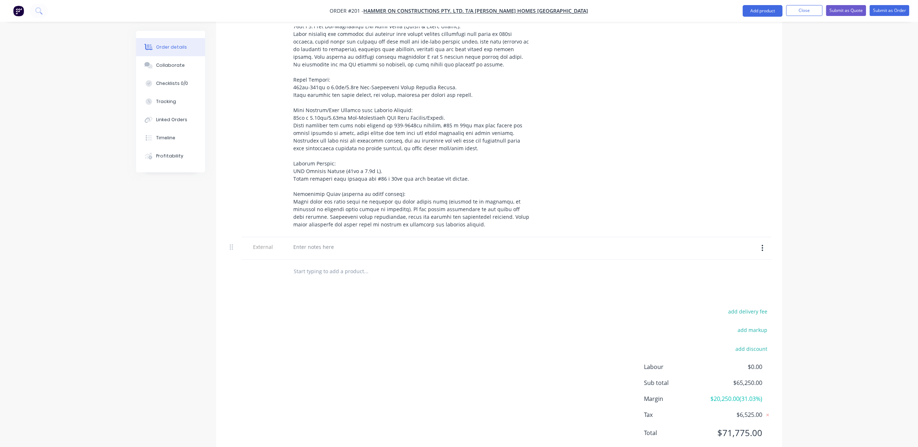
scroll to position [384, 0]
click at [319, 241] on div at bounding box center [314, 246] width 52 height 11
paste div
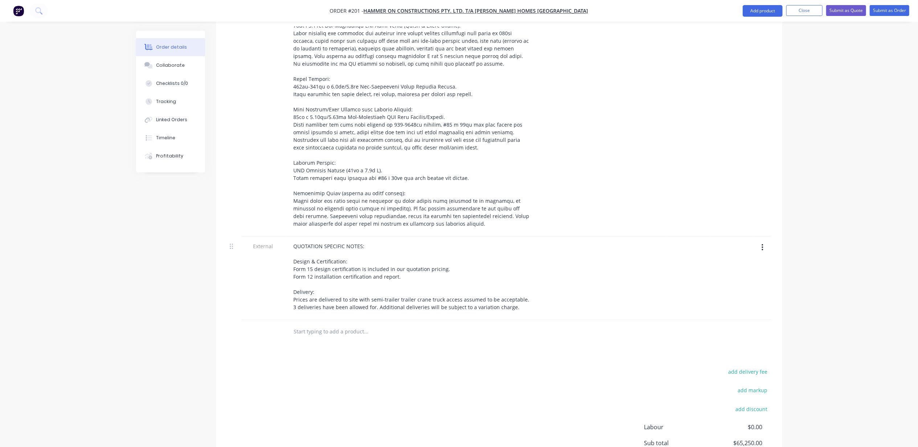
drag, startPoint x: 97, startPoint y: 111, endPoint x: 98, endPoint y: 123, distance: 12.0
click at [97, 112] on div "Order details Collaborate Checklists 0/0 Tracking Linked Orders Timeline Profit…" at bounding box center [459, 72] width 918 height 913
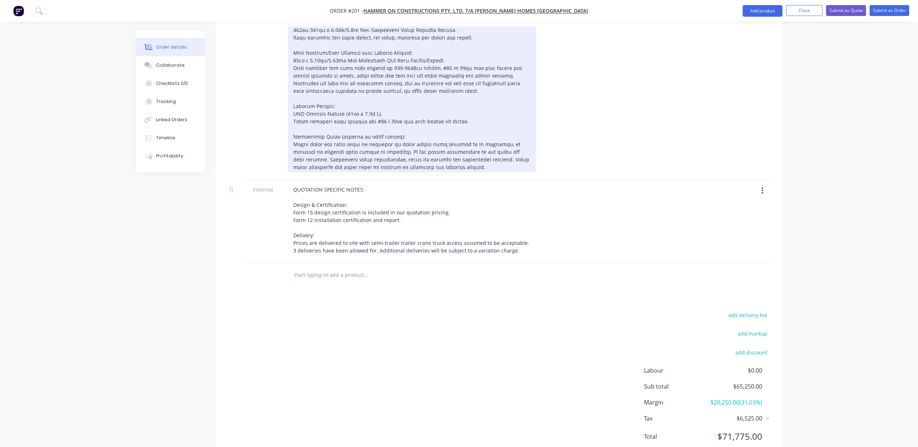
scroll to position [445, 0]
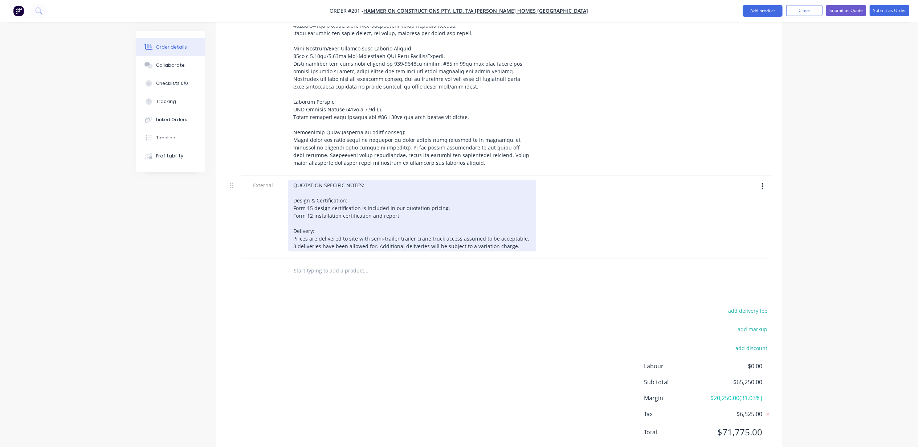
click at [511, 214] on div "QUOTATION SPECIFIC NOTES: Design & Certification: Form 15 design certification …" at bounding box center [412, 215] width 248 height 71
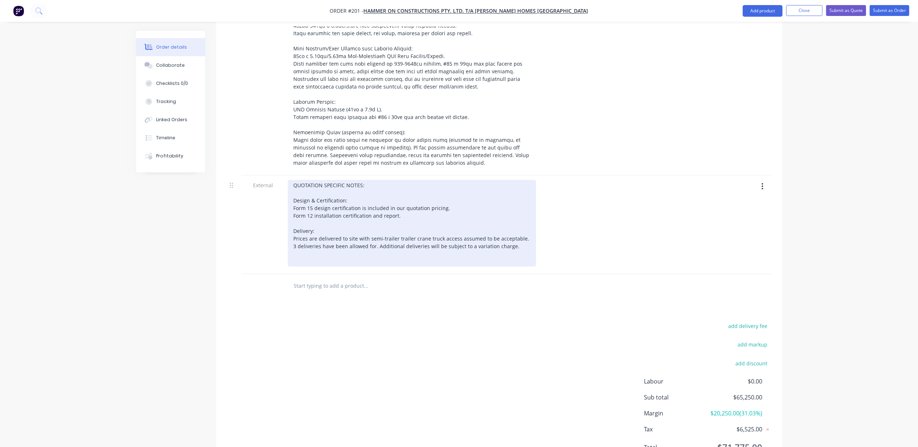
click at [341, 233] on div "QUOTATION SPECIFIC NOTES: Design & Certification: Form 15 design certification …" at bounding box center [412, 223] width 248 height 87
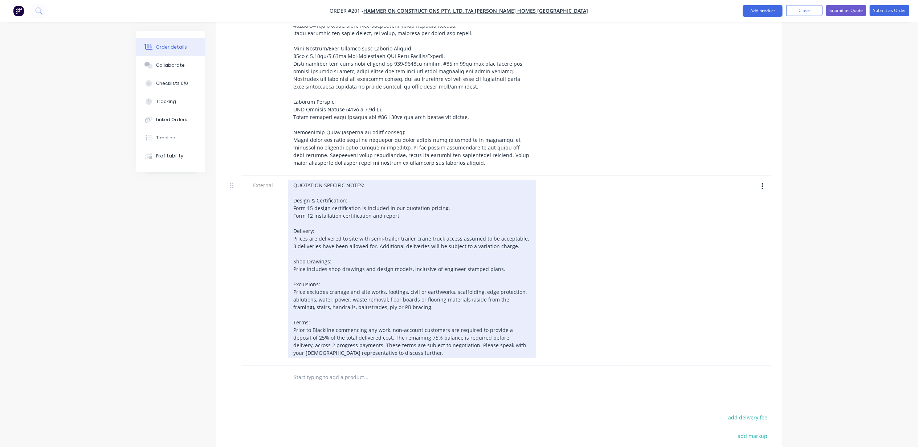
click at [303, 306] on div "QUOTATION SPECIFIC NOTES: Design & Certification: Form 15 design certification …" at bounding box center [412, 269] width 248 height 178
click at [414, 308] on div "QUOTATION SPECIFIC NOTES: Design & Certification: Form 15 design certification …" at bounding box center [412, 269] width 248 height 178
drag, startPoint x: 488, startPoint y: 308, endPoint x: 420, endPoint y: 320, distance: 69.0
click at [420, 320] on div "QUOTATION SPECIFIC NOTES: Design & Certification: Form 15 design certification …" at bounding box center [412, 269] width 248 height 178
click at [433, 314] on div "QUOTATION SPECIFIC NOTES: Design & Certification: Form 15 design certification …" at bounding box center [412, 265] width 248 height 171
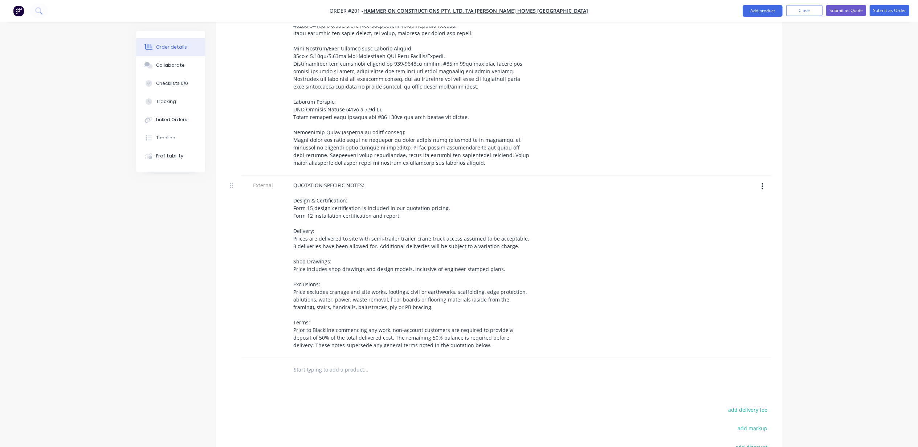
click at [143, 339] on div "Created by Michael Created 02/10/25 Required 30/10/25 Assigned to ME Status Dra…" at bounding box center [459, 76] width 646 height 981
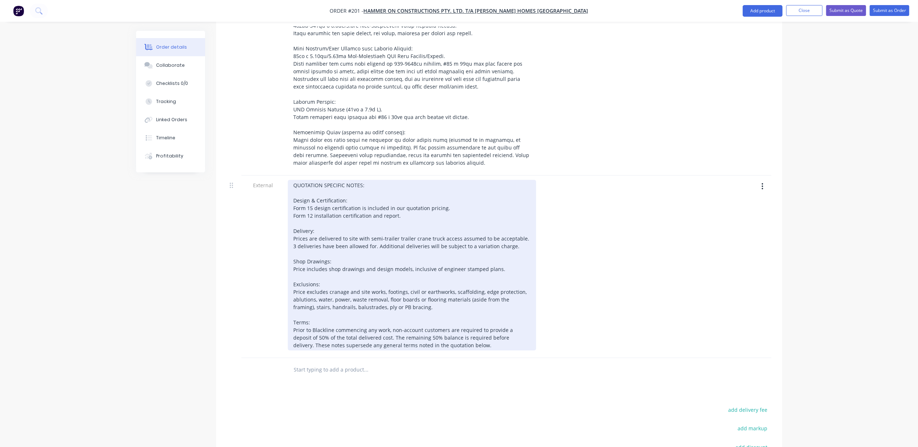
click at [515, 307] on div "QUOTATION SPECIFIC NOTES: Design & Certification: Form 15 design certification …" at bounding box center [412, 265] width 248 height 171
drag, startPoint x: 515, startPoint y: 307, endPoint x: 515, endPoint y: 311, distance: 4.1
click at [515, 308] on div "QUOTATION SPECIFIC NOTES: Design & Certification: Form 15 design certification …" at bounding box center [412, 265] width 248 height 171
click at [530, 308] on div "QUOTATION SPECIFIC NOTES: Design & Certification: Form 15 design certification …" at bounding box center [412, 265] width 248 height 171
click at [505, 306] on div "QUOTATION SPECIFIC NOTES: Design & Certification: Form 15 design certification …" at bounding box center [412, 265] width 248 height 171
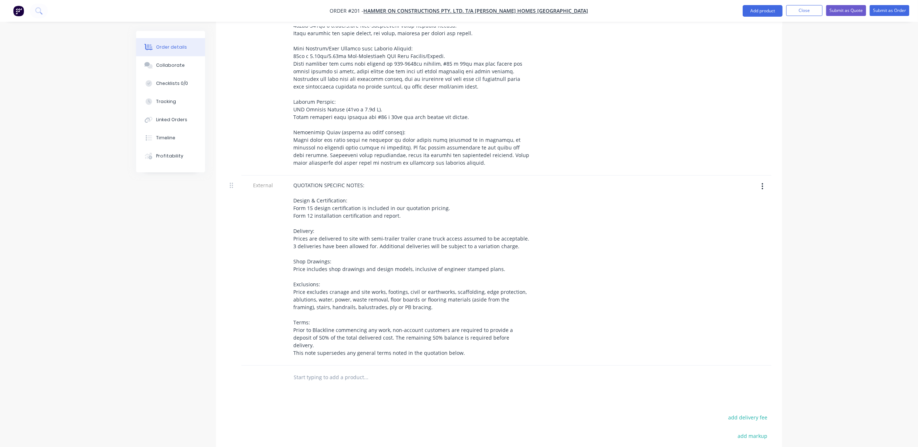
click at [101, 306] on div "Order details Collaborate Checklists 0/0 Tracking Linked Orders Timeline Profit…" at bounding box center [459, 64] width 918 height 1019
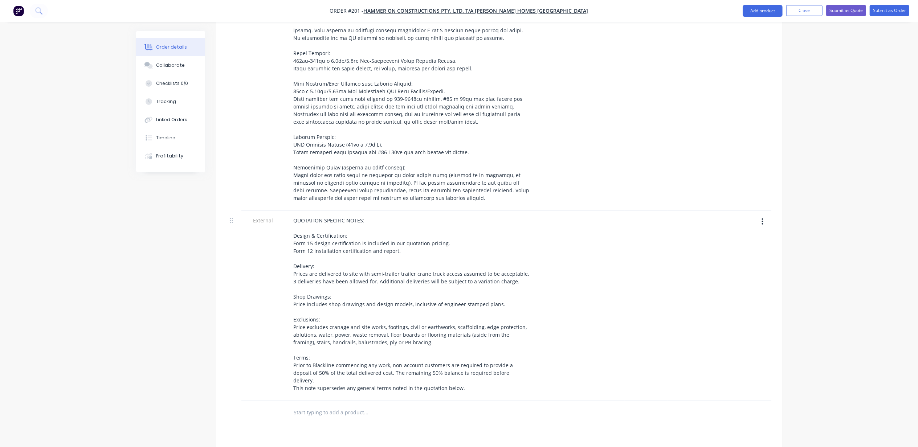
scroll to position [544, 0]
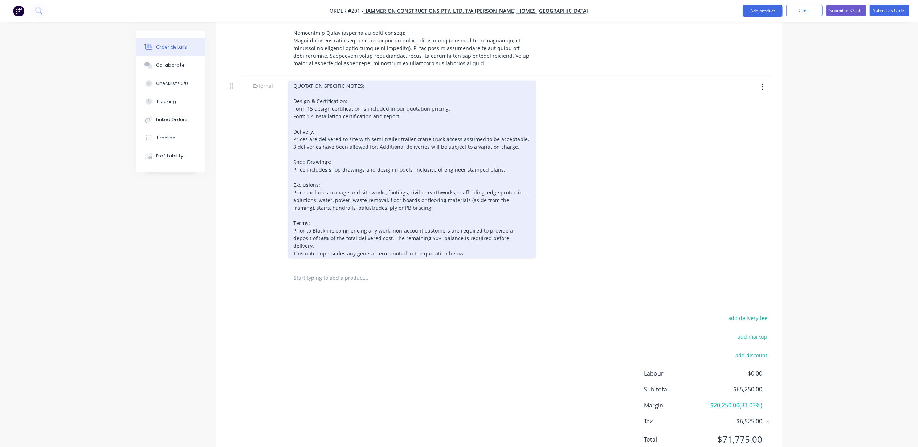
drag, startPoint x: 327, startPoint y: 163, endPoint x: 340, endPoint y: 167, distance: 13.1
click at [328, 163] on div "QUOTATION SPECIFIC NOTES: Design & Certification: Form 15 design certification …" at bounding box center [412, 170] width 248 height 178
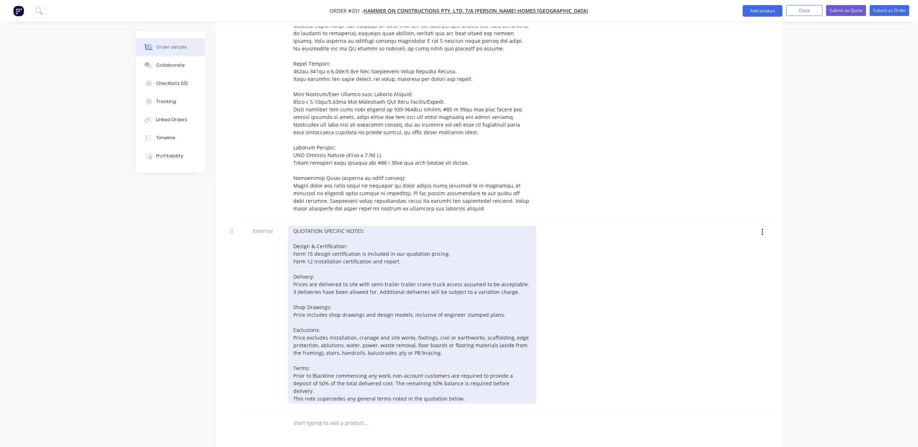
click at [404, 231] on div "QUOTATION SPECIFIC NOTES: Design & Certification: Form 15 design certification …" at bounding box center [412, 315] width 248 height 178
click at [356, 228] on div "QUOTATION SPECIFIC NOTES: Design & Certification: Form 15 design certification …" at bounding box center [412, 315] width 248 height 178
click at [356, 233] on div "QUOTATION SPECIFIC NOTES: Design & Certification: Form 15 design certification …" at bounding box center [412, 315] width 248 height 178
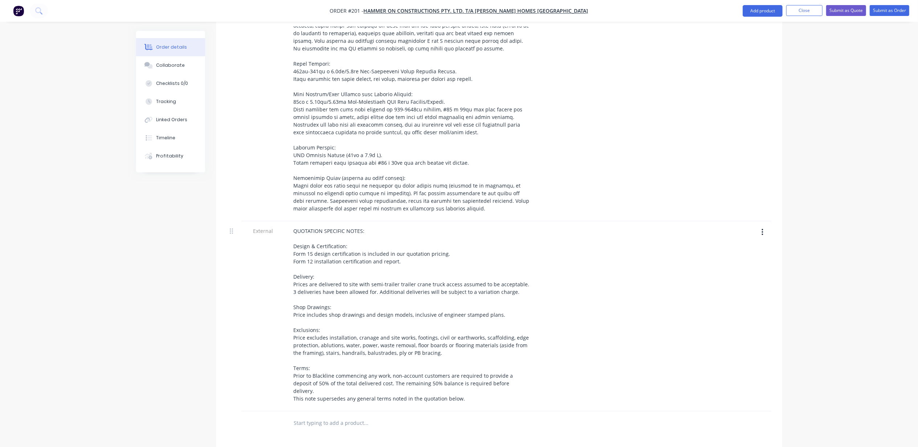
click at [122, 269] on div "Order details Collaborate Checklists 0/0 Tracking Linked Orders Timeline Profit…" at bounding box center [459, 110] width 918 height 1019
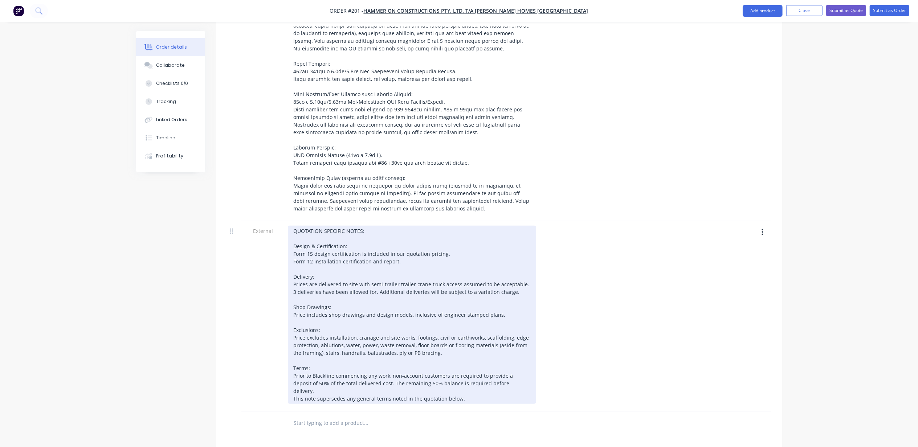
click at [353, 233] on div "QUOTATION SPECIFIC NOTES: Design & Certification: Form 15 design certification …" at bounding box center [412, 315] width 248 height 178
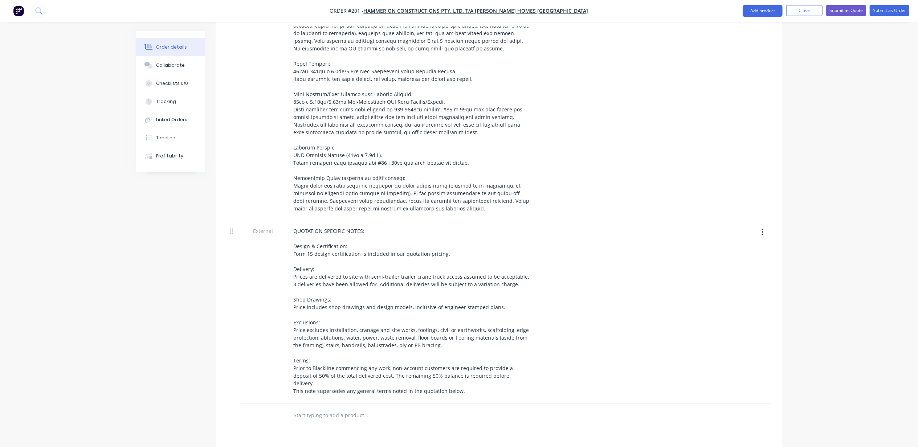
click at [149, 332] on div "Created by Michael Created 02/10/25 Required 30/10/25 Assigned to ME Status Dra…" at bounding box center [459, 122] width 646 height 981
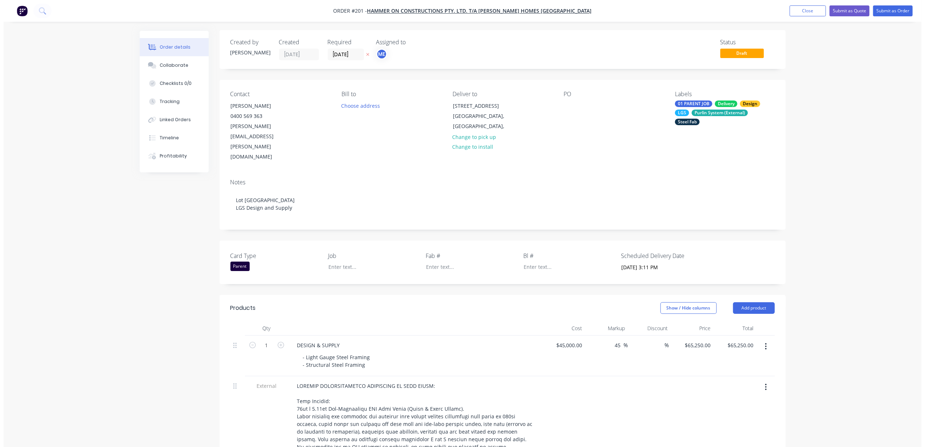
scroll to position [0, 0]
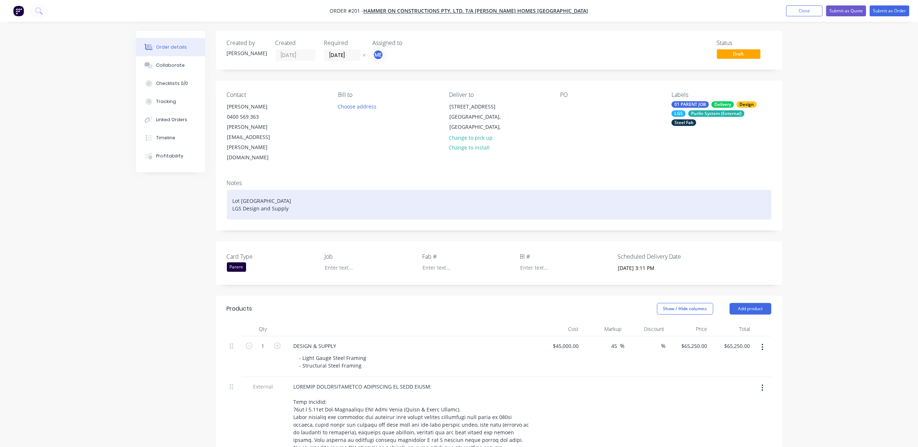
click at [266, 190] on div "Lot 20 Whipbird Place LGS Design and Supply" at bounding box center [499, 205] width 544 height 30
drag, startPoint x: 293, startPoint y: 176, endPoint x: 226, endPoint y: 173, distance: 66.9
click at [227, 190] on div "Lot 20 Whipbird Place LGS Design and Supply" at bounding box center [499, 205] width 544 height 30
copy div "Lot 20 Whipbird Place LGS Design and Supply"
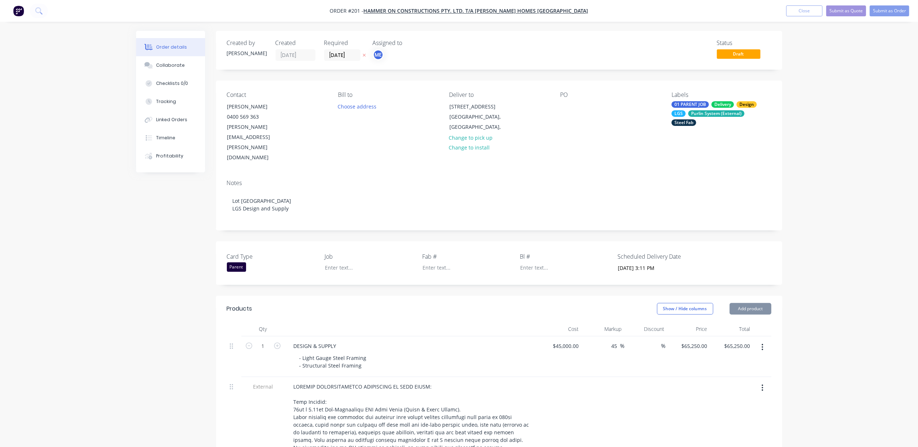
click at [594, 105] on div "PO" at bounding box center [609, 126] width 99 height 71
click at [571, 106] on div at bounding box center [566, 106] width 12 height 11
paste div
drag, startPoint x: 829, startPoint y: 144, endPoint x: 838, endPoint y: 145, distance: 8.5
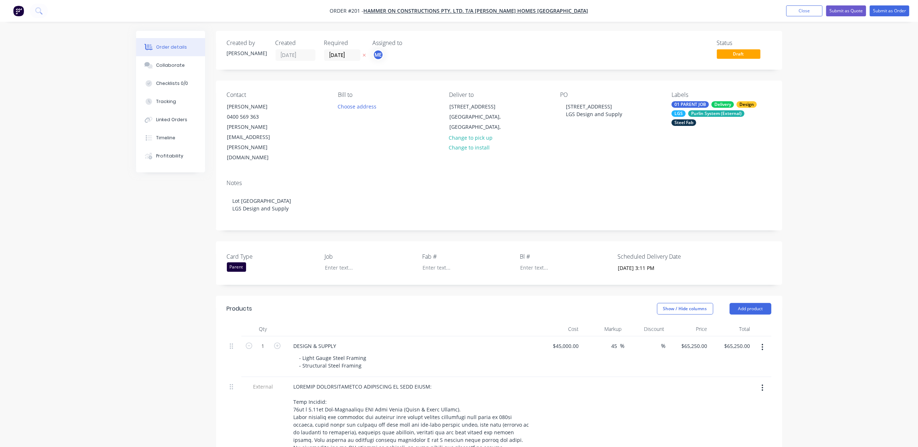
click at [855, 9] on button "Submit as Quote" at bounding box center [846, 10] width 40 height 11
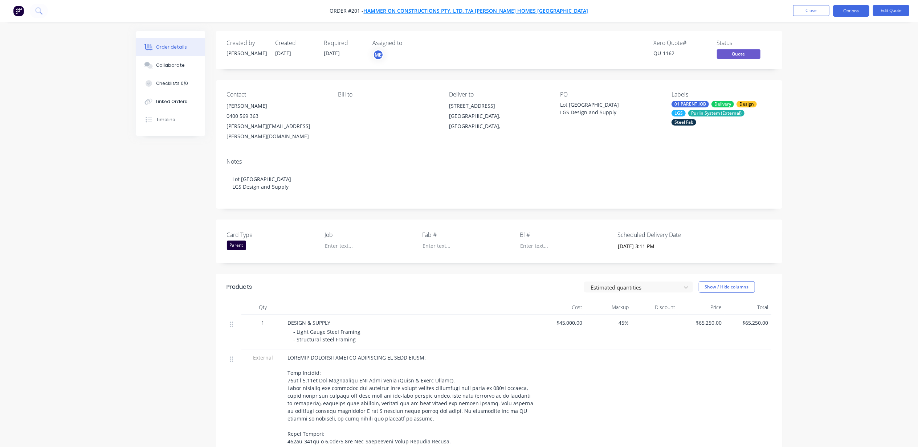
click at [452, 9] on span "HAMMER ON CONSTRUCTIONS PTY. LTD. t/a Leonard Homes Gold Coast" at bounding box center [476, 11] width 225 height 7
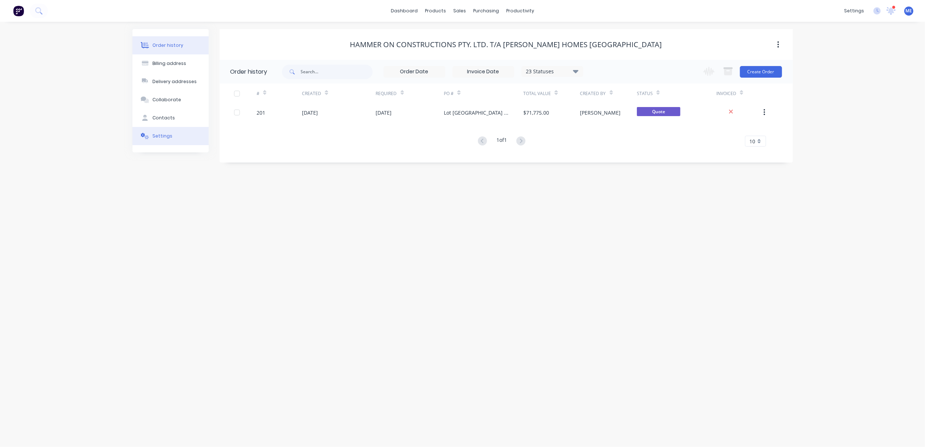
click at [162, 130] on button "Settings" at bounding box center [170, 136] width 76 height 18
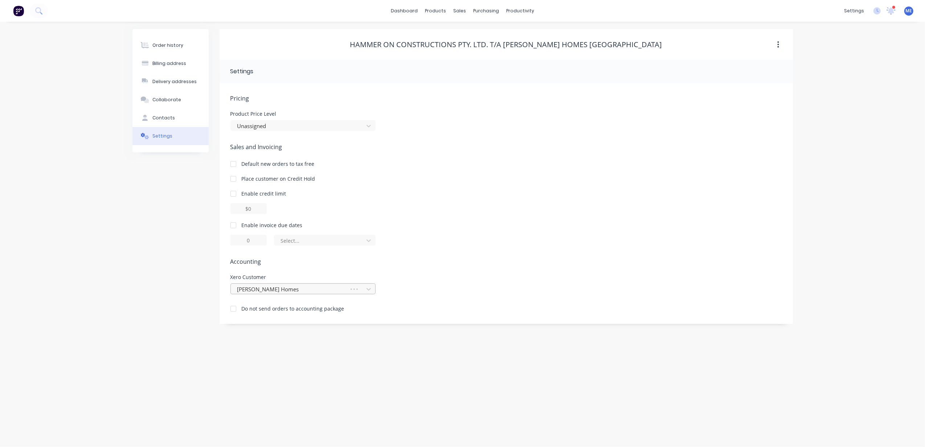
click at [287, 286] on div at bounding box center [291, 289] width 109 height 9
type input "hammer"
click at [173, 310] on div "Order history Billing address Delivery addresses Collaborate Contacts Settings" at bounding box center [170, 176] width 76 height 295
click at [168, 343] on div "Order history Billing address Delivery addresses Collaborate Contacts Settings …" at bounding box center [462, 234] width 925 height 425
click at [853, 10] on div "settings" at bounding box center [853, 10] width 27 height 11
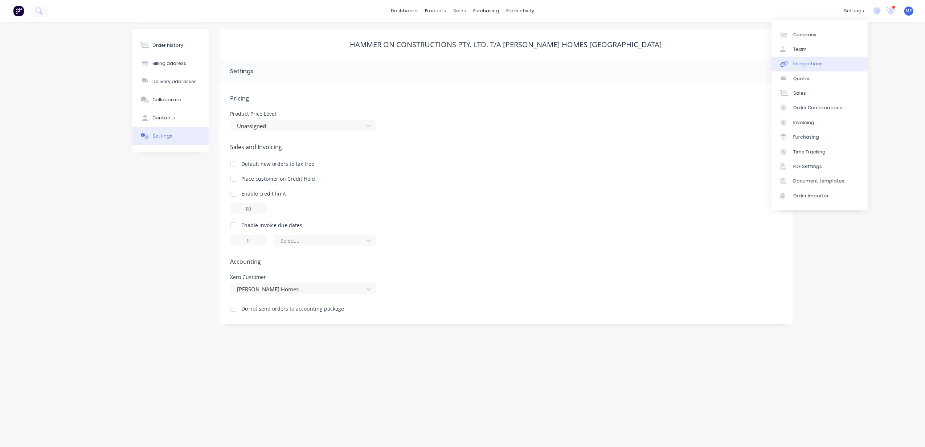
click at [800, 68] on link "Integrations" at bounding box center [819, 64] width 96 height 15
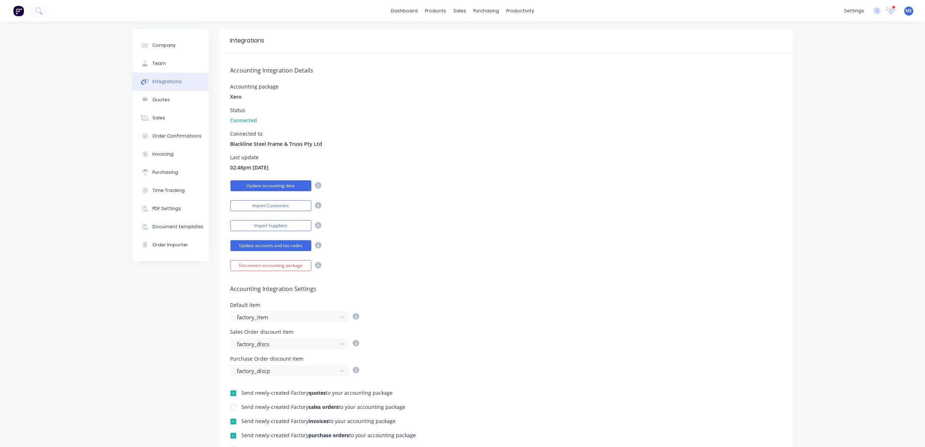
click at [271, 185] on button "Update accounting data" at bounding box center [270, 185] width 81 height 11
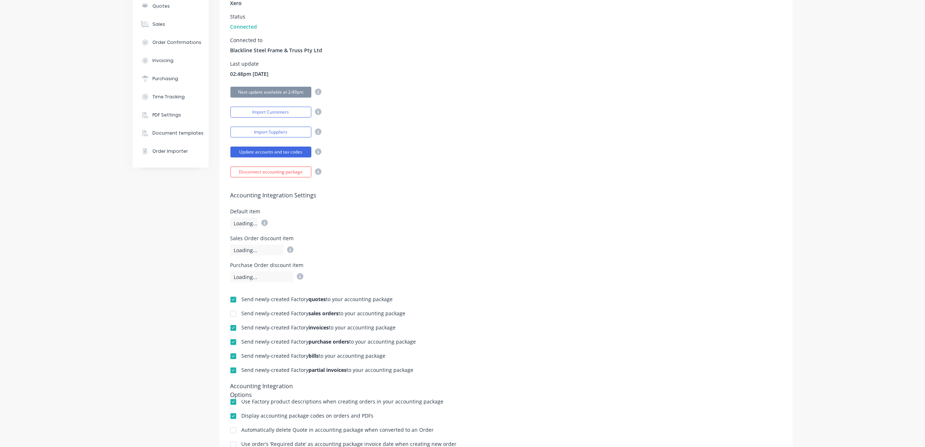
scroll to position [97, 0]
click at [82, 282] on div "Company Team Integrations Quotes Sales Order Confirmations Invoicing Purchasing…" at bounding box center [462, 221] width 925 height 592
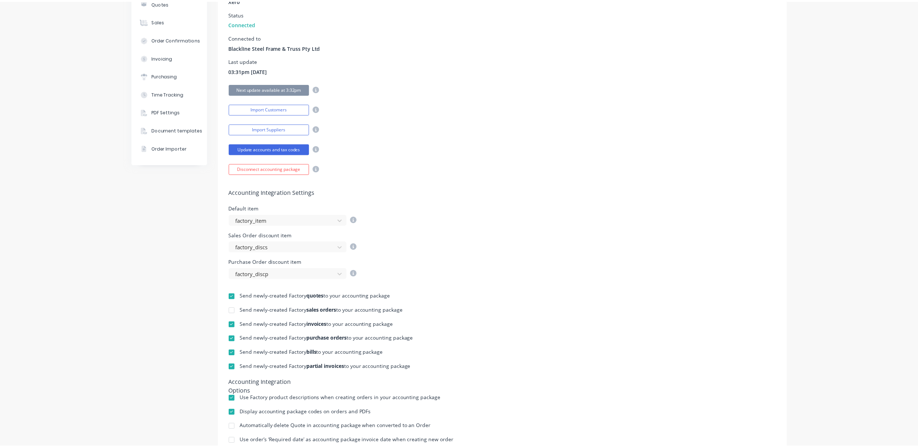
scroll to position [0, 0]
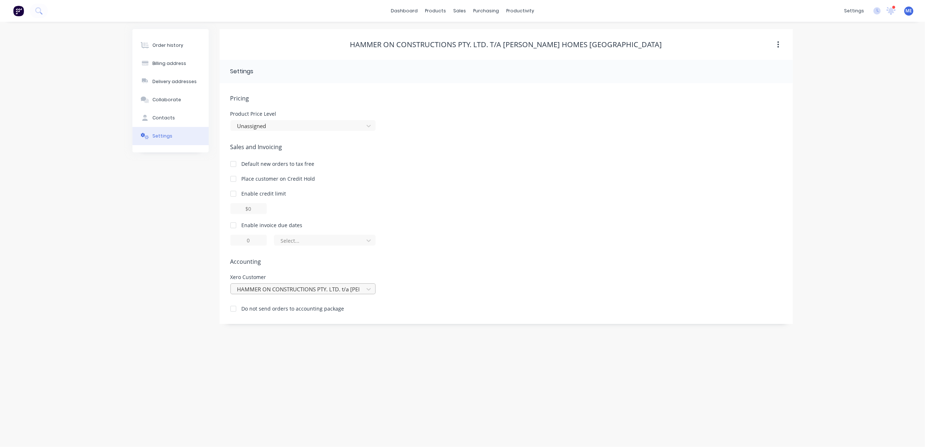
click at [289, 288] on div at bounding box center [298, 289] width 123 height 9
click at [479, 283] on div "Xero Customer 631 results available. Use Up and Down to choose options, press E…" at bounding box center [506, 285] width 552 height 20
click at [170, 45] on div "Order history" at bounding box center [167, 45] width 31 height 7
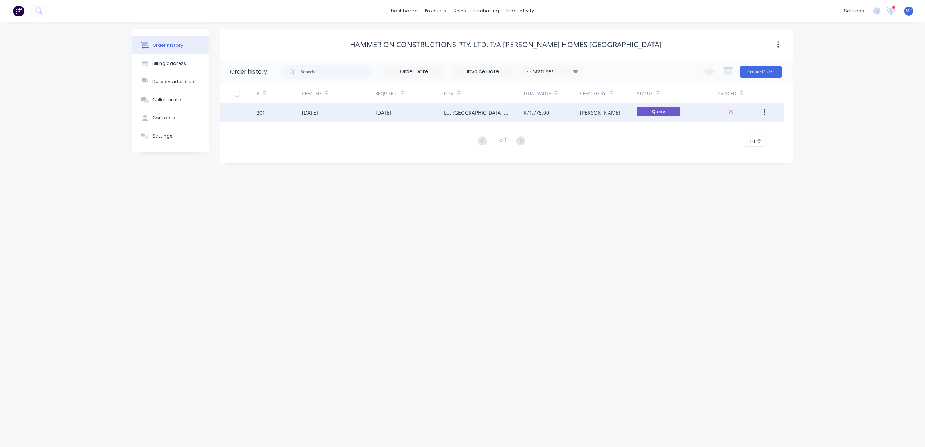
click at [589, 112] on div "Michael" at bounding box center [600, 113] width 41 height 8
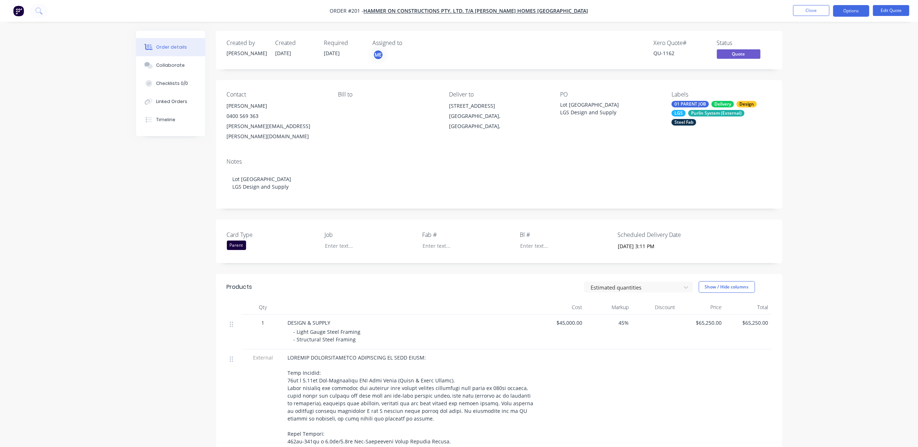
drag, startPoint x: 827, startPoint y: 70, endPoint x: 868, endPoint y: 22, distance: 63.1
click at [828, 70] on div "Order details Collaborate Checklists 0/0 Linked Orders Timeline Order details C…" at bounding box center [459, 445] width 918 height 891
click at [335, 241] on div at bounding box center [364, 246] width 91 height 11
click at [880, 106] on div "Order details Collaborate Checklists 0/0 Linked Orders Timeline Order details C…" at bounding box center [459, 445] width 918 height 891
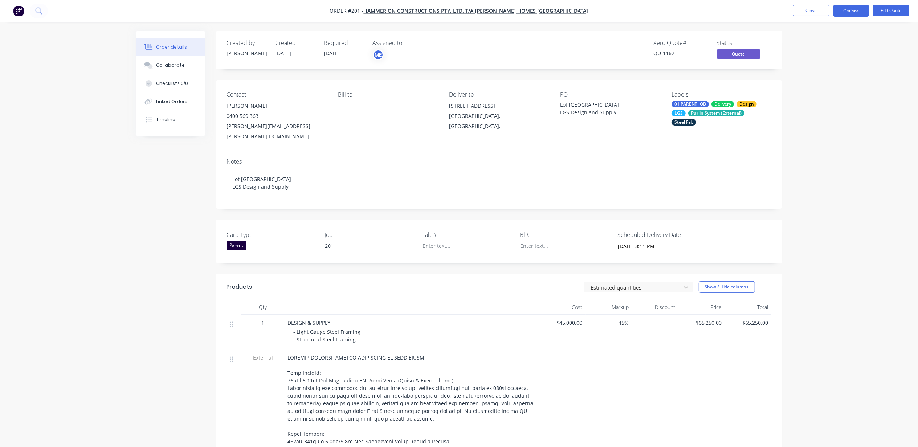
drag, startPoint x: 844, startPoint y: 171, endPoint x: 852, endPoint y: 169, distance: 8.5
click at [845, 170] on div "Order details Collaborate Checklists 0/0 Linked Orders Timeline Order details C…" at bounding box center [459, 445] width 918 height 891
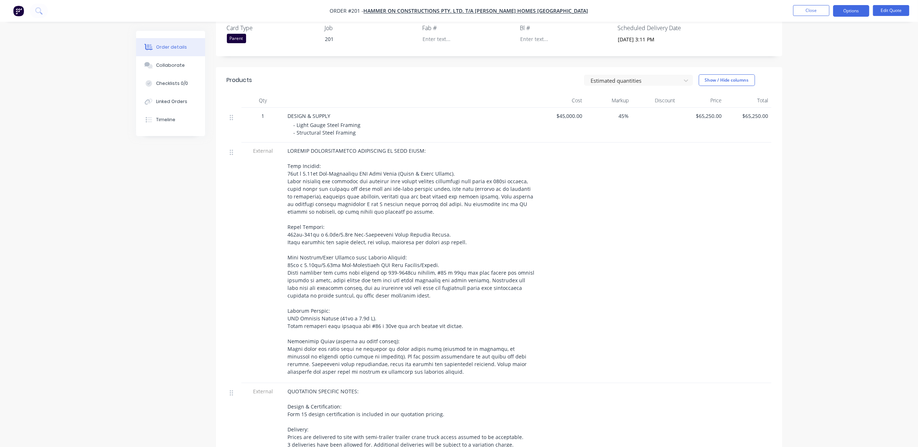
scroll to position [202, 0]
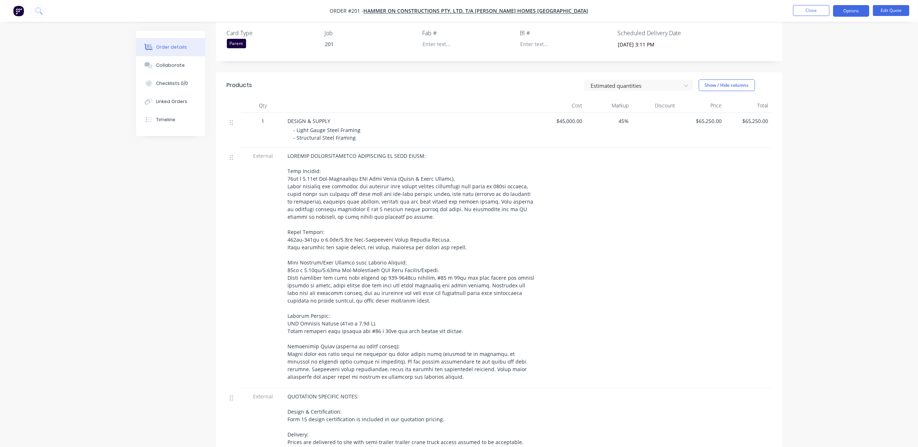
click at [565, 117] on span "$45,000.00" at bounding box center [562, 121] width 41 height 8
click at [884, 12] on button "Edit Quote" at bounding box center [891, 10] width 36 height 11
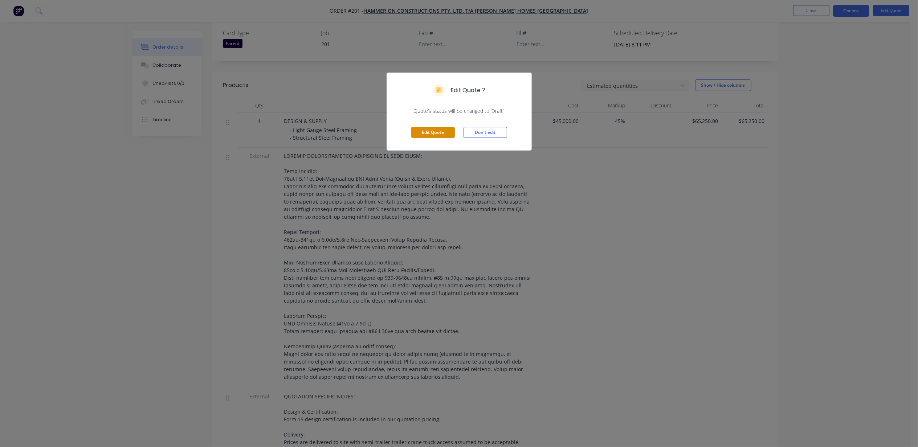
click at [432, 131] on button "Edit Quote" at bounding box center [433, 132] width 44 height 11
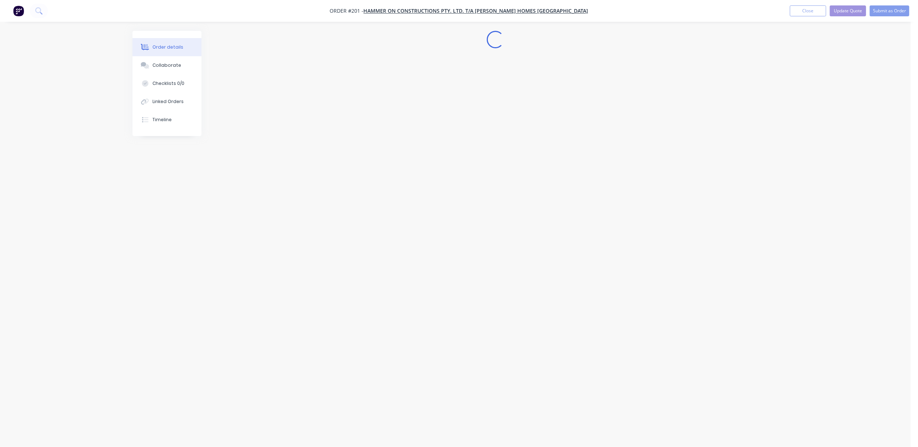
scroll to position [0, 0]
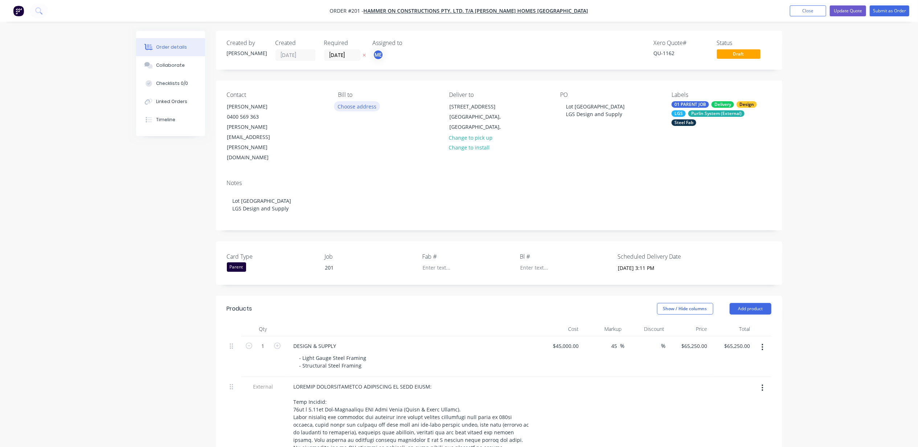
click at [352, 107] on button "Choose address" at bounding box center [357, 106] width 46 height 10
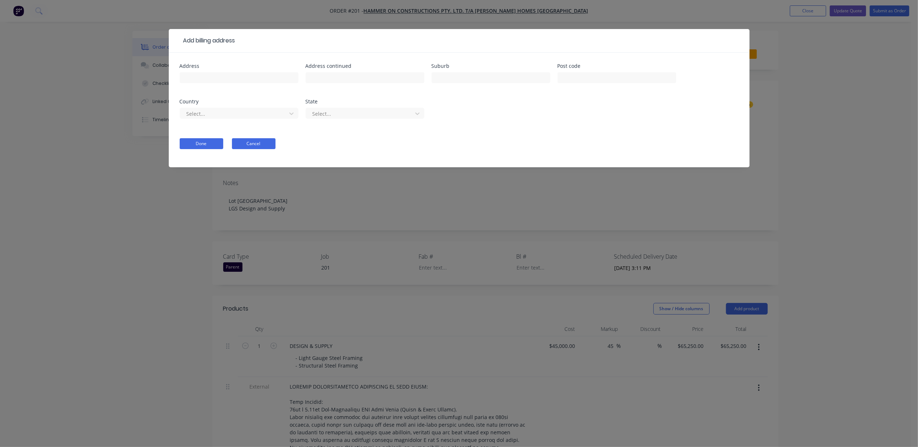
click at [253, 144] on button "Cancel" at bounding box center [254, 143] width 44 height 11
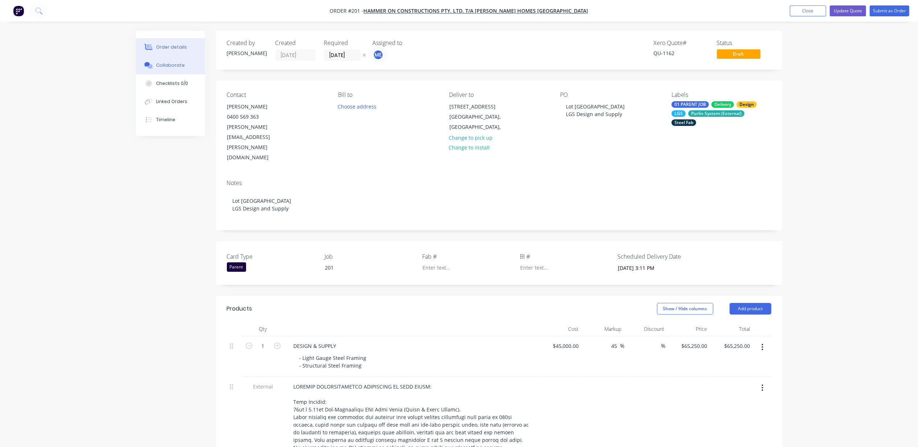
click at [169, 67] on div "Collaborate" at bounding box center [170, 65] width 29 height 7
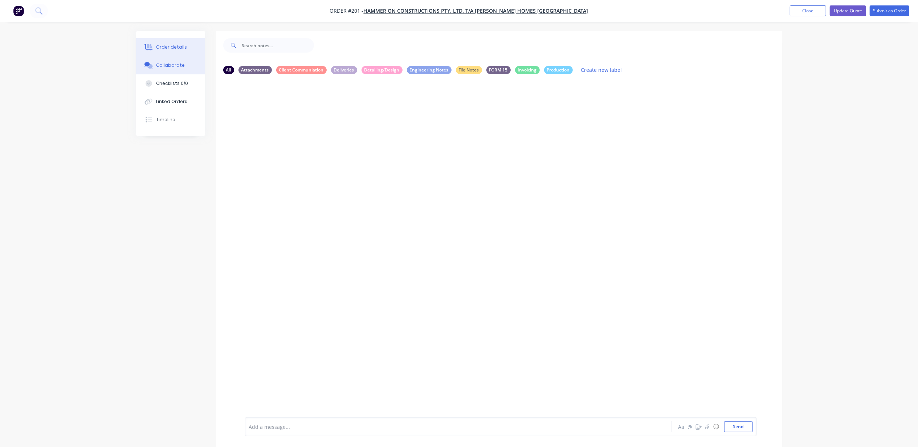
click at [172, 48] on div "Order details" at bounding box center [171, 47] width 31 height 7
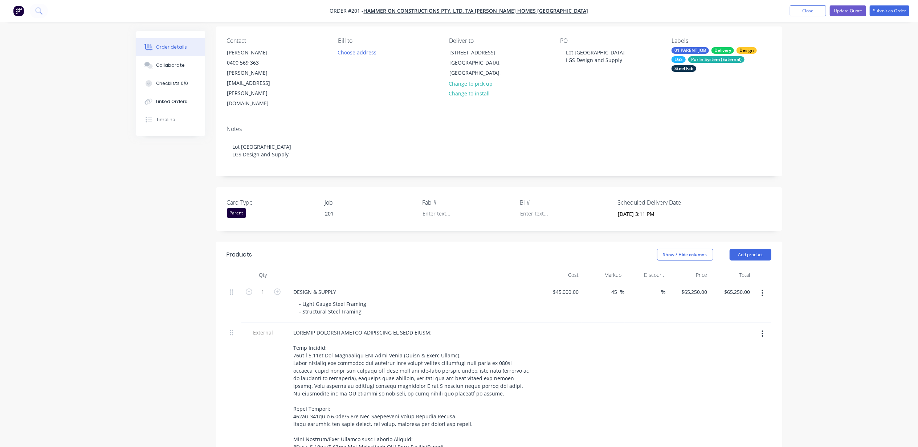
scroll to position [53, 0]
click at [822, 151] on div "Order details Collaborate Checklists 0/0 Linked Orders Timeline Order details C…" at bounding box center [459, 453] width 918 height 1012
click at [854, 96] on div "Order details Collaborate Checklists 0/0 Linked Orders Timeline Order details C…" at bounding box center [459, 453] width 918 height 1012
click at [848, 9] on button "Update Quote" at bounding box center [847, 10] width 36 height 11
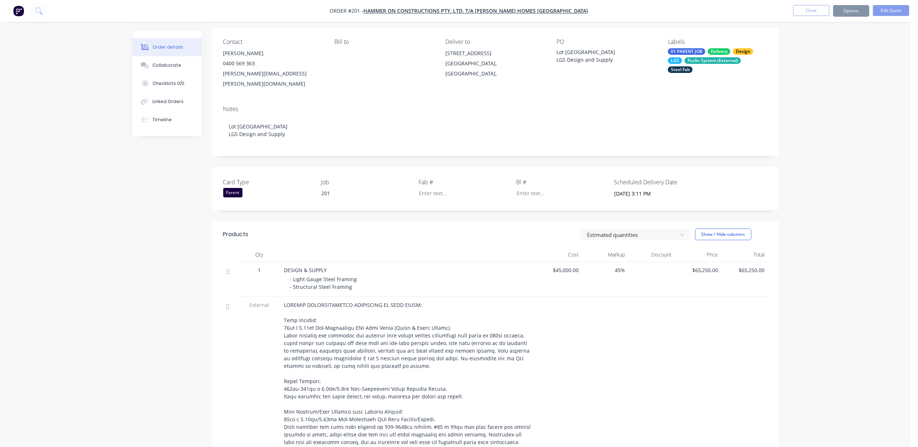
scroll to position [0, 0]
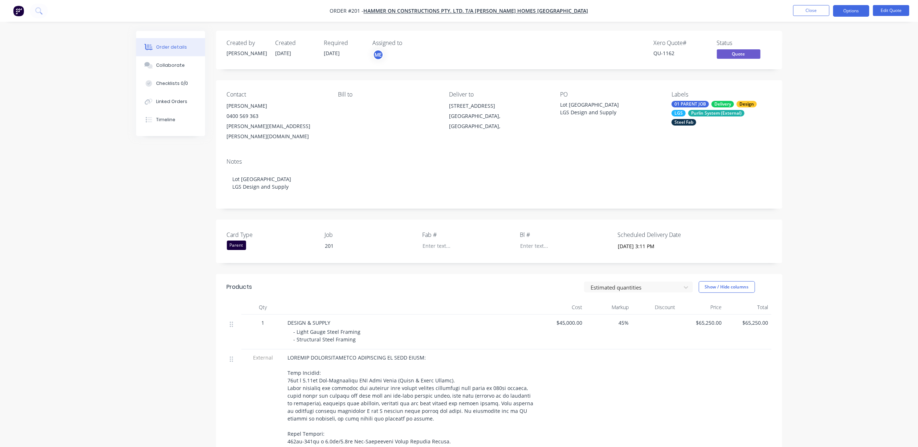
click at [848, 9] on button "Options" at bounding box center [851, 11] width 36 height 12
click at [813, 45] on div "Quote" at bounding box center [829, 44] width 67 height 11
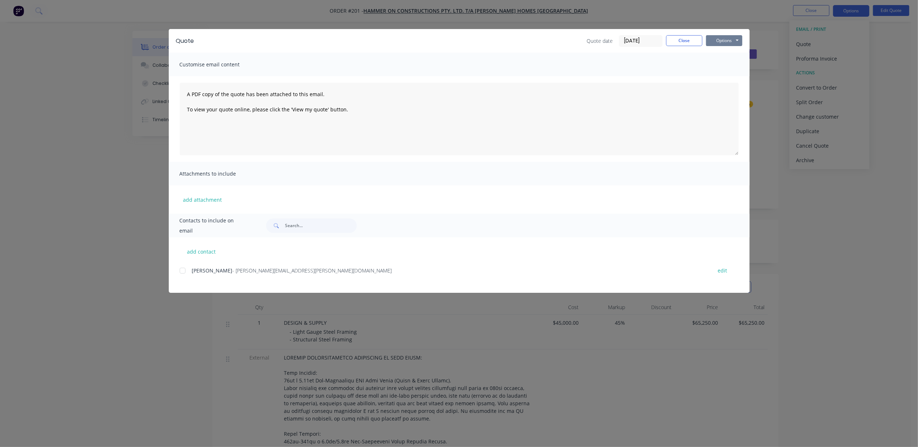
click at [723, 38] on button "Options" at bounding box center [724, 40] width 36 height 11
click at [728, 66] on button "Print" at bounding box center [729, 66] width 46 height 12
